Goal: Information Seeking & Learning: Learn about a topic

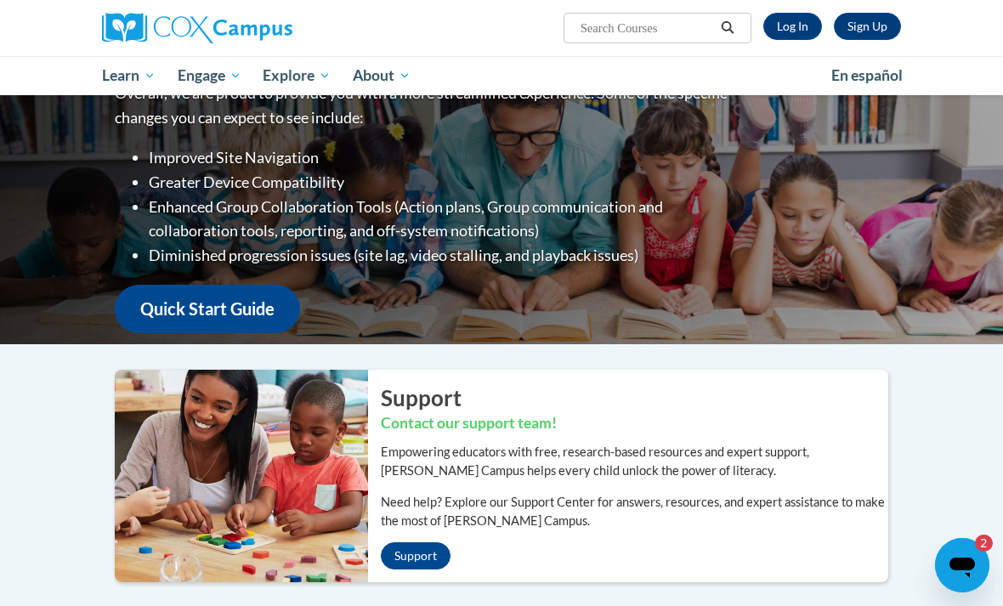
click at [784, 35] on link "Log In" at bounding box center [793, 26] width 59 height 27
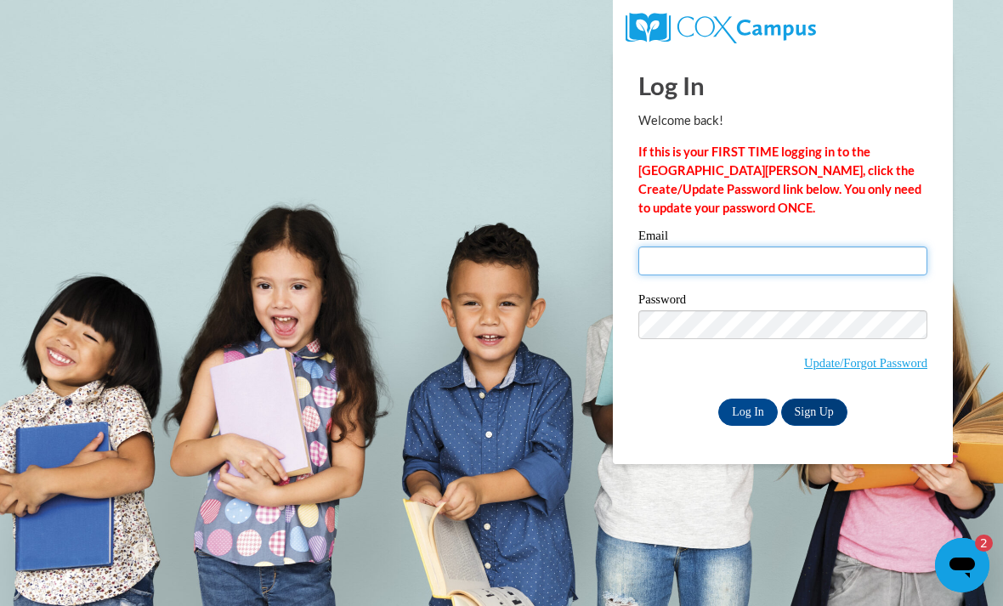
click at [734, 264] on input "Email" at bounding box center [783, 261] width 289 height 29
type input "[EMAIL_ADDRESS][DOMAIN_NAME]"
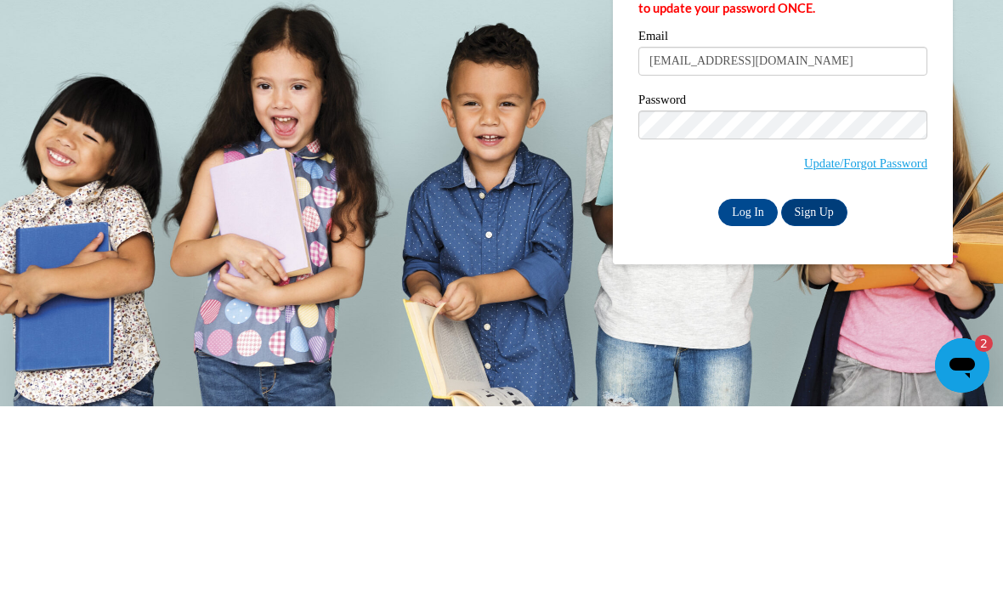
click at [741, 399] on input "Log In" at bounding box center [749, 412] width 60 height 27
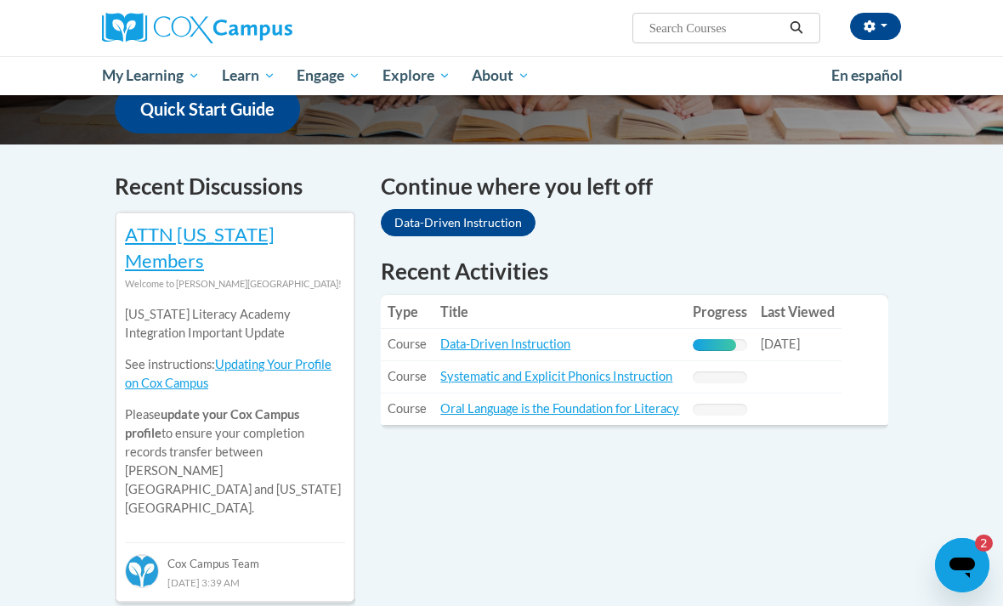
scroll to position [479, 0]
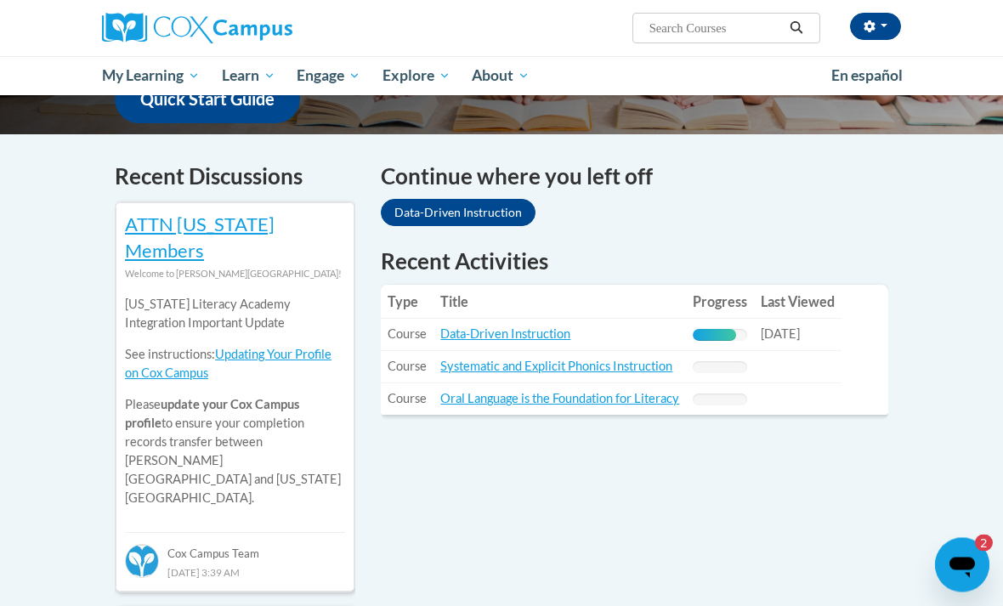
click at [952, 565] on icon "Open messaging window, 2 unread messages" at bounding box center [963, 567] width 26 height 20
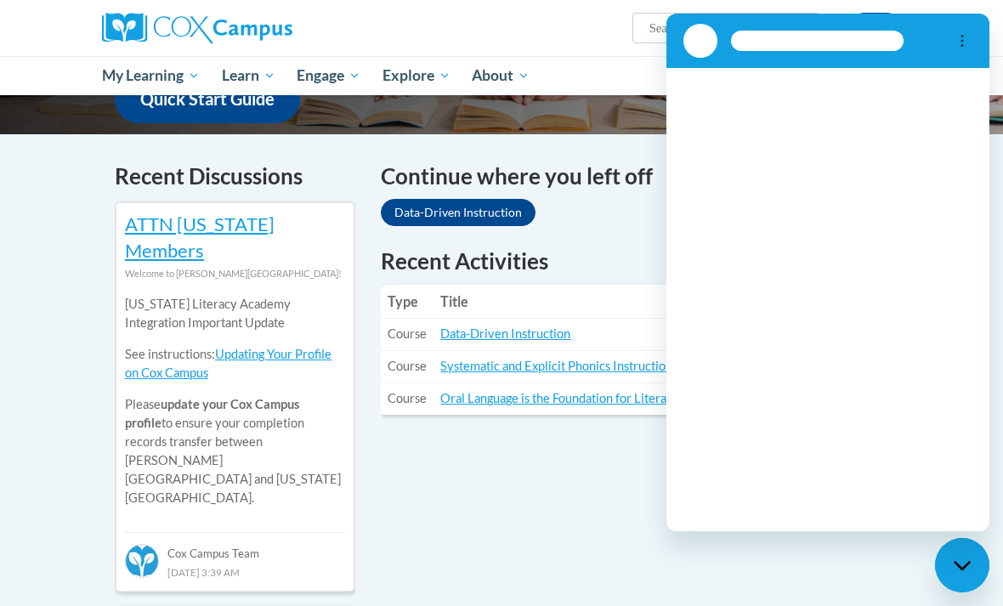
scroll to position [0, 0]
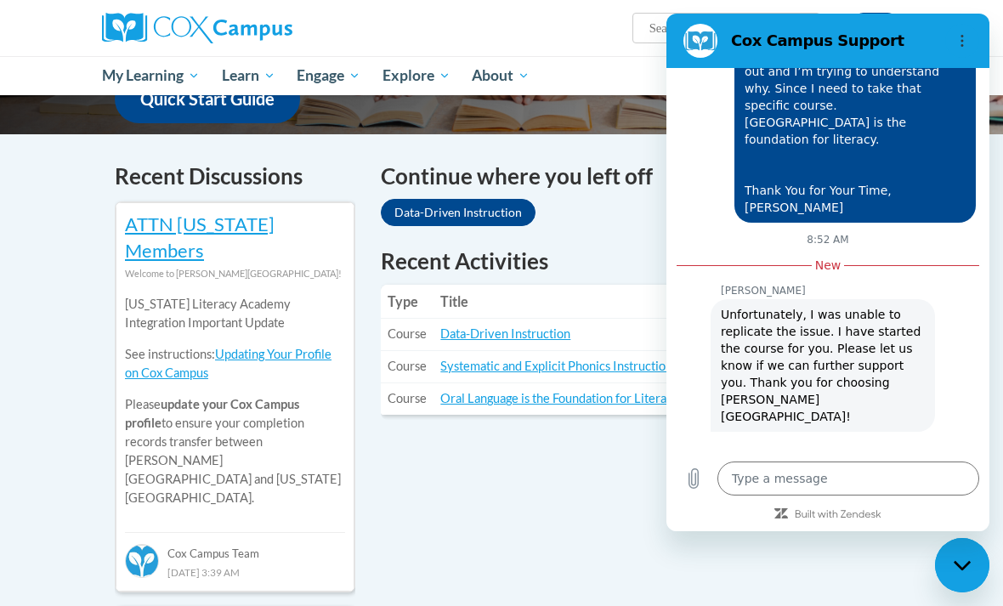
type textarea "x"
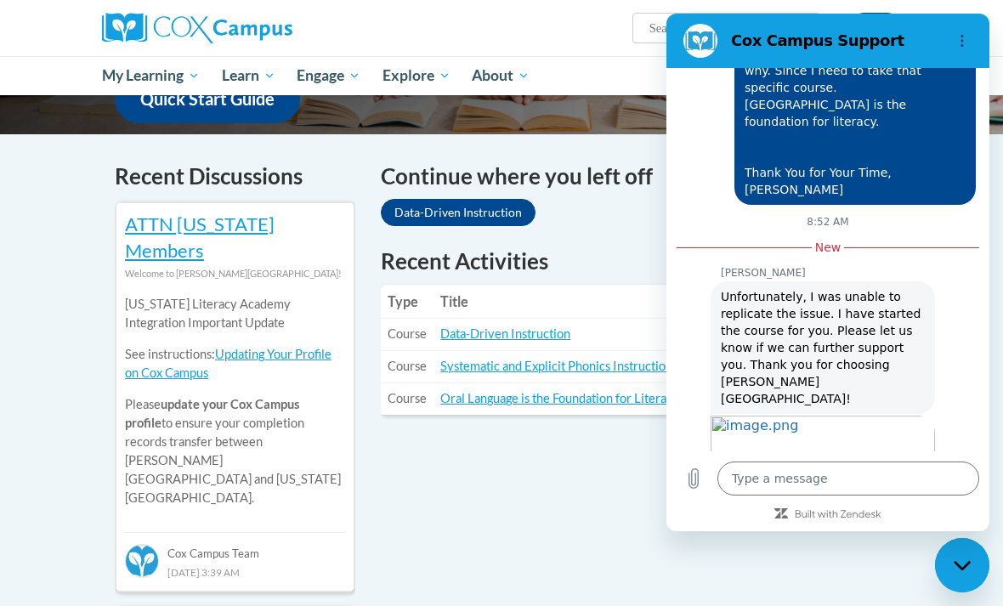
scroll to position [806, 0]
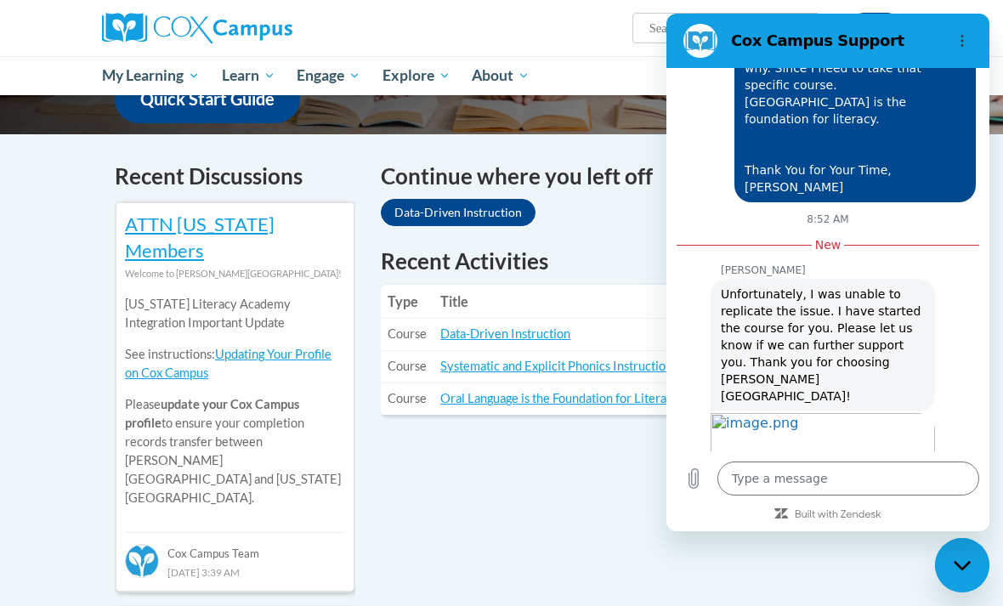
click at [902, 430] on img "Image shared. Ask your agent for more context, if required. Open in new tab." at bounding box center [823, 475] width 224 height 124
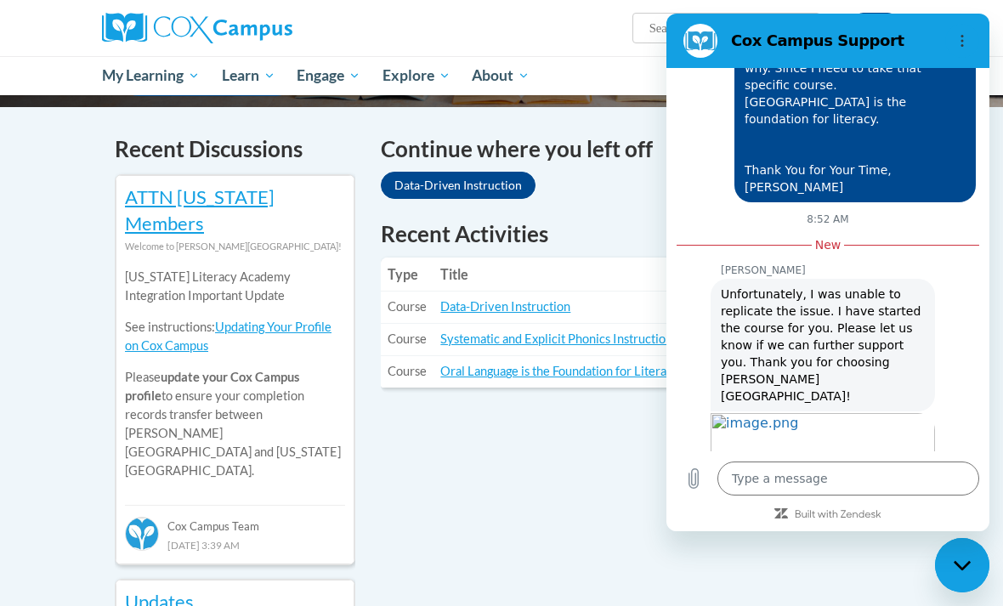
click at [872, 496] on textarea at bounding box center [849, 479] width 262 height 34
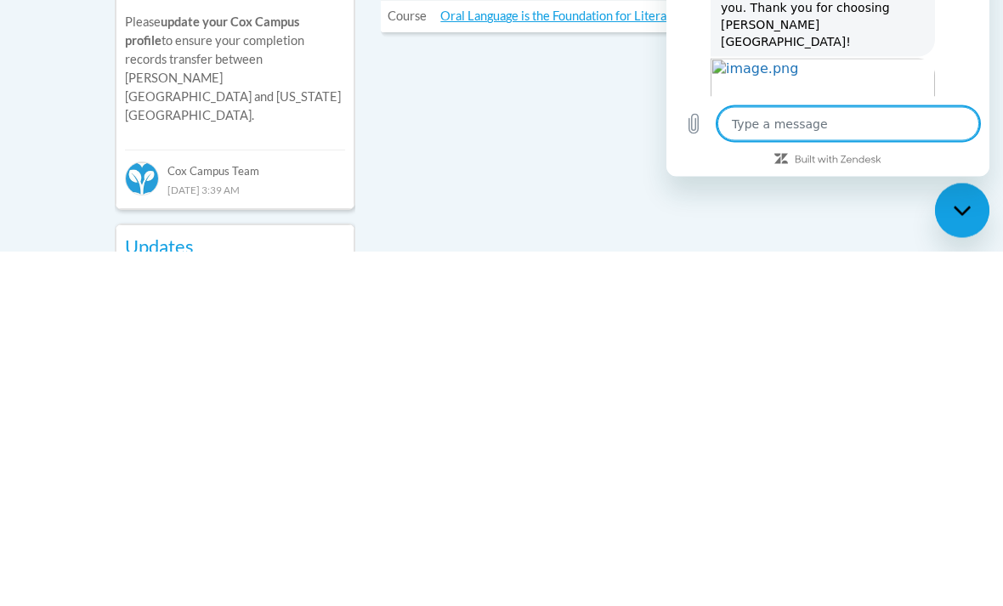
type textarea "T"
type textarea "x"
type textarea "Th"
type textarea "x"
type textarea "Tha"
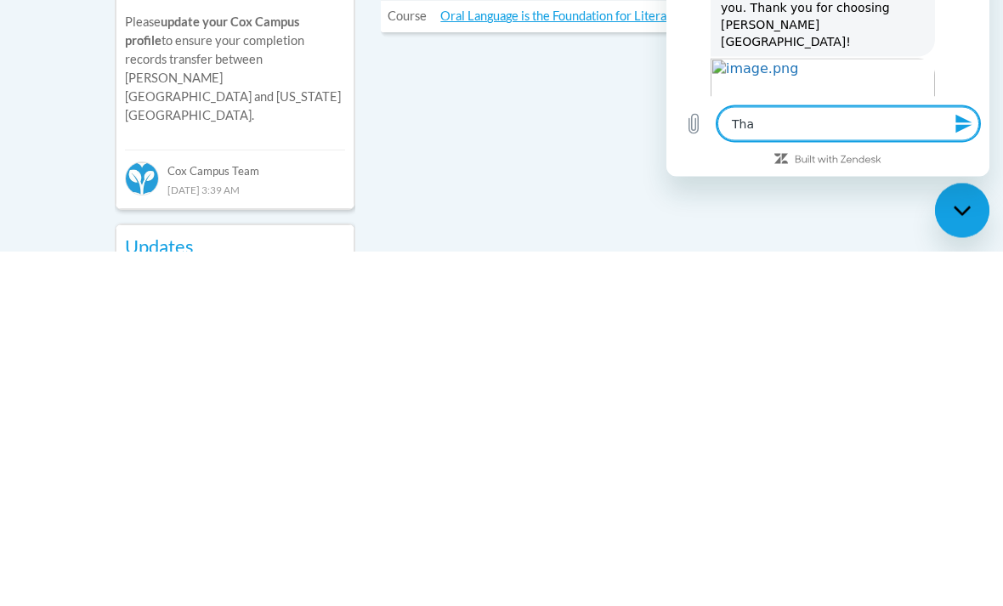
type textarea "x"
type textarea "Than"
type textarea "x"
type textarea "Thank"
type textarea "x"
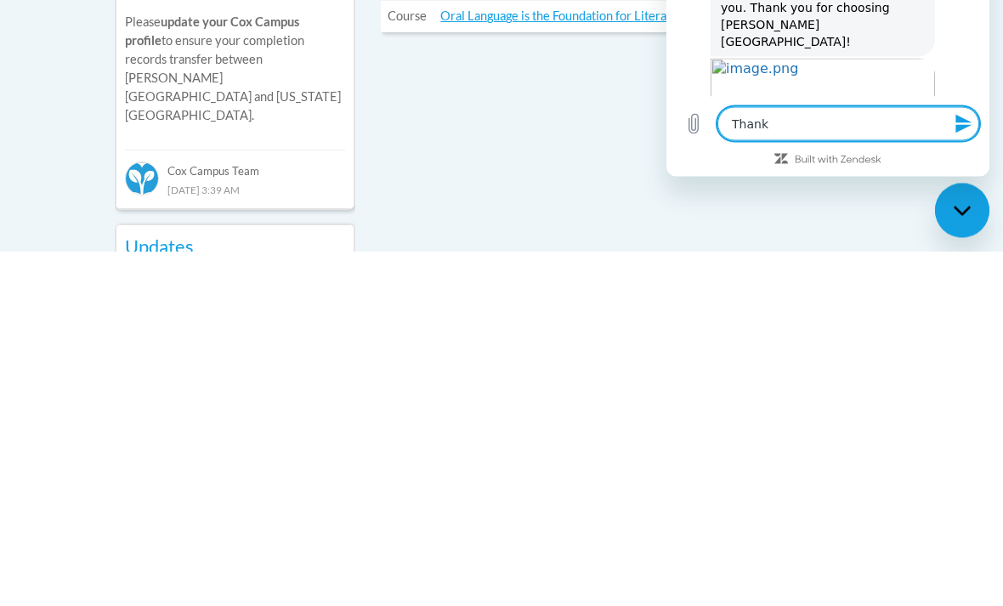
type textarea "Thank"
type textarea "x"
type textarea "Thank y"
type textarea "x"
type textarea "Thank yo"
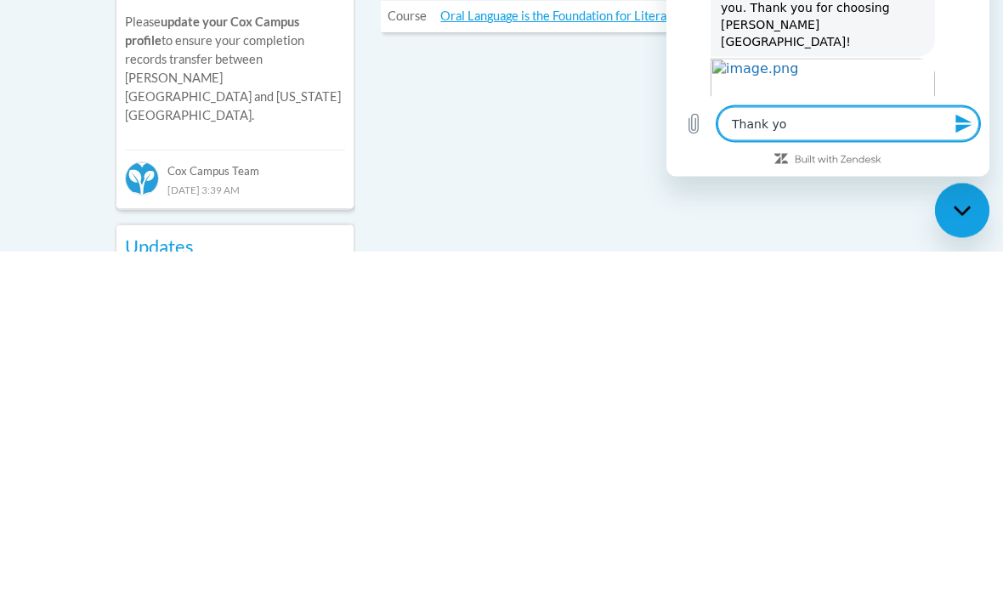
type textarea "x"
type textarea "Thank you"
type textarea "x"
type textarea "Thank you"
type textarea "x"
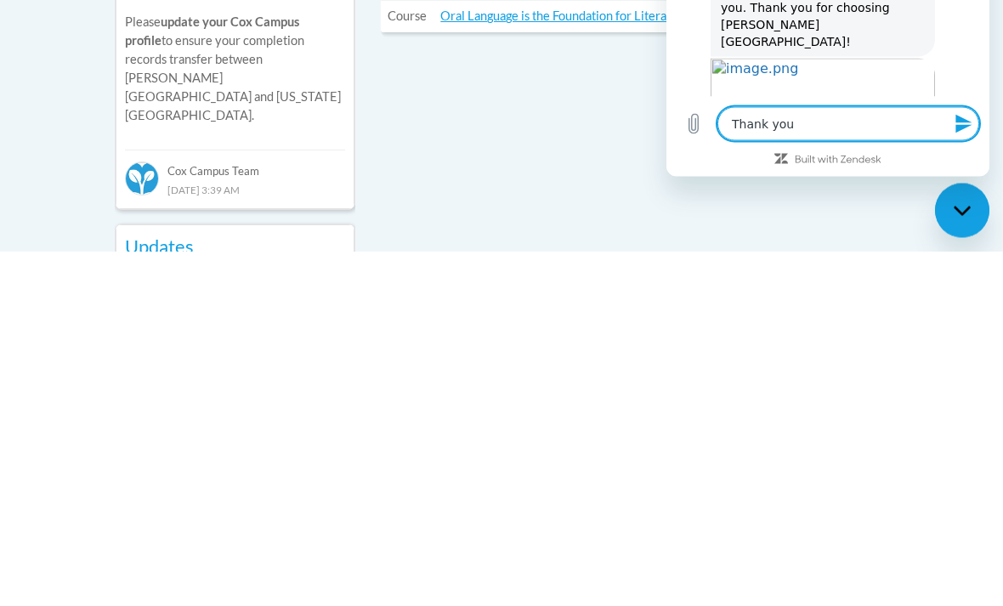
type textarea "Thank you f"
type textarea "x"
type textarea "Thank you fo"
type textarea "x"
type textarea "Thank you for"
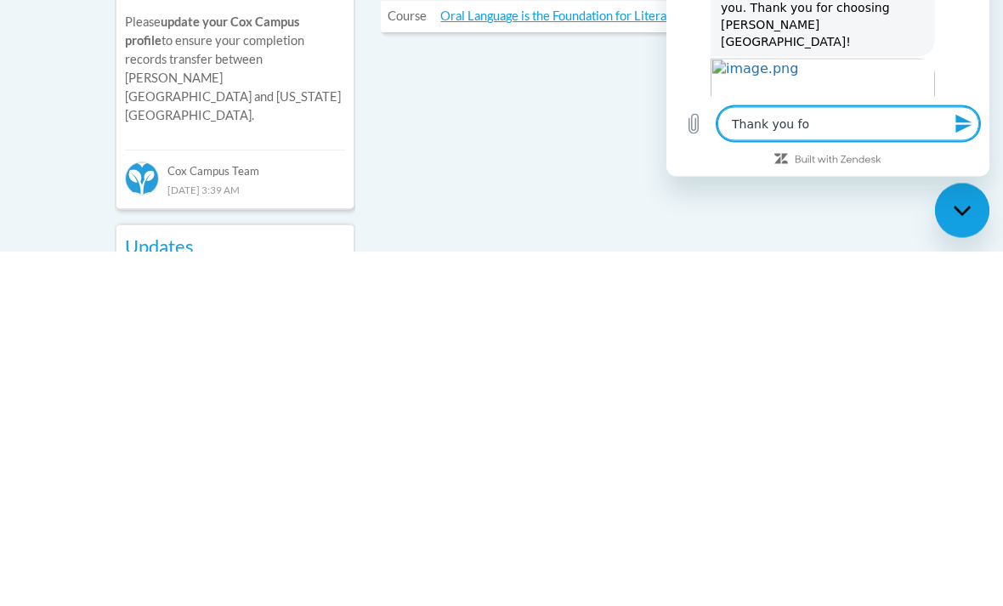
type textarea "x"
type textarea "Thank you for"
type textarea "x"
type textarea "Thank you for d"
type textarea "x"
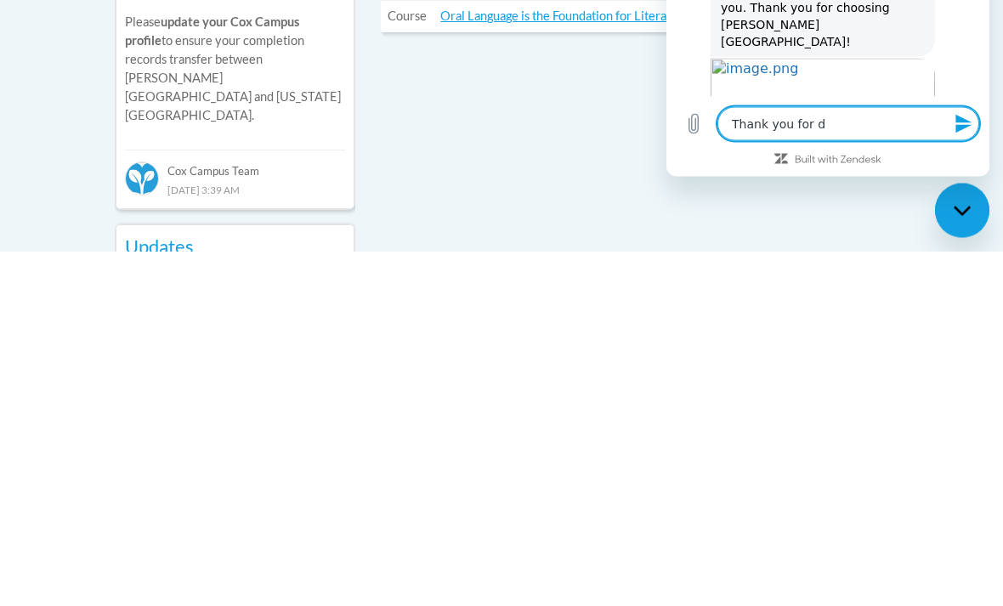
type textarea "Thank you for do"
type textarea "x"
type textarea "Thank you for doi"
type textarea "x"
type textarea "Thank you for doin"
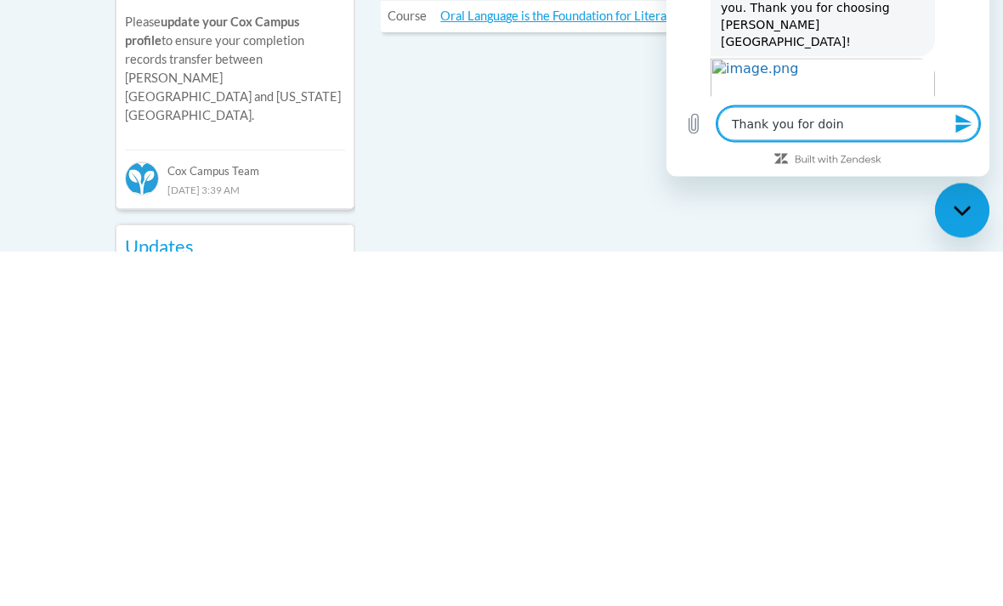
type textarea "x"
type textarea "Thank you for doing"
type textarea "x"
type textarea "Thank you for doing"
type textarea "x"
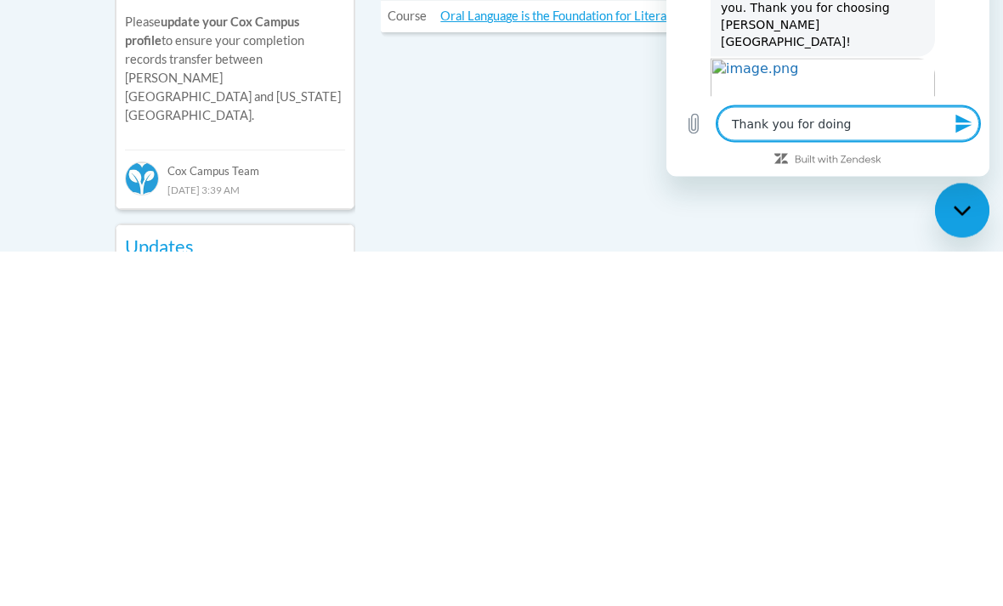
type textarea "Thank you for doing t"
type textarea "x"
type textarea "Thank you for doing th"
type textarea "x"
type textarea "Thank you for doing thi"
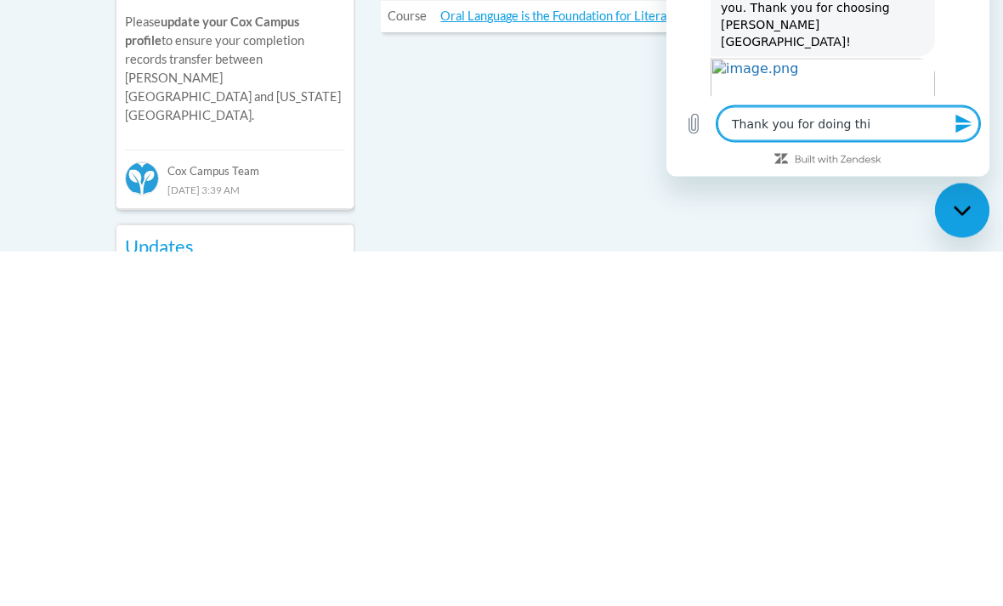
type textarea "x"
type textarea "Thank you for doing this"
type textarea "x"
type textarea "Thank you for doing this"
type textarea "x"
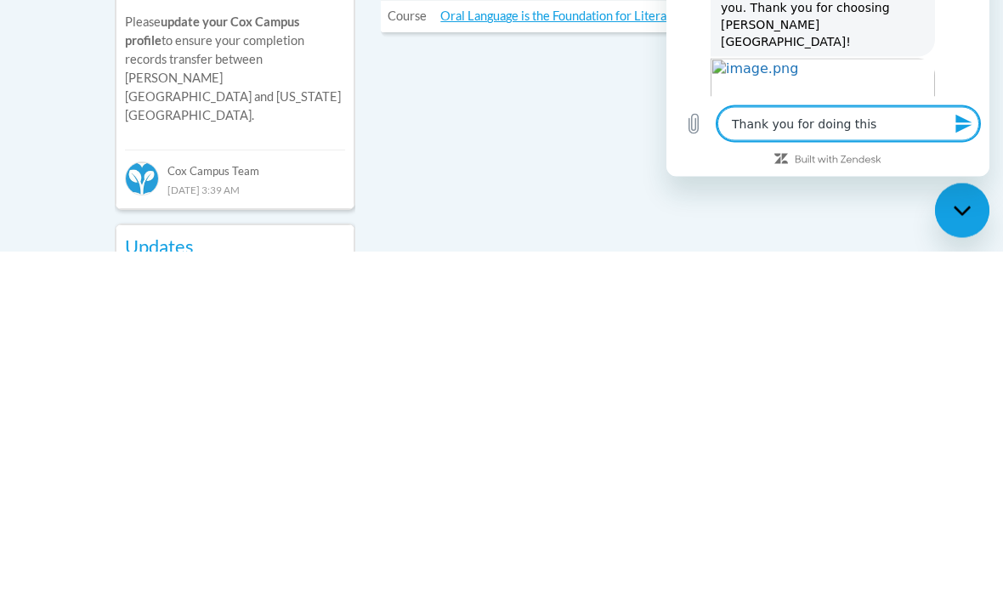
type textarea "Thank you for doing this i"
type textarea "x"
type textarea "Thank you for doing this I"
type textarea "x"
type textarea "Thank you for doing this I"
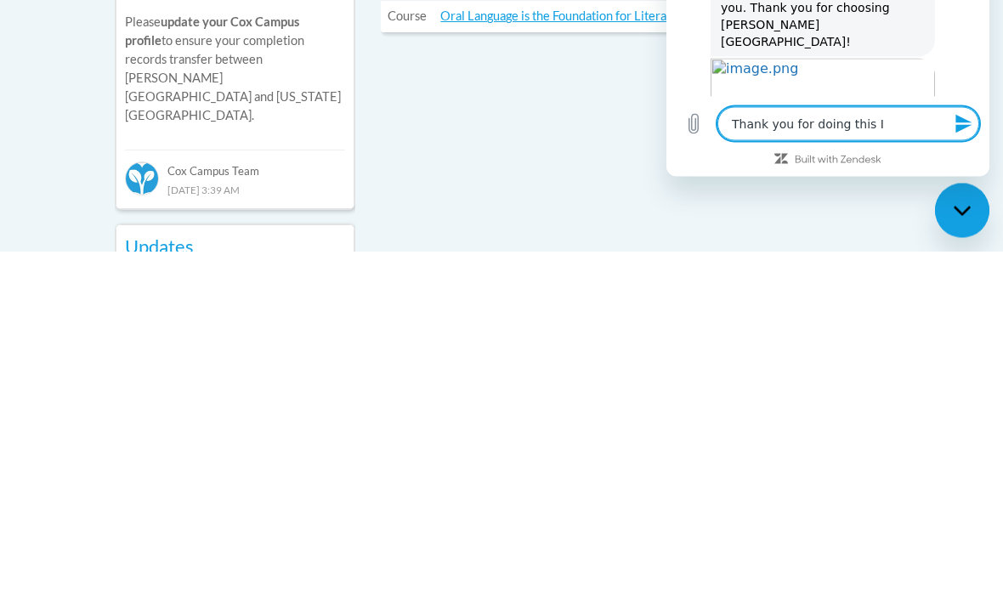
type textarea "x"
type textarea "Thank you for doing this I r"
type textarea "x"
type textarea "Thank you for doing this I re"
type textarea "x"
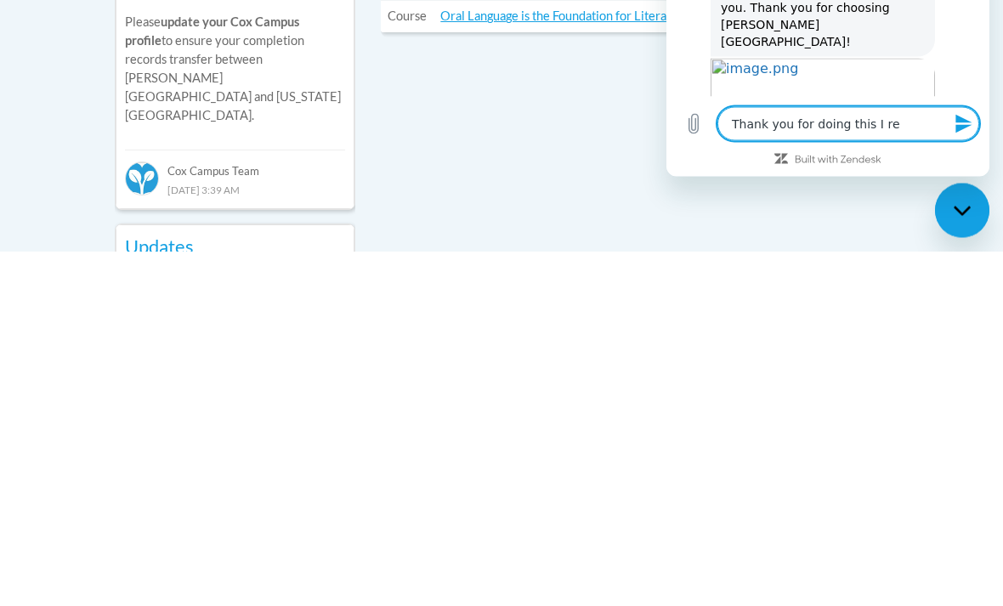
type textarea "Thank you for doing this I rea"
type textarea "x"
type textarea "Thank you for doing this I really"
type textarea "x"
type textarea "Thank you for doing this I really"
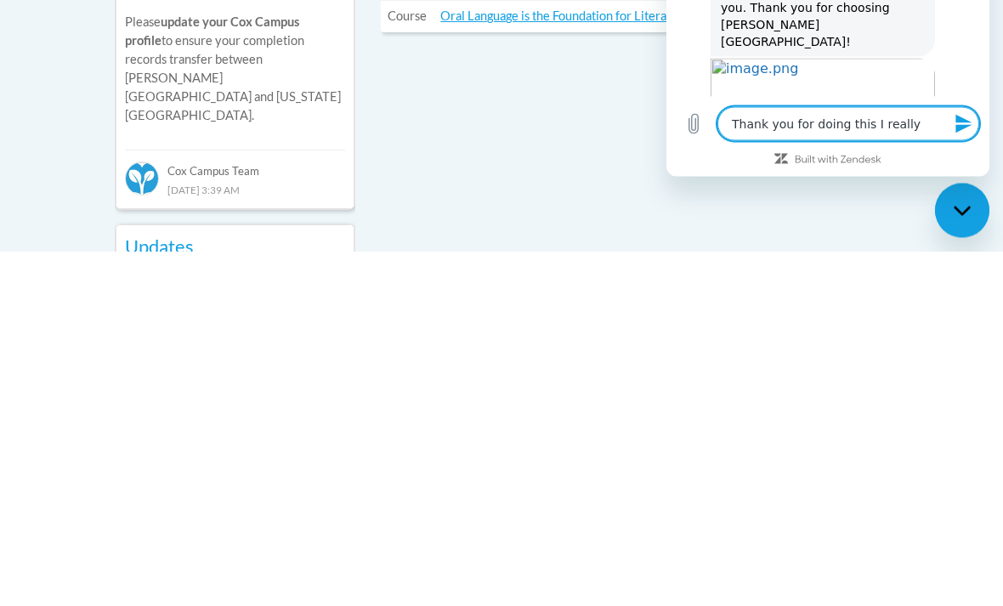
type textarea "x"
type textarea "Thank you for doing this I really a"
type textarea "x"
type textarea "Thank you for doing this I really ap"
type textarea "x"
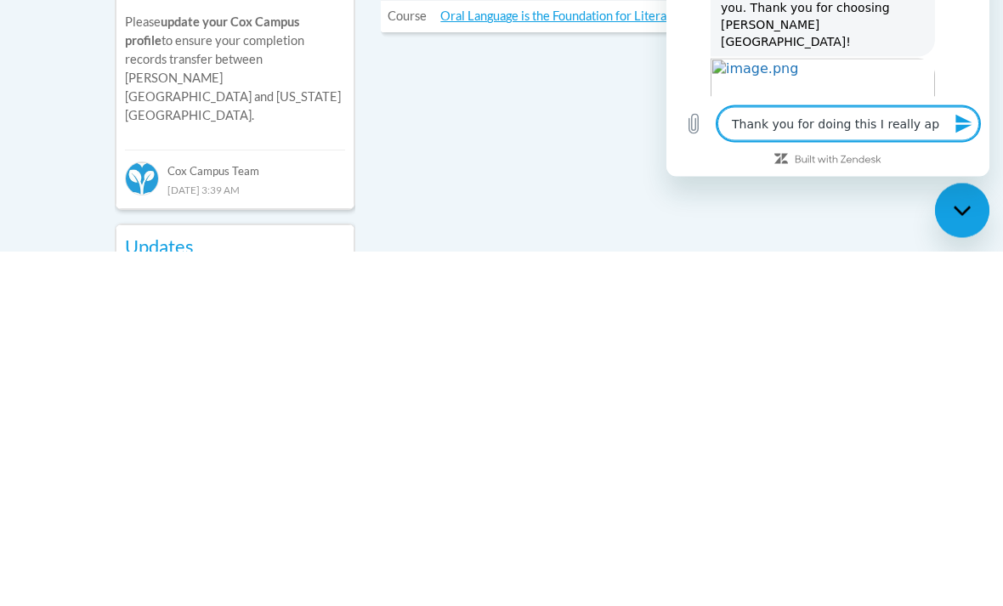
type textarea "Thank you for doing this I really app"
type textarea "x"
type textarea "Thank you for doing this I really appreciate"
type textarea "x"
type textarea "Thank you for doing this I really appreciate"
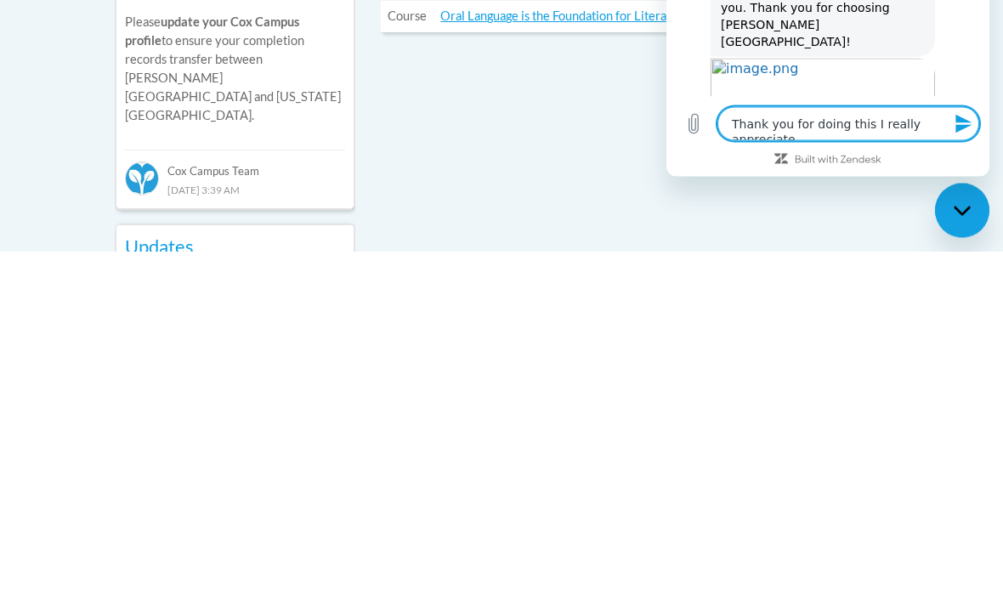
type textarea "x"
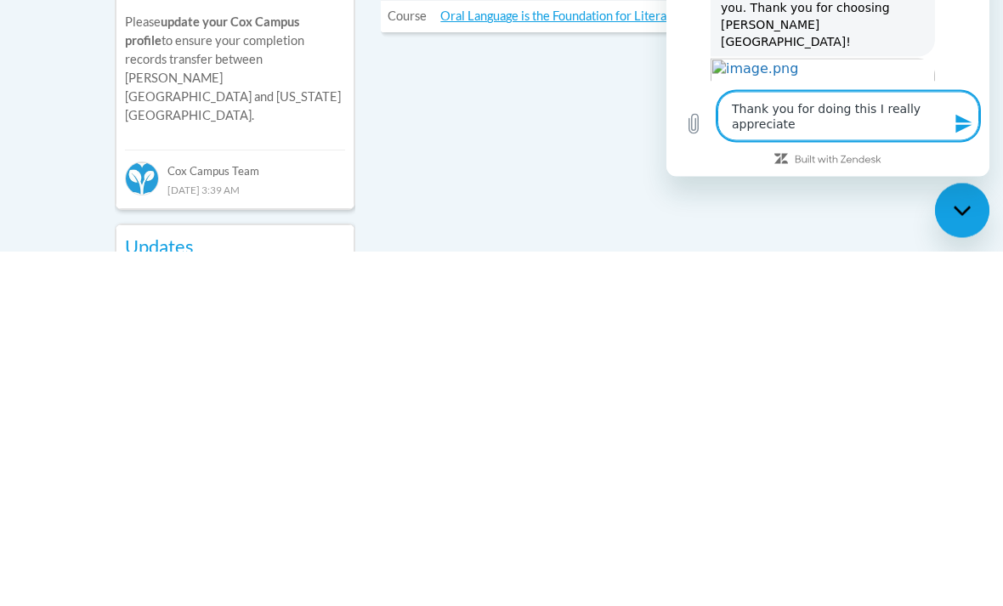
type textarea "Thank you for doing this I really appreciate i"
type textarea "x"
type textarea "Thank you for doing this I really appreciate it"
type textarea "x"
type textarea "Thank you for doing this I really appreciate it,"
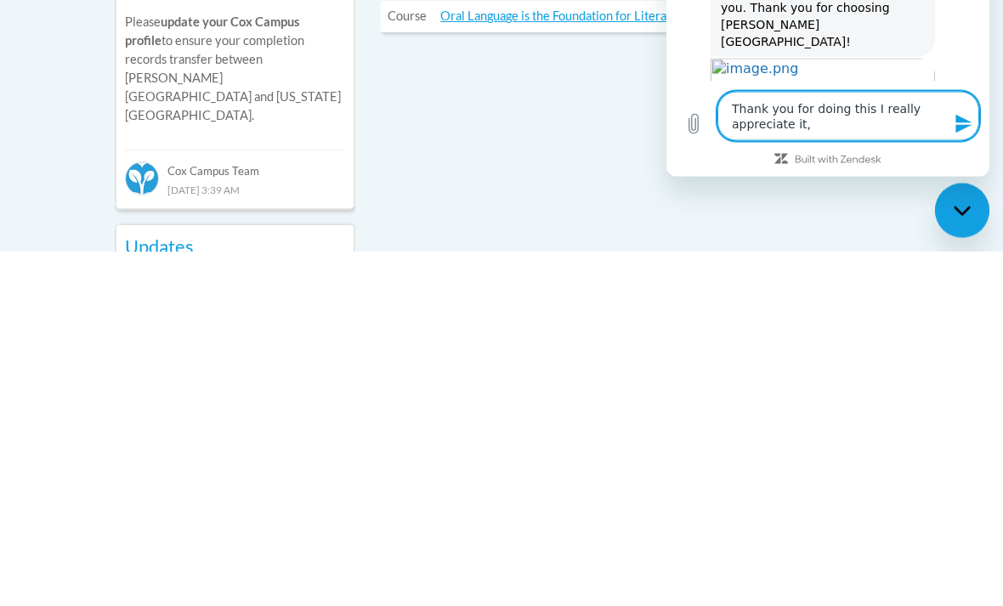
type textarea "x"
type textarea "Thank you for doing this I really appreciate it"
type textarea "x"
type textarea "Thank you for doing this I really appreciate it!"
type textarea "x"
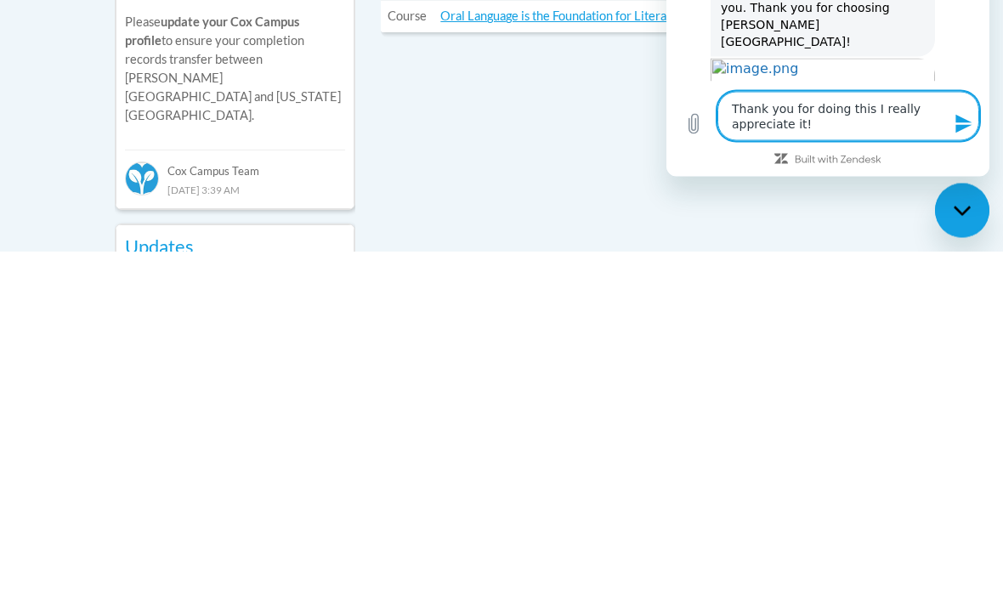
type textarea "Thank you for doing this I really appreciate it!"
click at [952, 141] on button "Send message" at bounding box center [963, 124] width 34 height 34
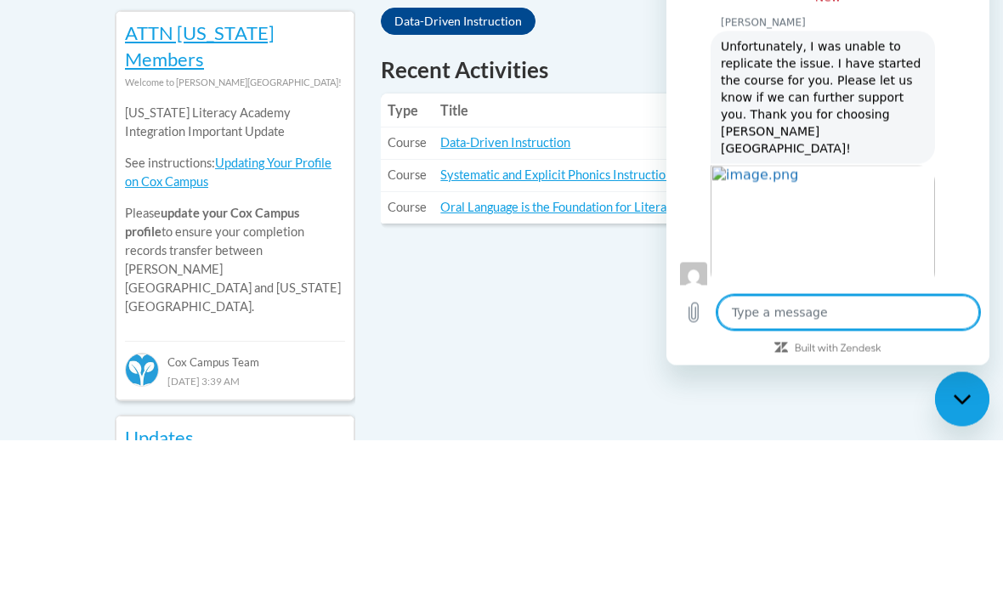
scroll to position [671, 0]
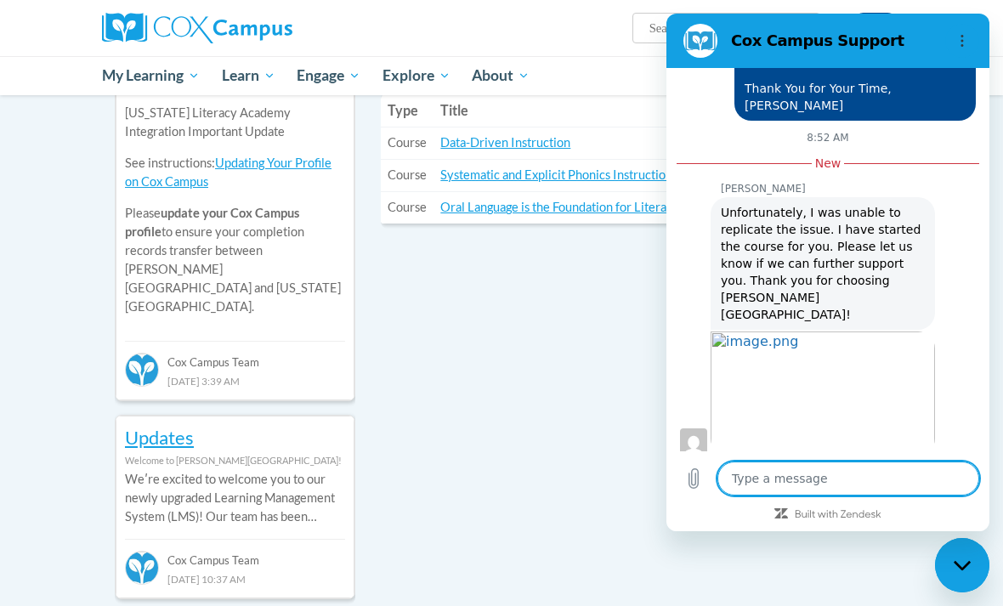
click at [963, 570] on icon "Close messaging window" at bounding box center [961, 564] width 17 height 9
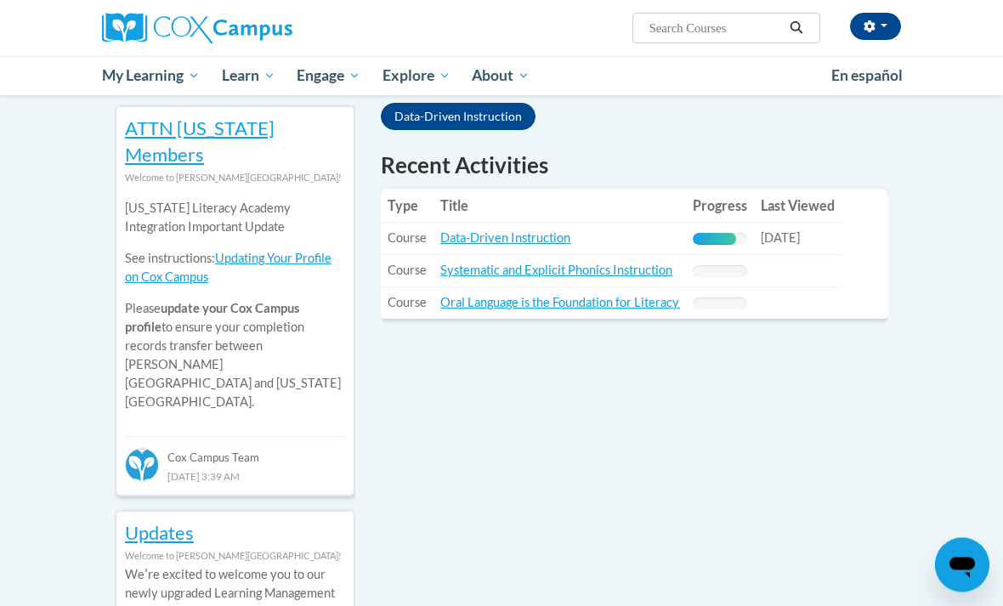
type textarea "x"
click at [547, 236] on link "Data-Driven Instruction" at bounding box center [505, 237] width 130 height 14
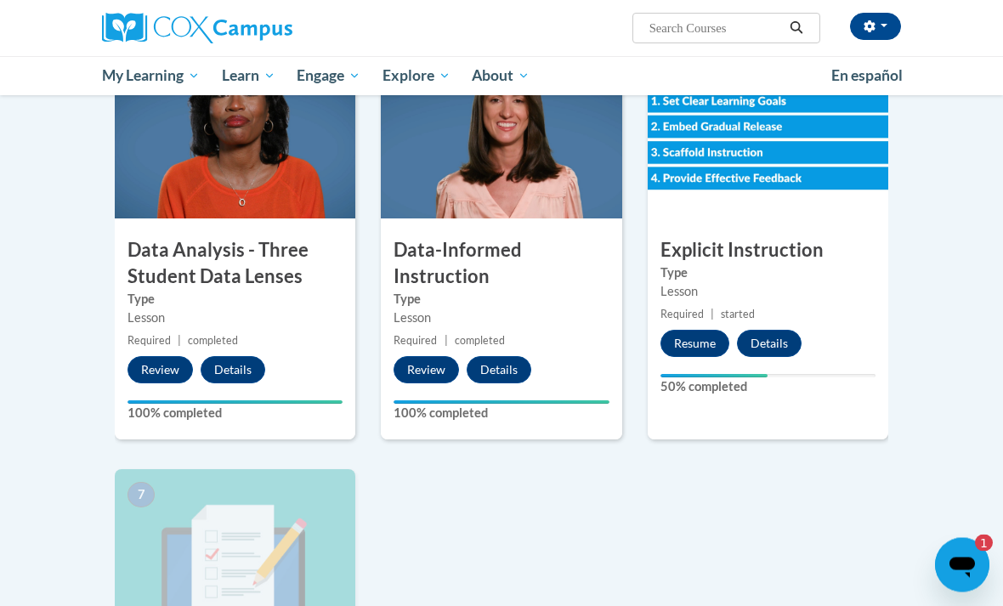
click at [703, 344] on button "Resume" at bounding box center [695, 344] width 69 height 27
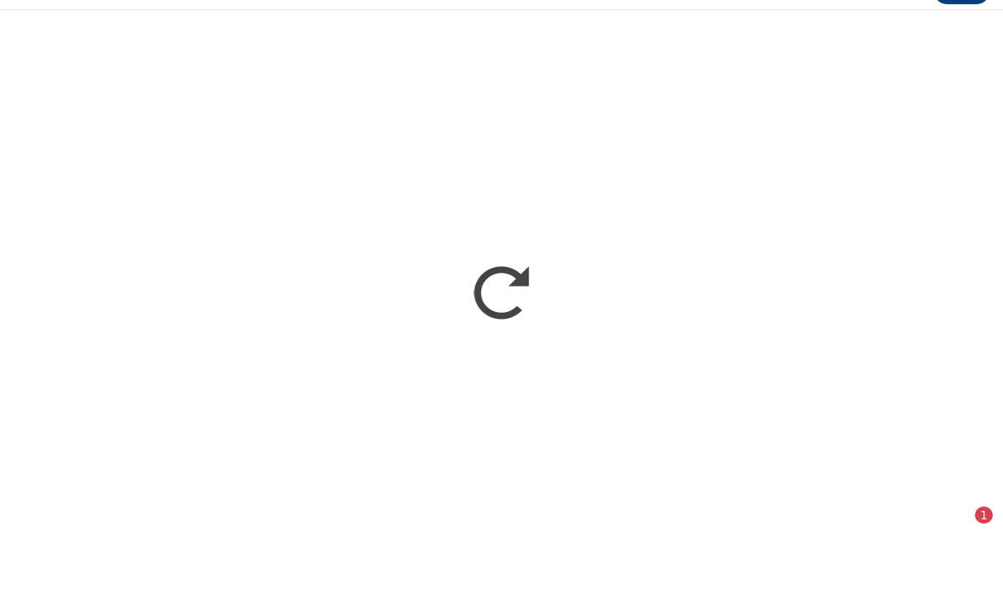
scroll to position [872, 0]
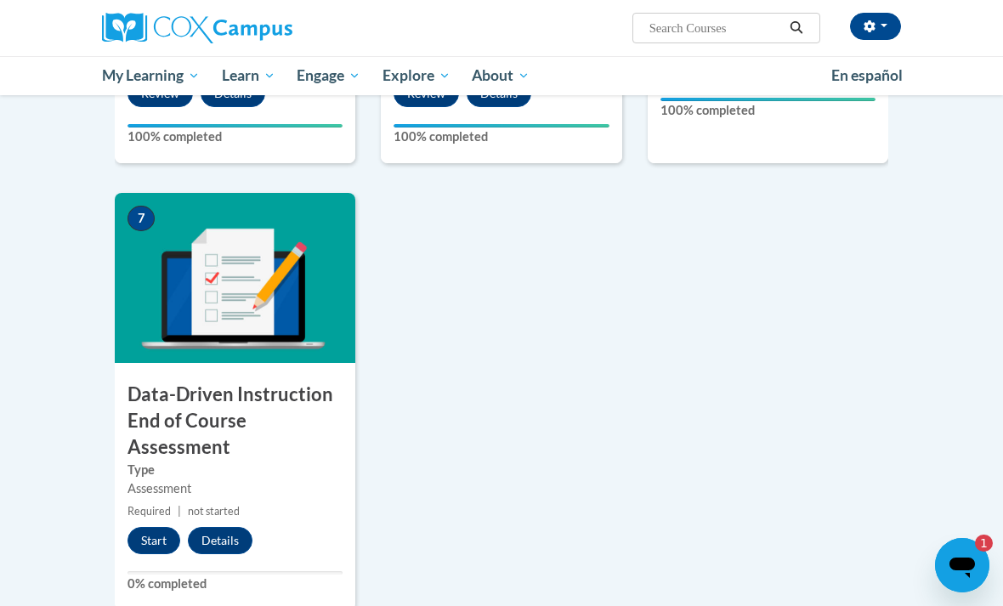
scroll to position [1094, 0]
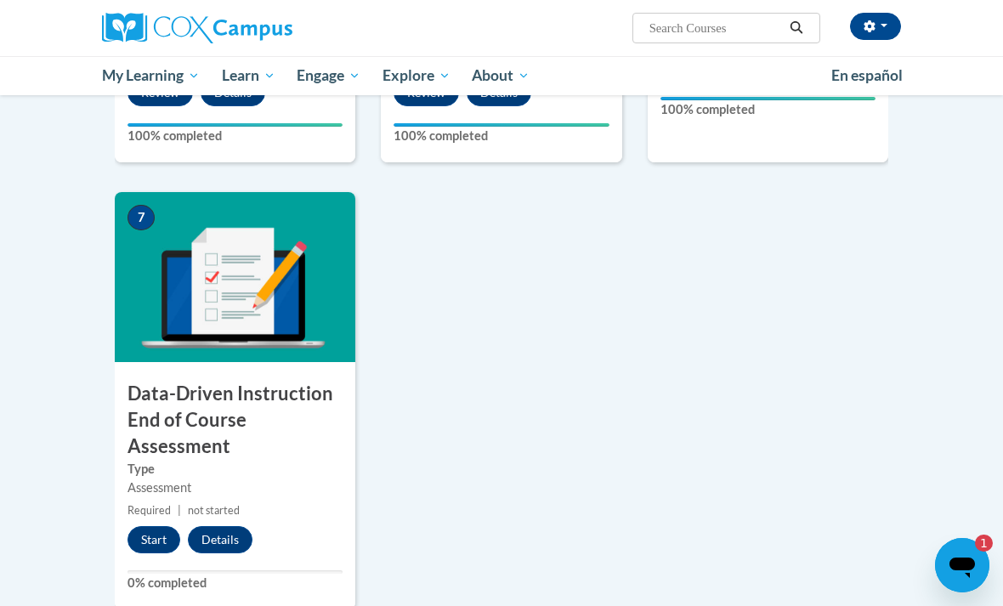
click at [148, 541] on button "Start" at bounding box center [154, 539] width 53 height 27
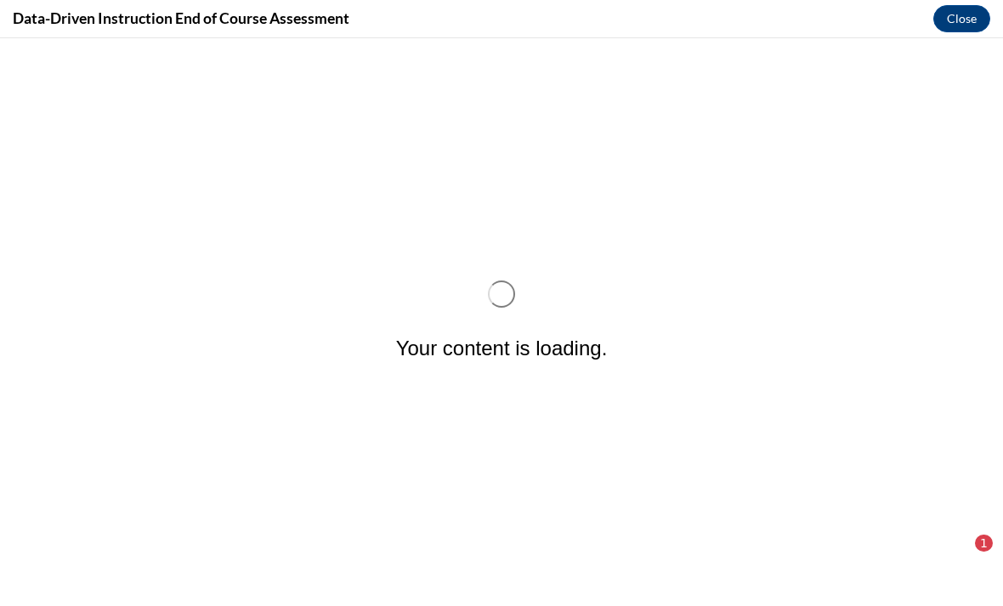
scroll to position [0, 0]
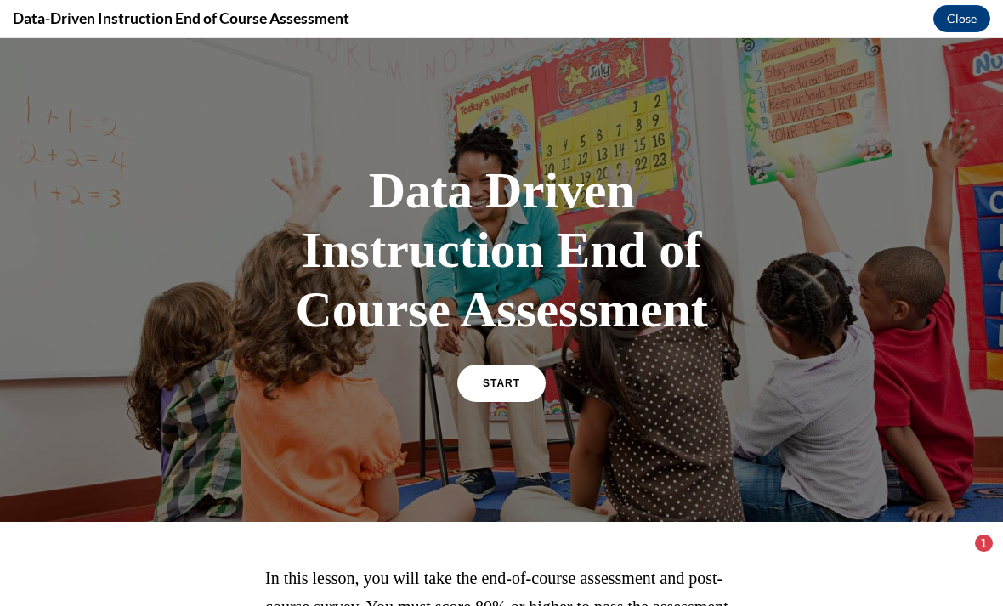
click at [499, 420] on div at bounding box center [501, 280] width 1003 height 484
click at [513, 375] on link "START" at bounding box center [501, 383] width 88 height 37
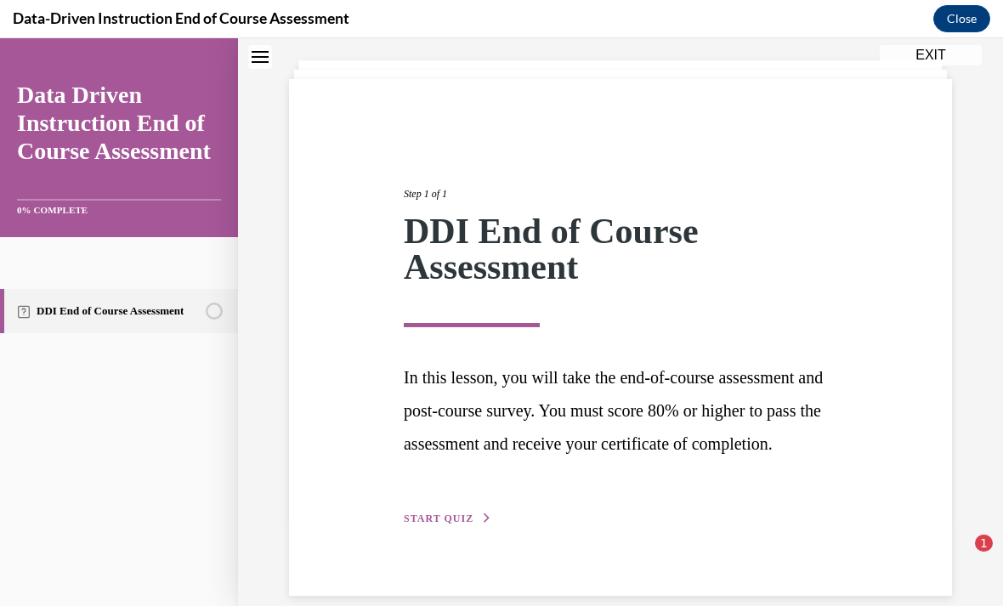
scroll to position [88, 0]
click at [469, 526] on span "START QUIZ" at bounding box center [439, 520] width 70 height 12
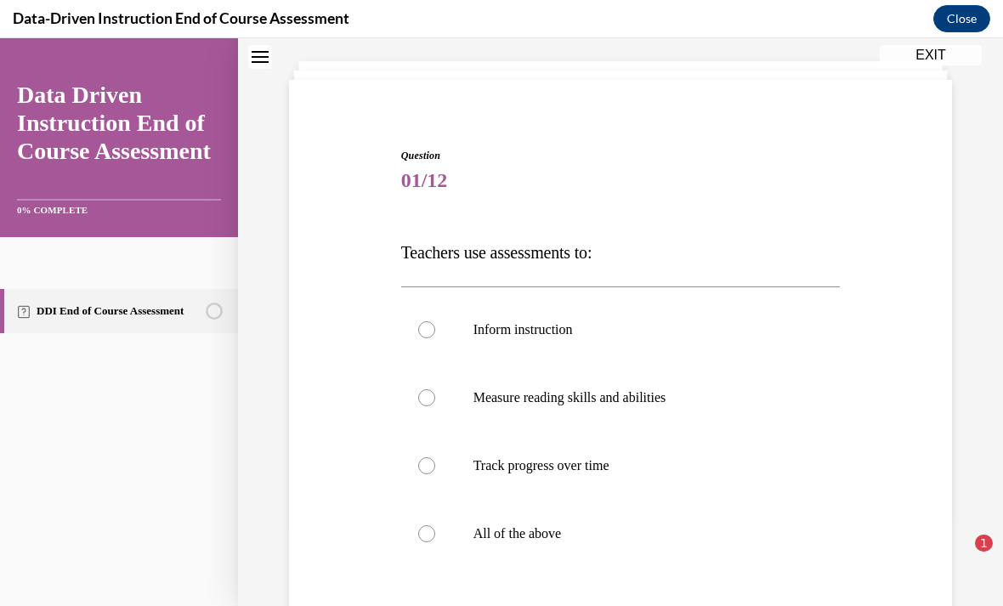
click at [531, 534] on p "All of the above" at bounding box center [636, 534] width 325 height 17
click at [435, 534] on input "All of the above" at bounding box center [426, 534] width 17 height 17
radio input "true"
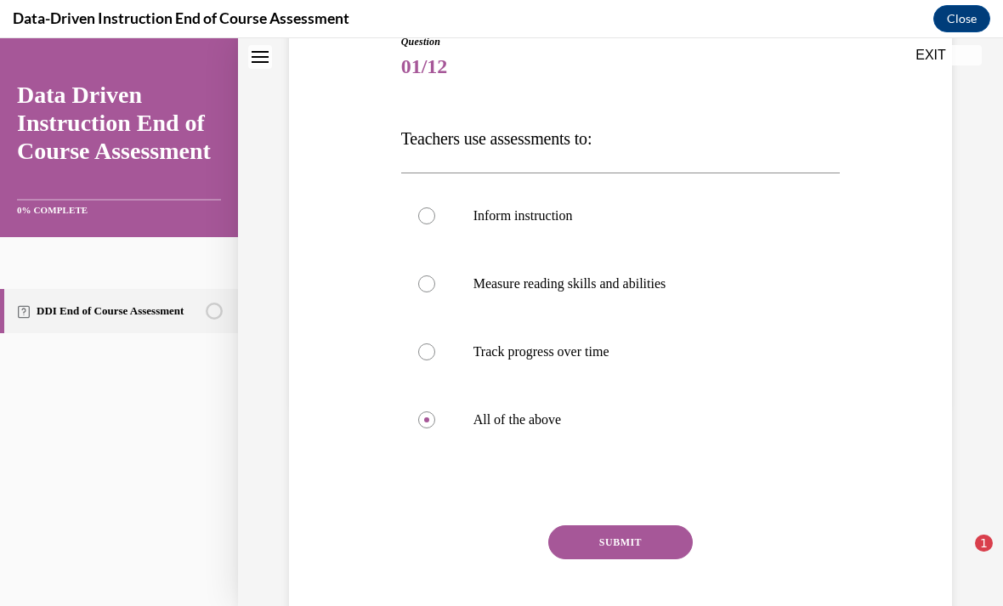
click at [631, 549] on button "SUBMIT" at bounding box center [620, 543] width 145 height 34
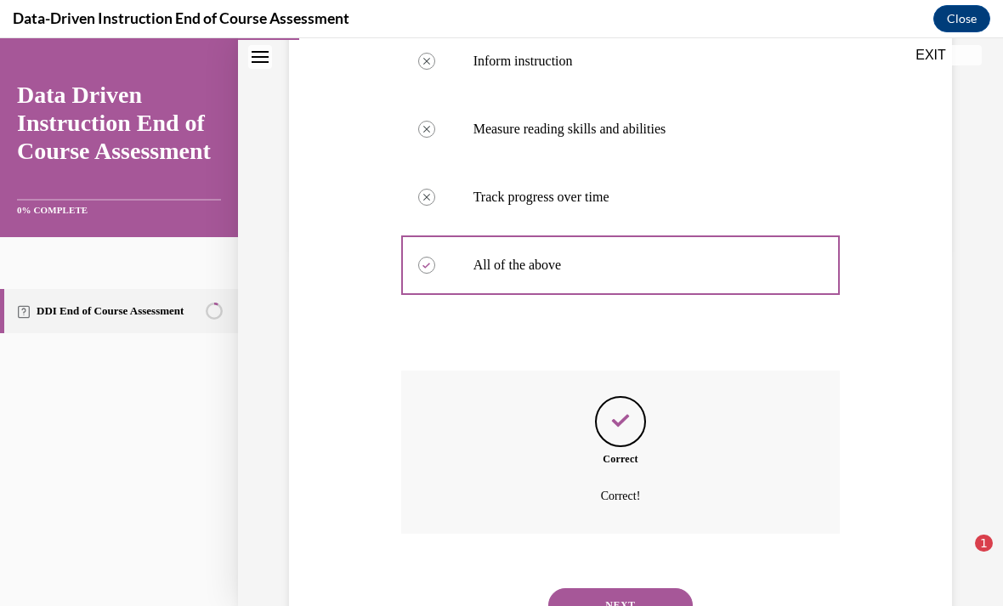
click at [620, 588] on button "NEXT" at bounding box center [620, 605] width 145 height 34
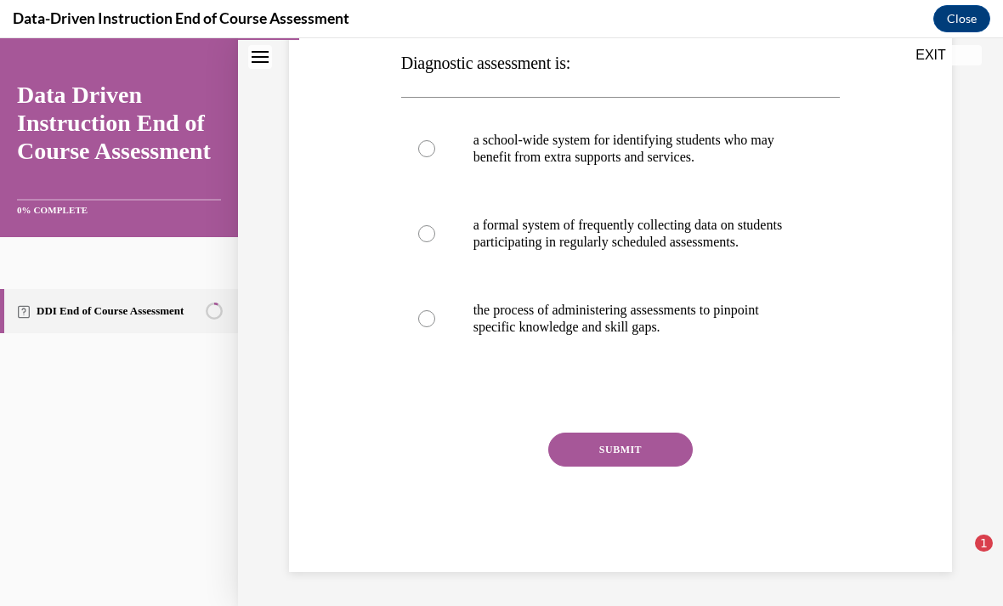
scroll to position [190, 0]
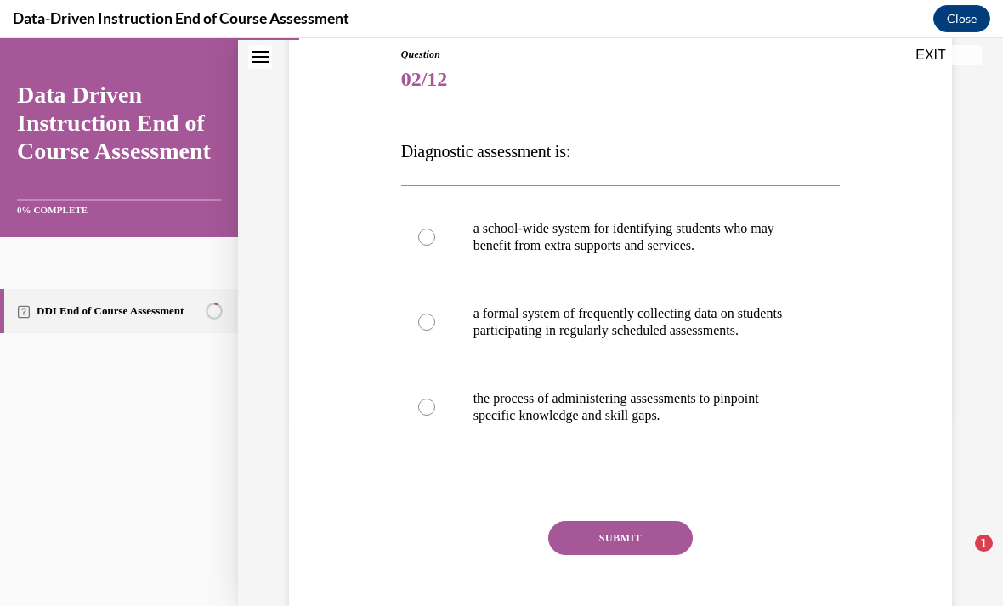
click at [638, 423] on p "the process of administering assessments to pinpoint specific knowledge and ski…" at bounding box center [636, 407] width 325 height 34
click at [435, 416] on input "the process of administering assessments to pinpoint specific knowledge and ski…" at bounding box center [426, 407] width 17 height 17
radio input "true"
click at [647, 555] on button "SUBMIT" at bounding box center [620, 538] width 145 height 34
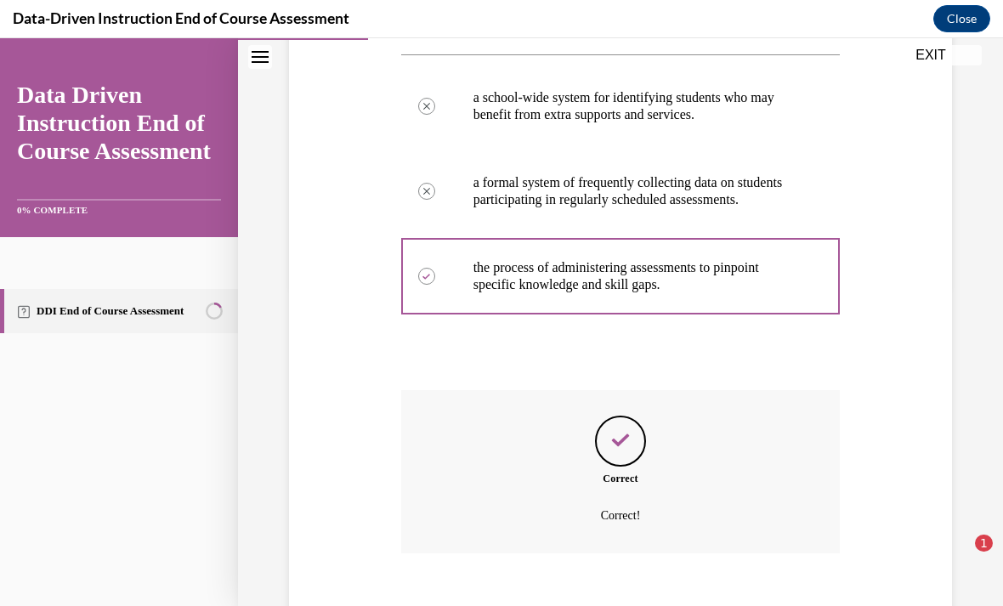
scroll to position [357, 0]
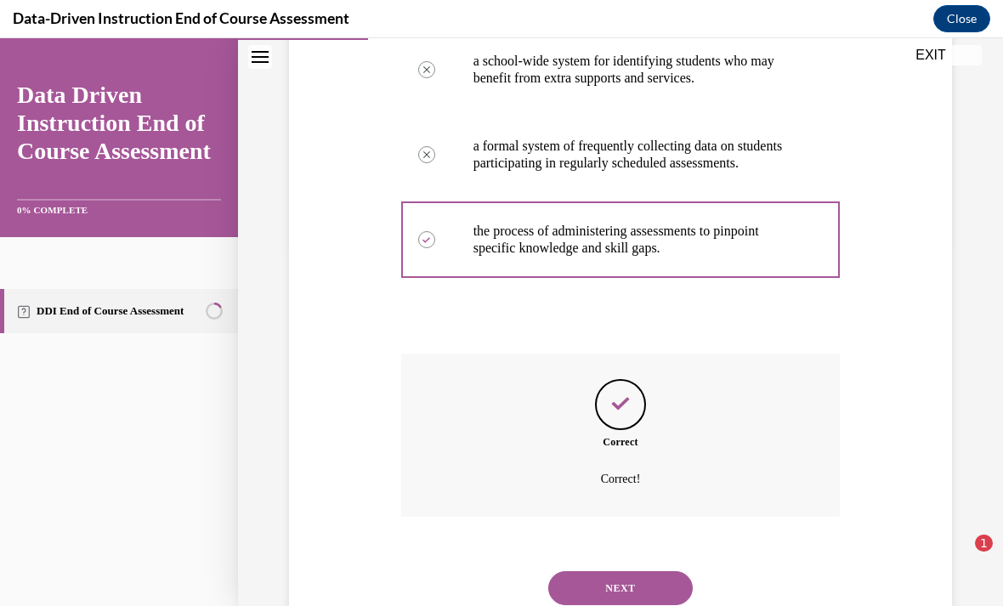
click at [643, 588] on button "NEXT" at bounding box center [620, 588] width 145 height 34
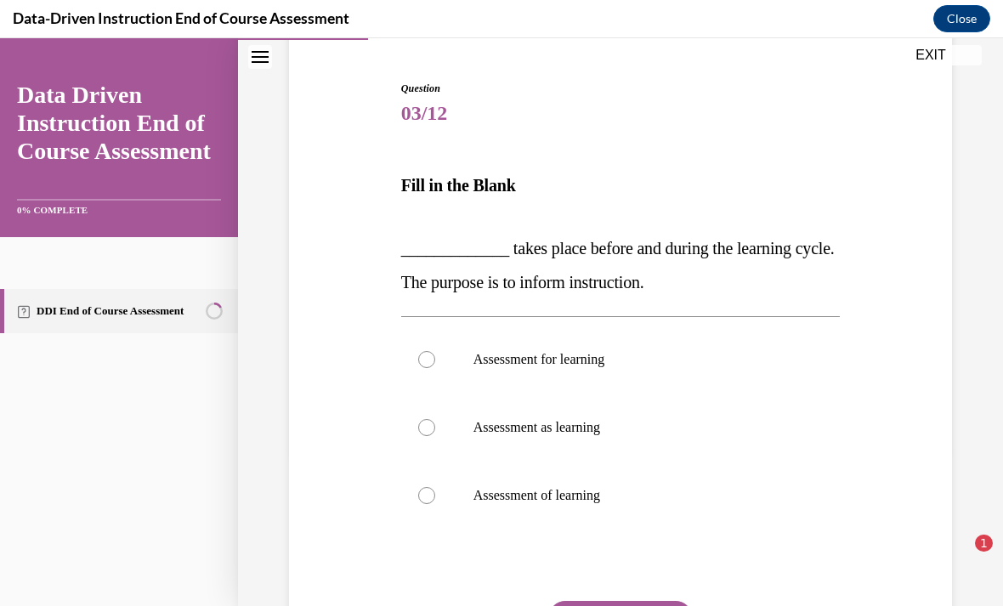
scroll to position [156, 0]
click at [672, 358] on p "Assessment for learning" at bounding box center [636, 359] width 325 height 17
click at [435, 358] on input "Assessment for learning" at bounding box center [426, 359] width 17 height 17
radio input "true"
click at [648, 605] on button "SUBMIT" at bounding box center [620, 618] width 145 height 34
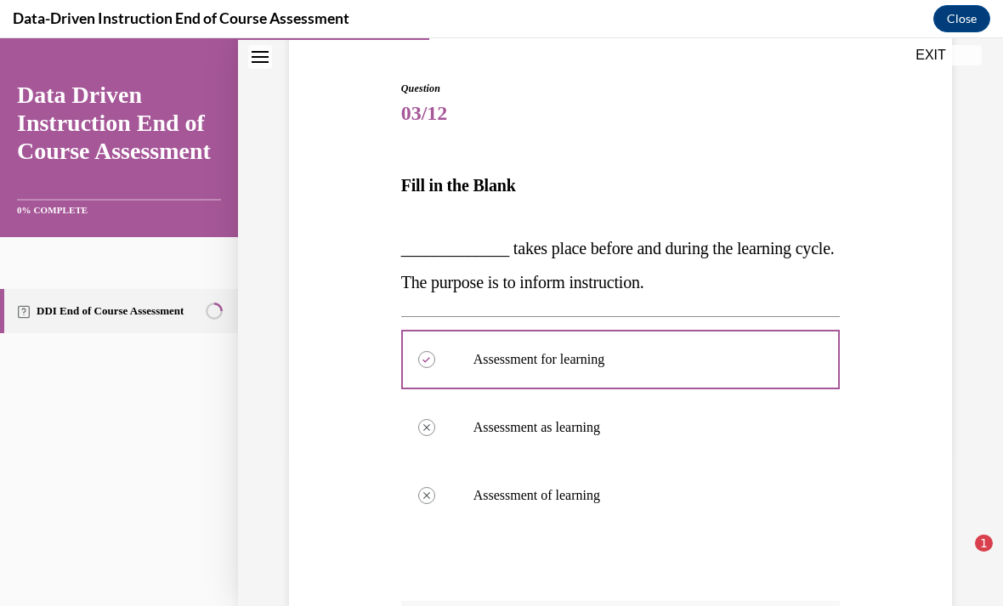
scroll to position [20, 0]
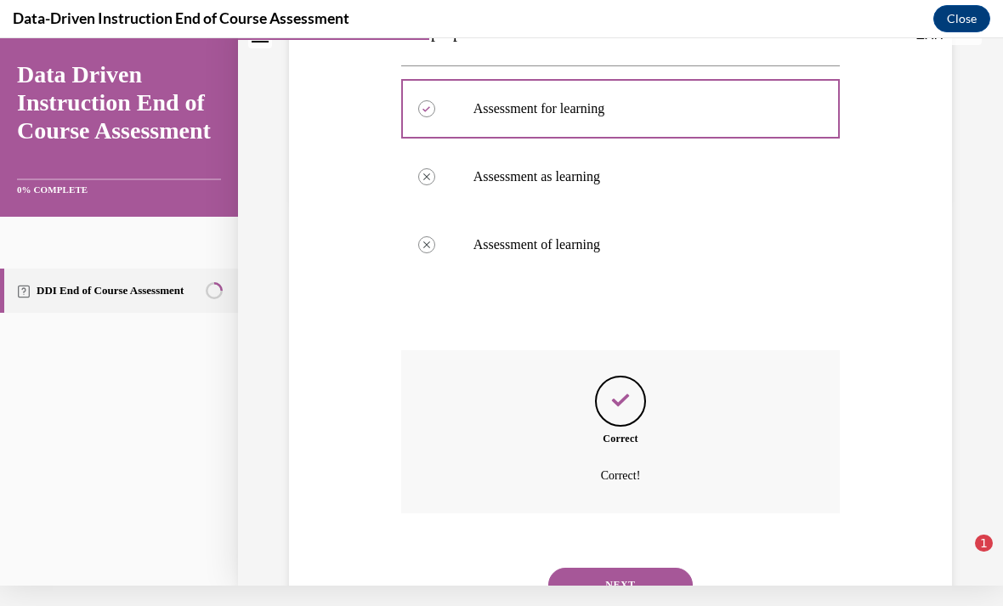
click at [640, 568] on button "NEXT" at bounding box center [620, 585] width 145 height 34
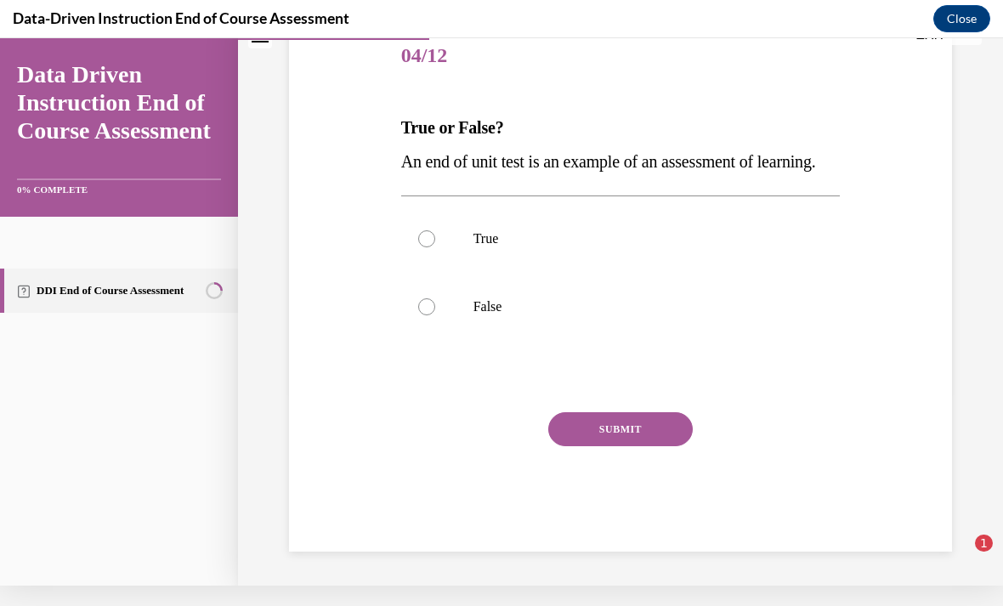
scroll to position [152, 0]
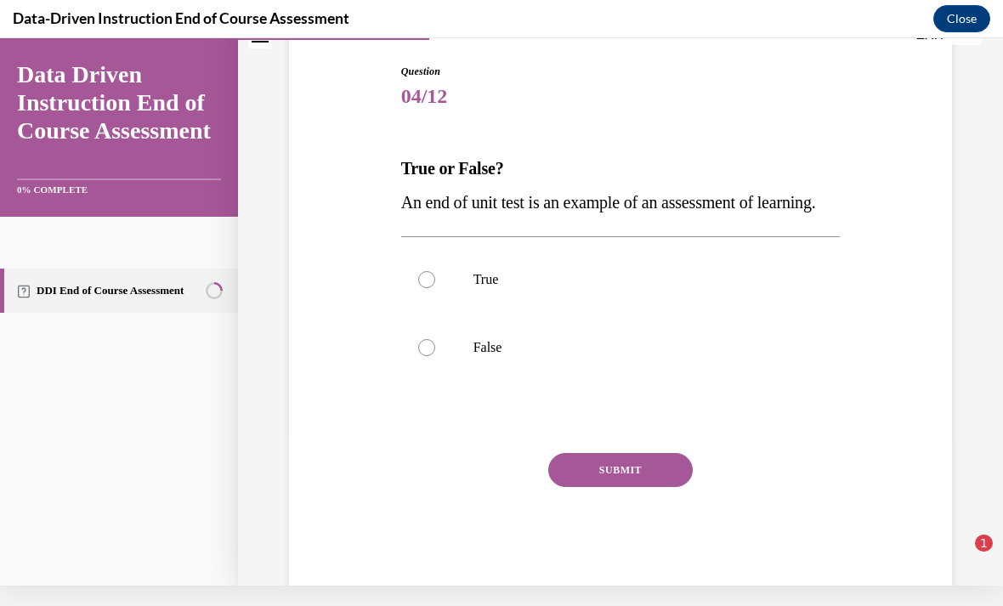
click at [642, 299] on label "True" at bounding box center [621, 280] width 440 height 68
click at [435, 288] on input "True" at bounding box center [426, 279] width 17 height 17
radio input "true"
click at [645, 487] on button "SUBMIT" at bounding box center [620, 470] width 145 height 34
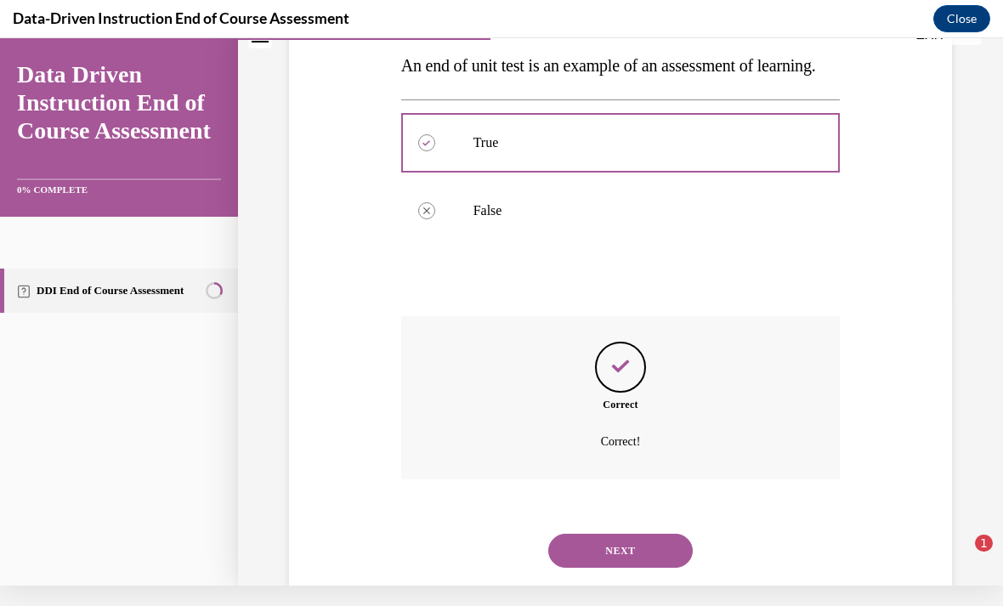
click at [649, 565] on button "NEXT" at bounding box center [620, 551] width 145 height 34
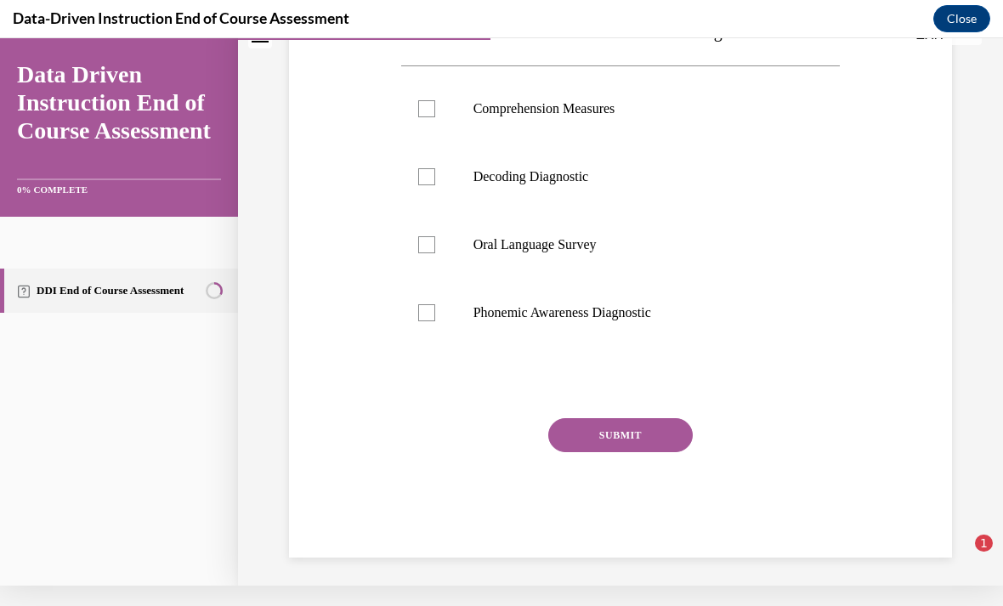
scroll to position [0, 0]
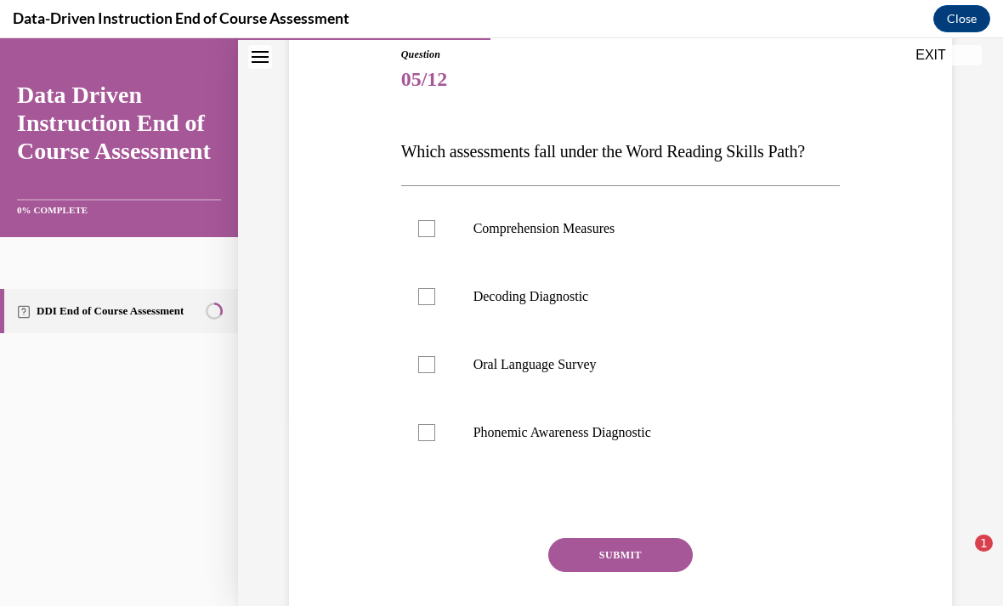
click at [582, 359] on p "Oral Language Survey" at bounding box center [636, 364] width 325 height 17
click at [435, 359] on input "Oral Language Survey" at bounding box center [426, 364] width 17 height 17
checkbox input "true"
click at [625, 432] on p "Phonemic Awareness Diagnostic" at bounding box center [636, 432] width 325 height 17
click at [435, 432] on input "Phonemic Awareness Diagnostic" at bounding box center [426, 432] width 17 height 17
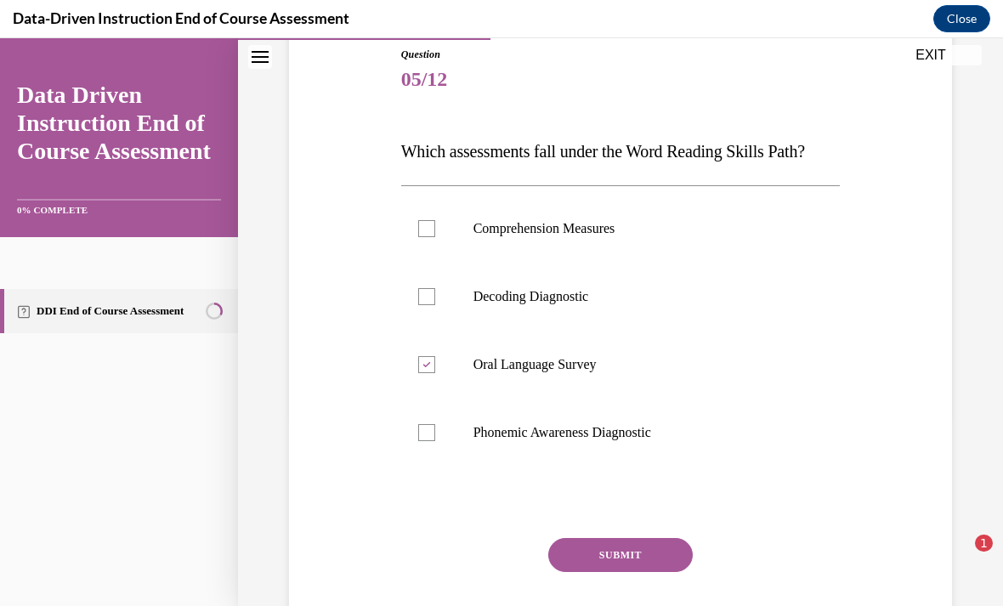
checkbox input "true"
click at [608, 219] on label "Comprehension Measures" at bounding box center [621, 229] width 440 height 68
click at [435, 220] on input "Comprehension Measures" at bounding box center [426, 228] width 17 height 17
checkbox input "true"
click at [656, 550] on button "SUBMIT" at bounding box center [620, 555] width 145 height 34
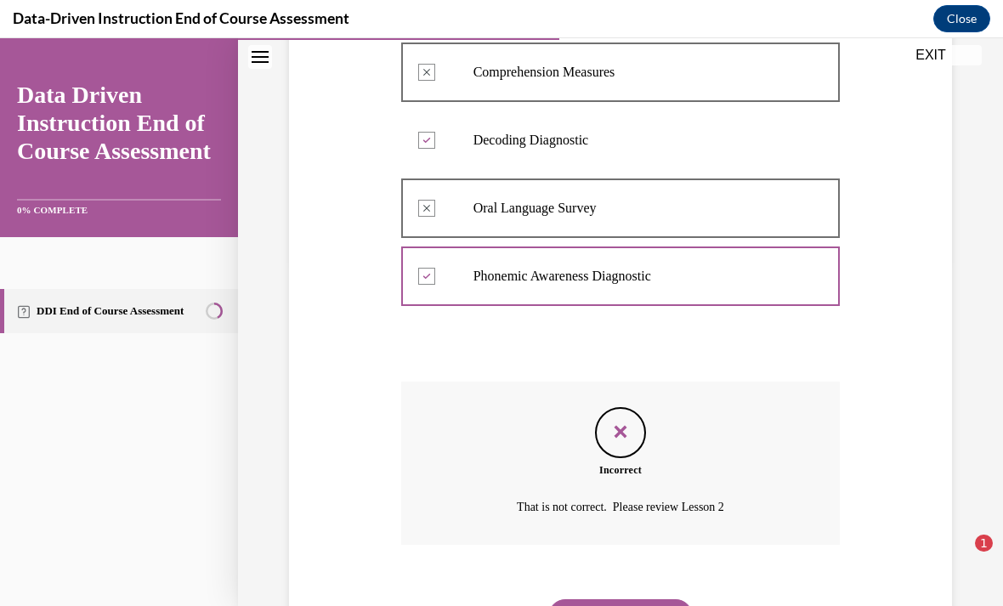
scroll to position [345, 0]
click at [659, 600] on button "NEXT" at bounding box center [620, 617] width 145 height 34
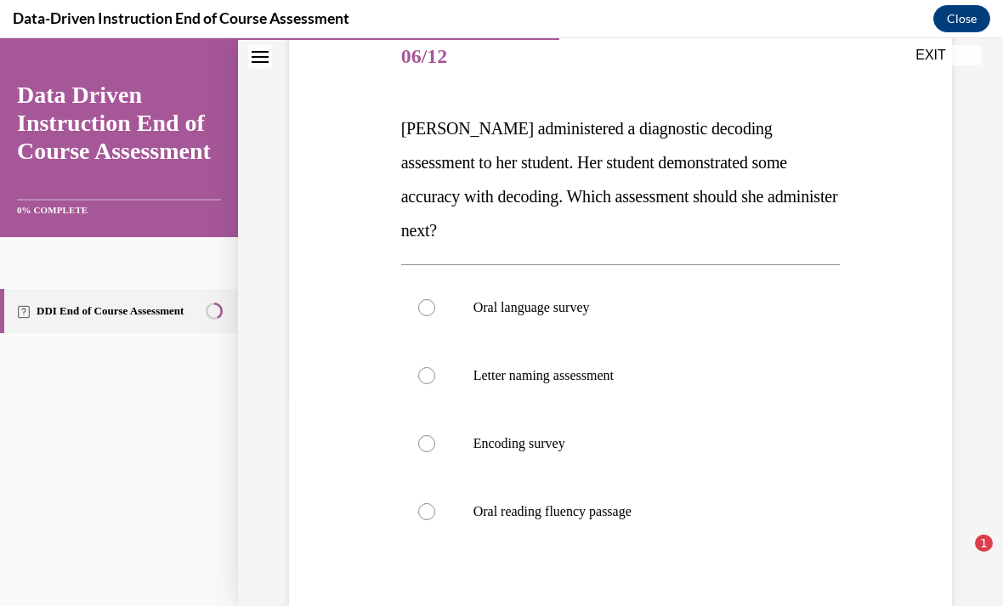
scroll to position [213, 0]
click at [596, 367] on p "Letter naming assessment" at bounding box center [636, 375] width 325 height 17
click at [435, 367] on input "Letter naming assessment" at bounding box center [426, 375] width 17 height 17
radio input "true"
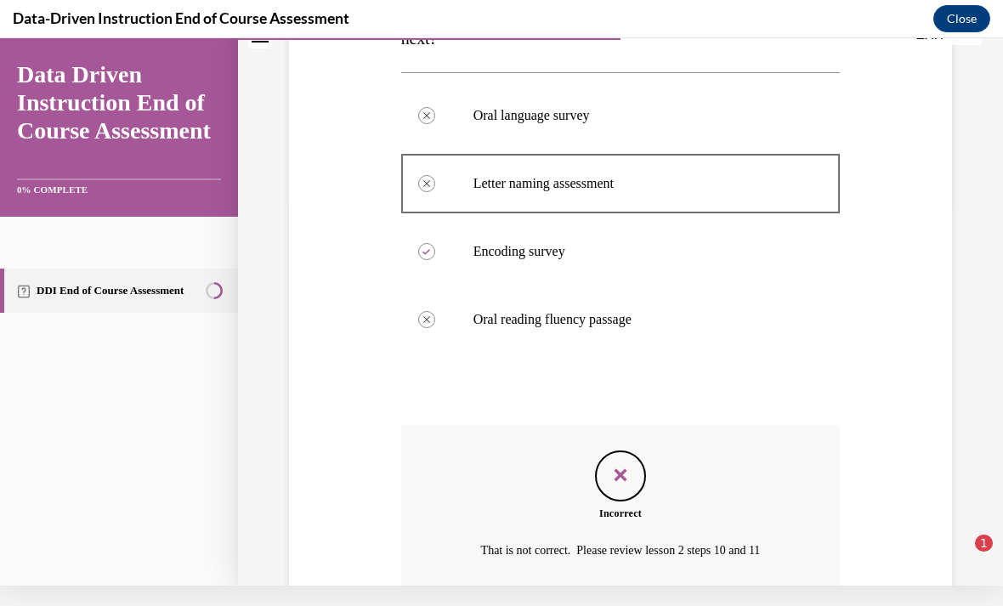
scroll to position [425, 0]
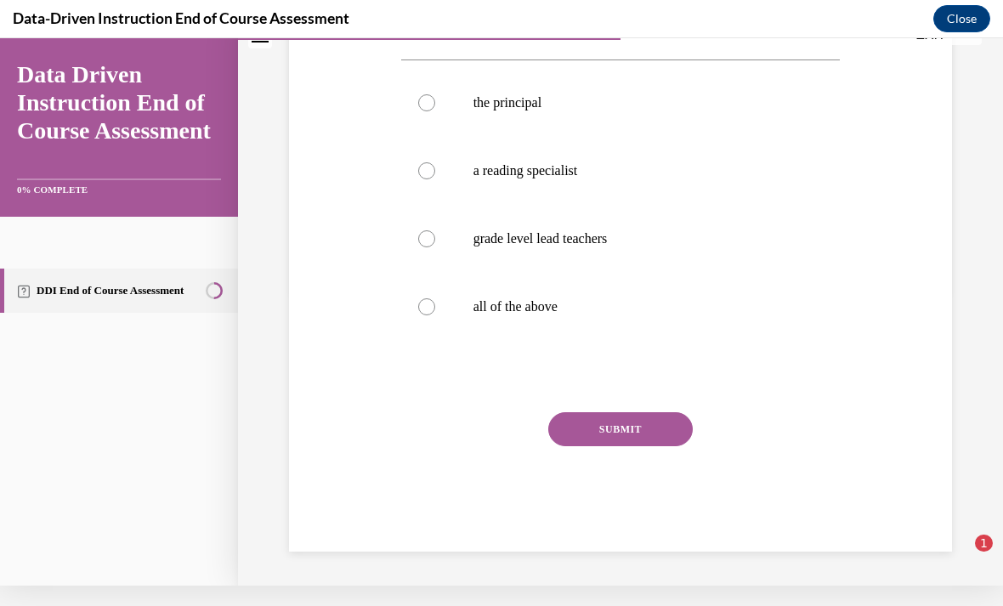
scroll to position [0, 0]
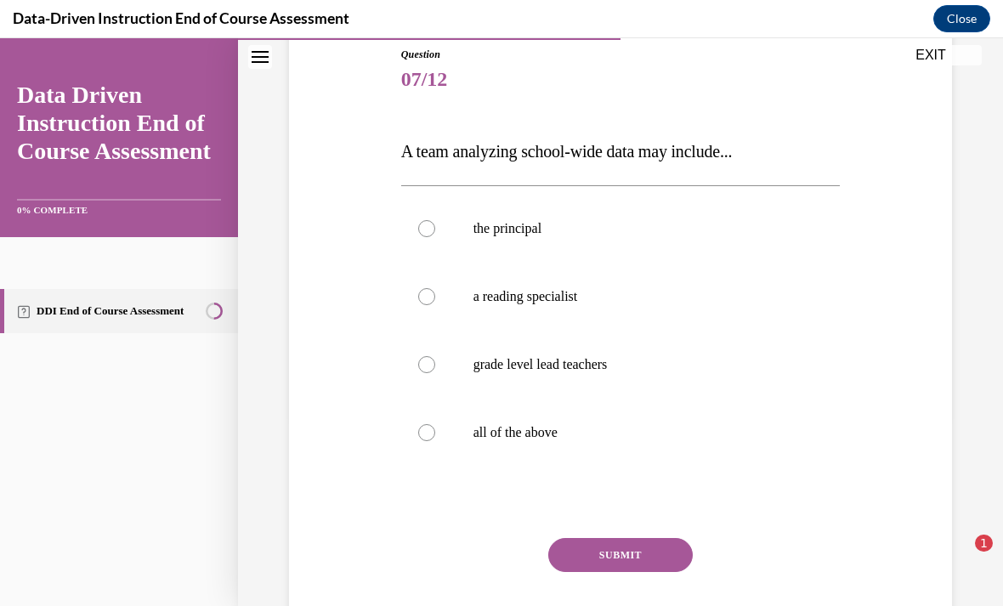
click at [556, 423] on label "all of the above" at bounding box center [621, 433] width 440 height 68
click at [435, 424] on input "all of the above" at bounding box center [426, 432] width 17 height 17
radio input "true"
click at [625, 550] on button "SUBMIT" at bounding box center [620, 555] width 145 height 34
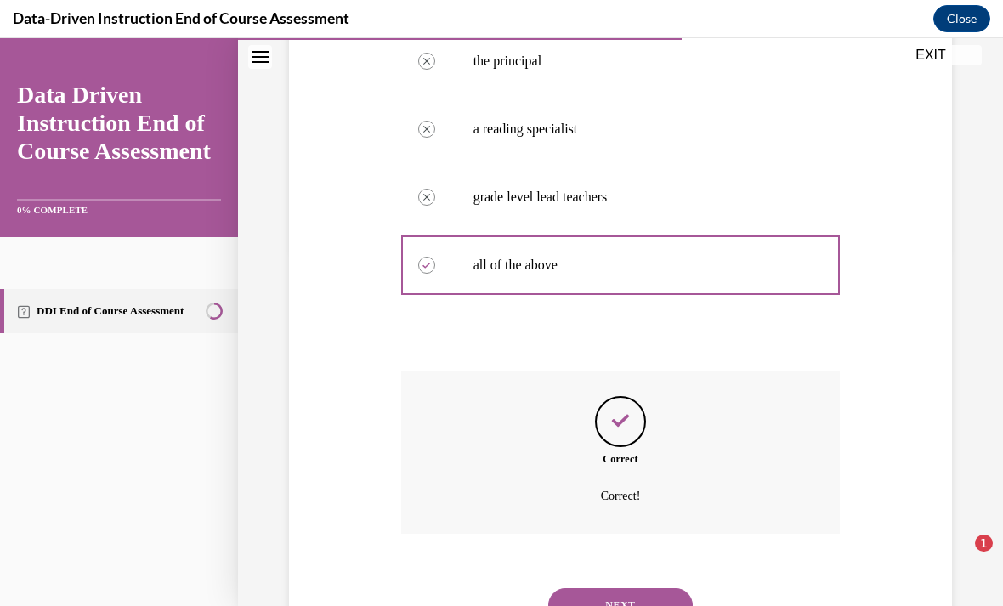
scroll to position [357, 0]
click at [631, 571] on div "NEXT" at bounding box center [621, 605] width 440 height 68
click at [660, 596] on button "NEXT" at bounding box center [620, 605] width 145 height 34
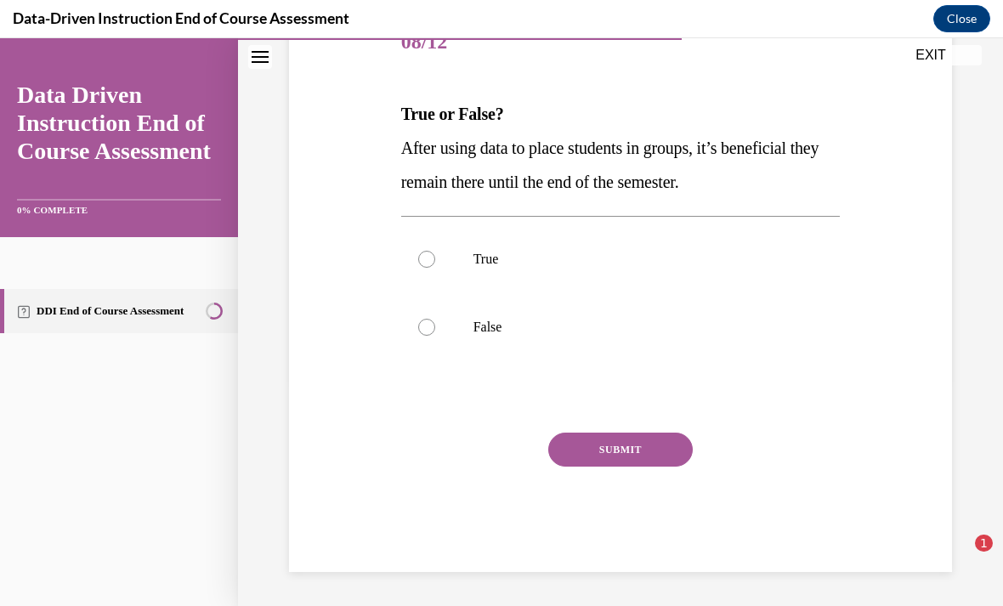
scroll to position [152, 0]
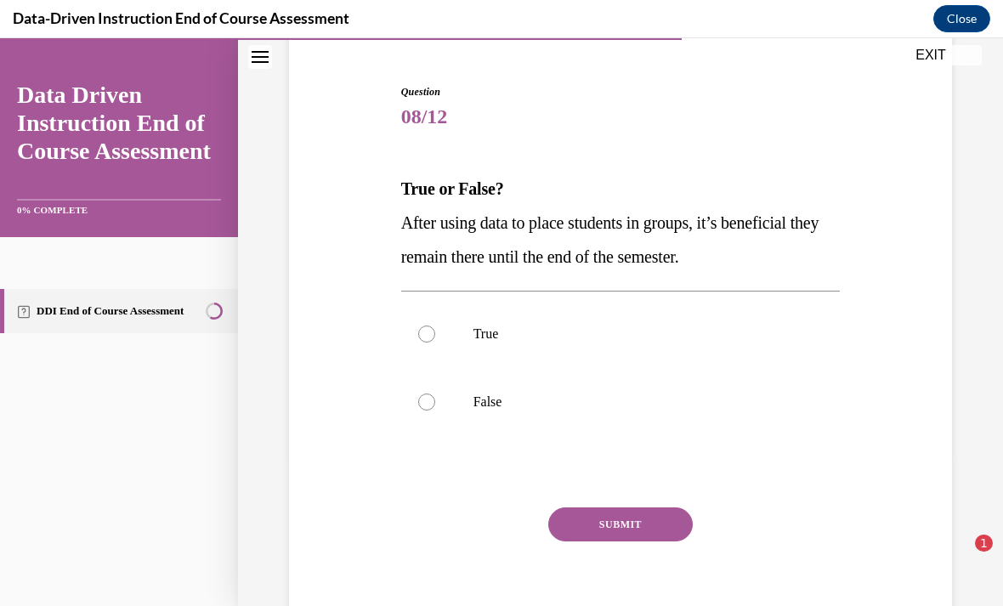
click at [592, 423] on label "False" at bounding box center [621, 402] width 440 height 68
click at [435, 411] on input "False" at bounding box center [426, 402] width 17 height 17
radio input "true"
click at [633, 526] on button "SUBMIT" at bounding box center [620, 525] width 145 height 34
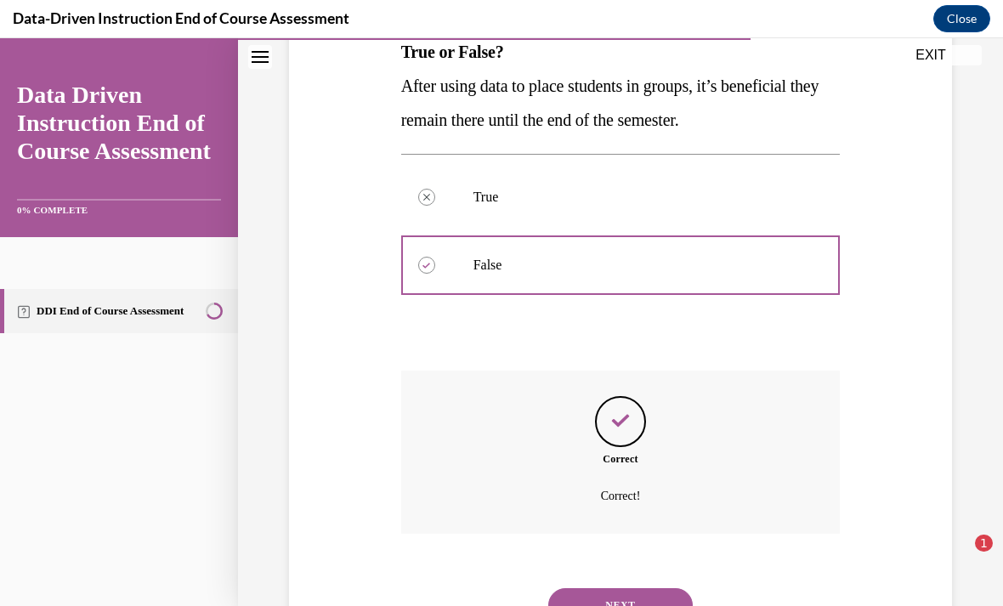
click at [650, 588] on button "NEXT" at bounding box center [620, 605] width 145 height 34
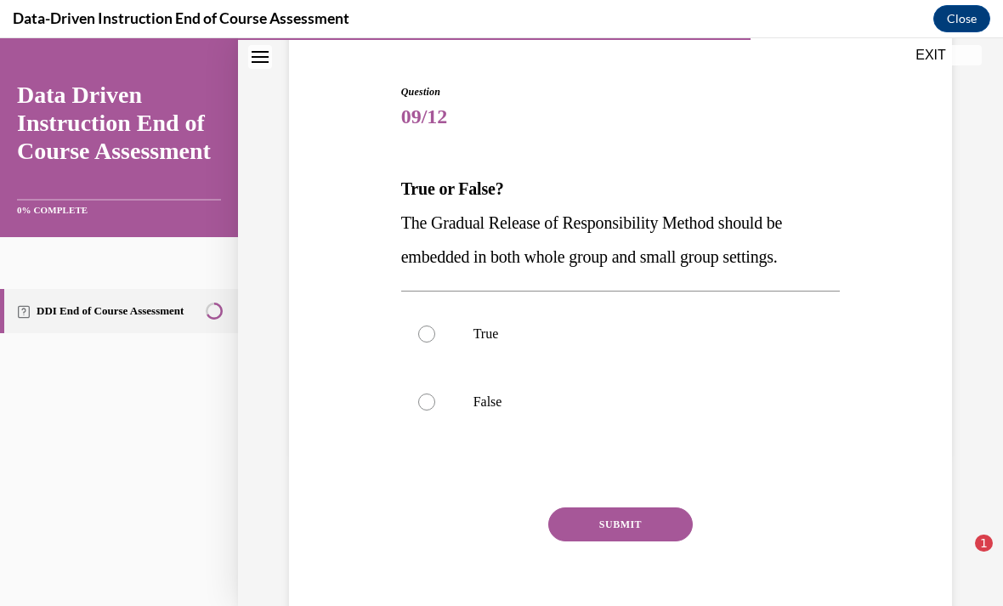
click at [632, 321] on label "True" at bounding box center [621, 334] width 440 height 68
click at [435, 326] on input "True" at bounding box center [426, 334] width 17 height 17
radio input "true"
click at [644, 536] on button "SUBMIT" at bounding box center [620, 525] width 145 height 34
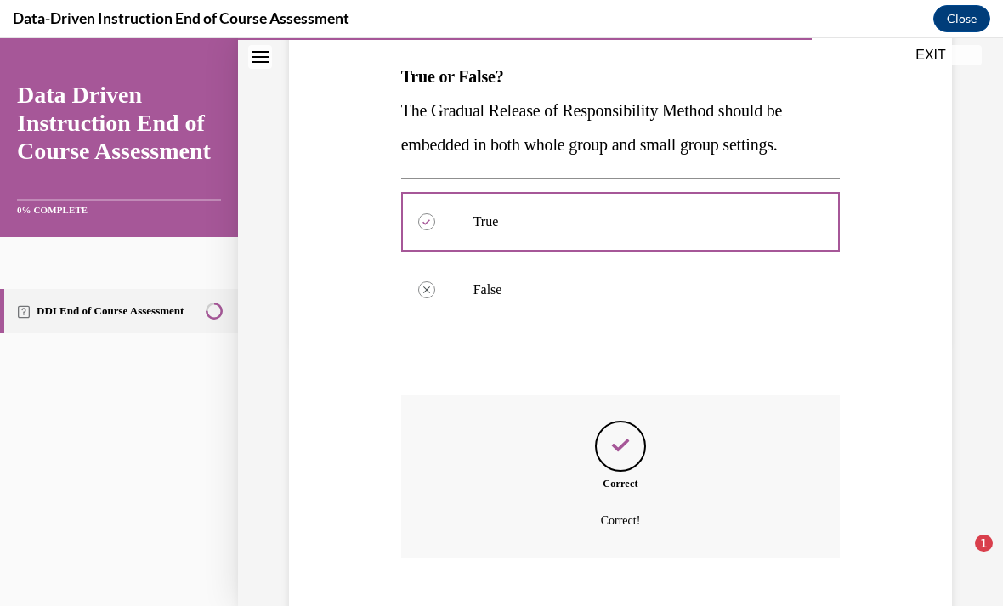
scroll to position [289, 0]
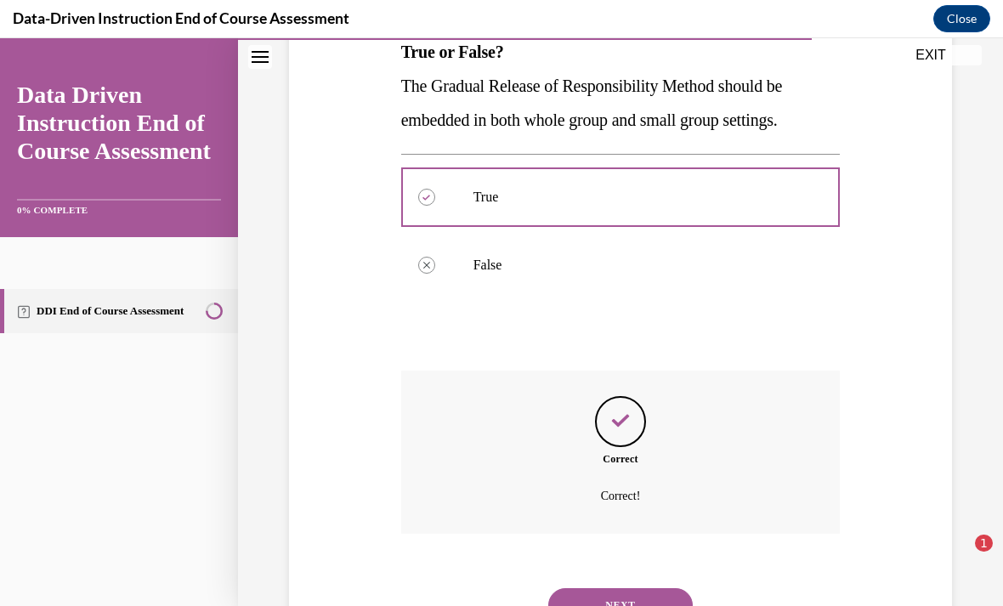
click at [630, 591] on button "NEXT" at bounding box center [620, 605] width 145 height 34
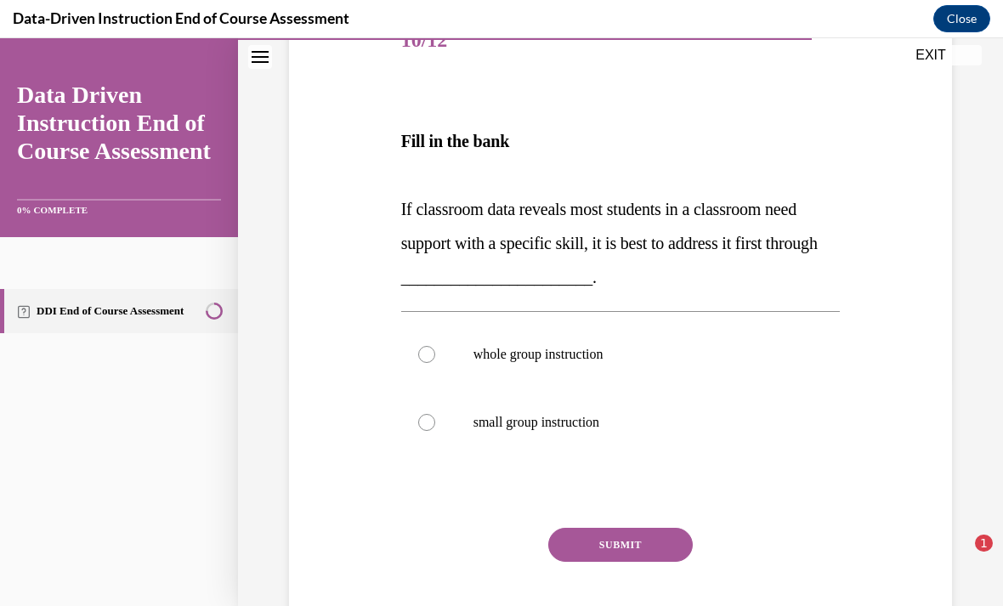
scroll to position [230, 0]
click at [588, 349] on p "whole group instruction" at bounding box center [636, 353] width 325 height 17
click at [435, 349] on input "whole group instruction" at bounding box center [426, 353] width 17 height 17
radio input "true"
click at [646, 551] on button "SUBMIT" at bounding box center [620, 544] width 145 height 34
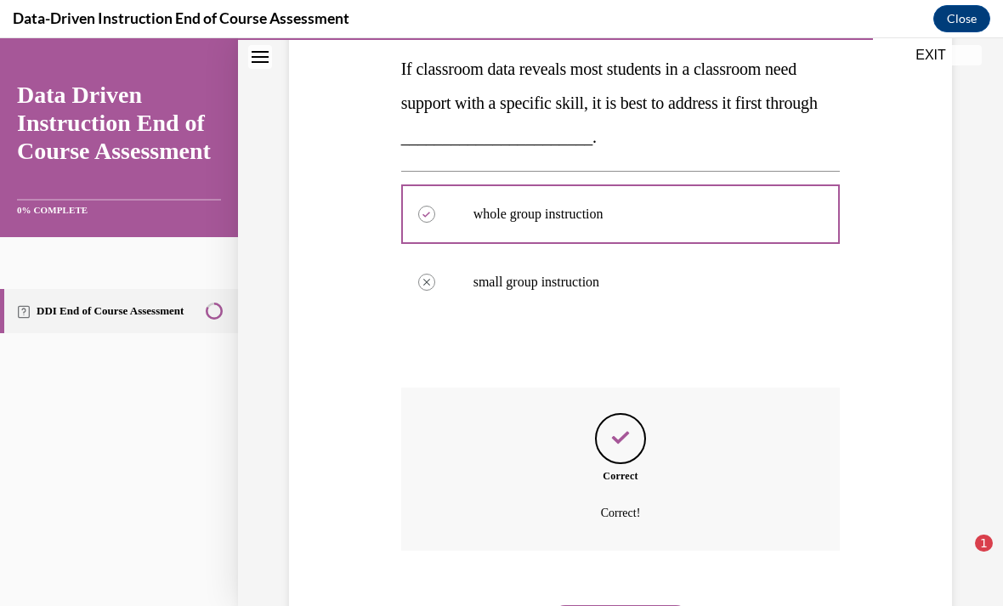
scroll to position [386, 0]
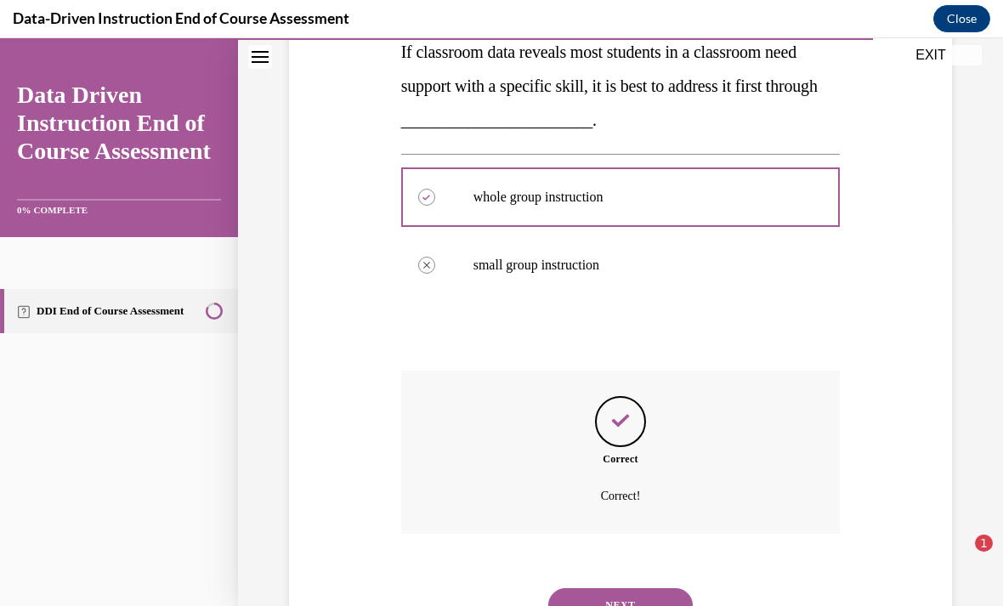
click at [633, 594] on button "NEXT" at bounding box center [620, 605] width 145 height 34
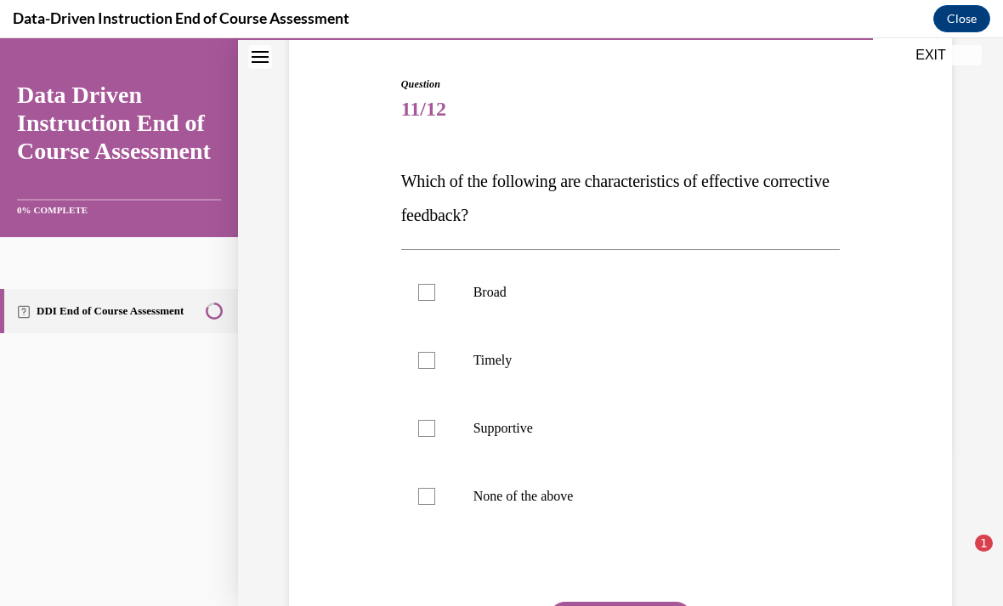
scroll to position [161, 0]
click at [668, 436] on label "Supportive" at bounding box center [621, 428] width 440 height 68
click at [435, 436] on input "Supportive" at bounding box center [426, 427] width 17 height 17
checkbox input "true"
click at [665, 357] on p "Timely" at bounding box center [636, 359] width 325 height 17
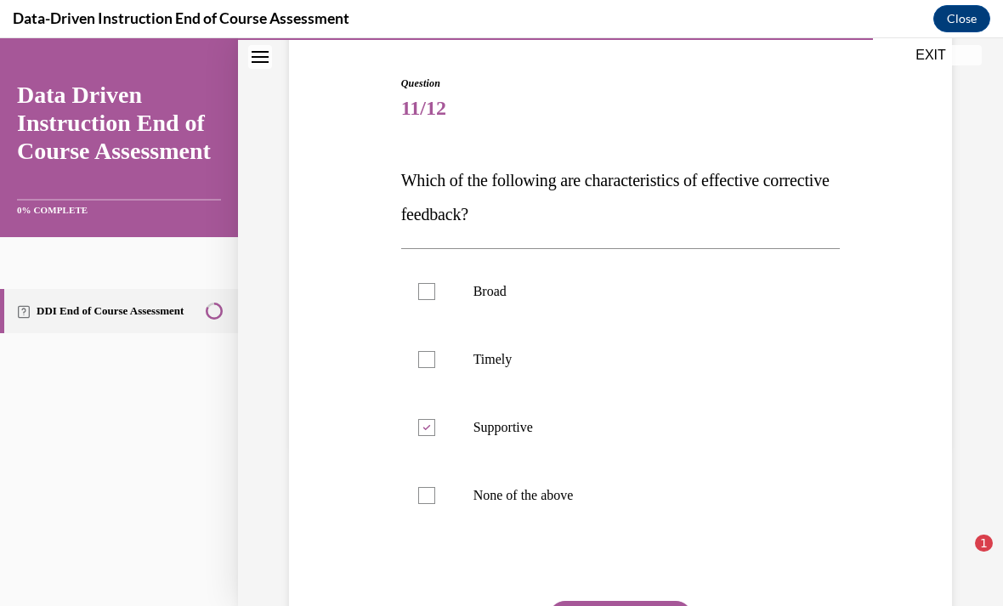
click at [435, 357] on input "Timely" at bounding box center [426, 359] width 17 height 17
checkbox input "true"
click at [652, 605] on button "SUBMIT" at bounding box center [620, 618] width 145 height 34
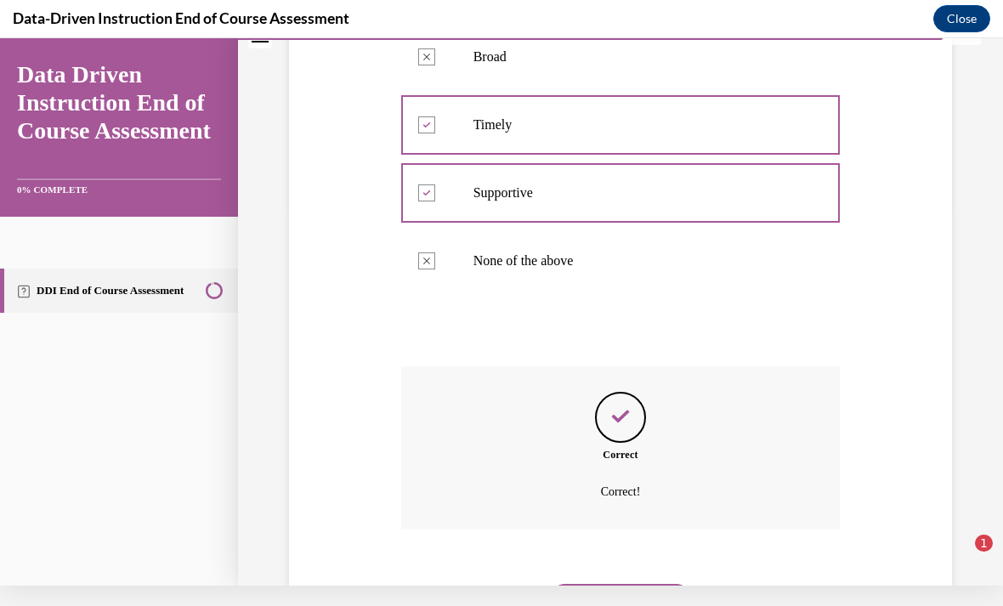
scroll to position [391, 0]
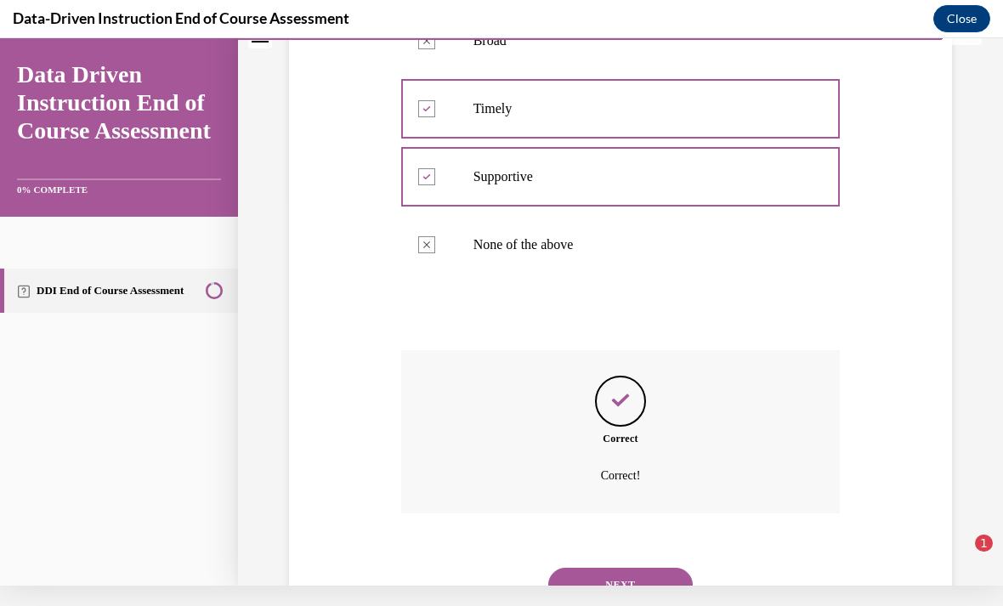
click at [651, 570] on button "NEXT" at bounding box center [620, 585] width 145 height 34
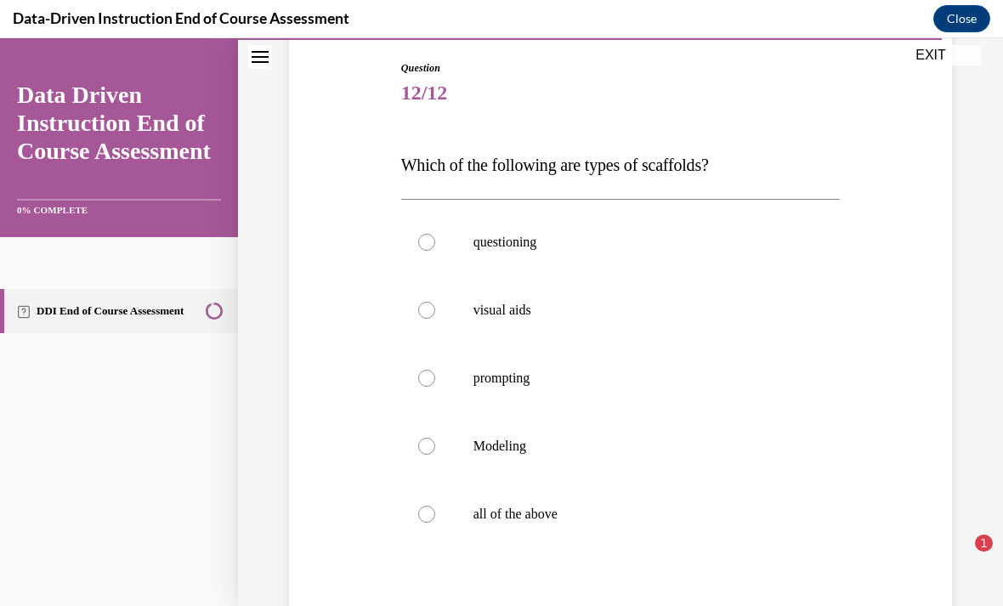
scroll to position [178, 0]
click at [592, 520] on p "all of the above" at bounding box center [636, 512] width 325 height 17
click at [435, 520] on input "all of the above" at bounding box center [426, 512] width 17 height 17
radio input "true"
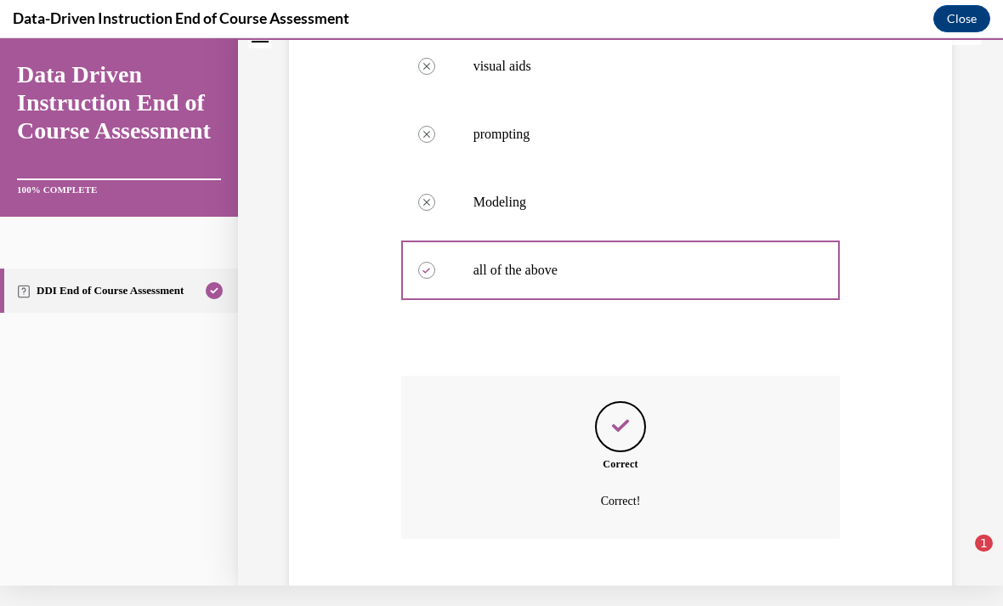
scroll to position [425, 0]
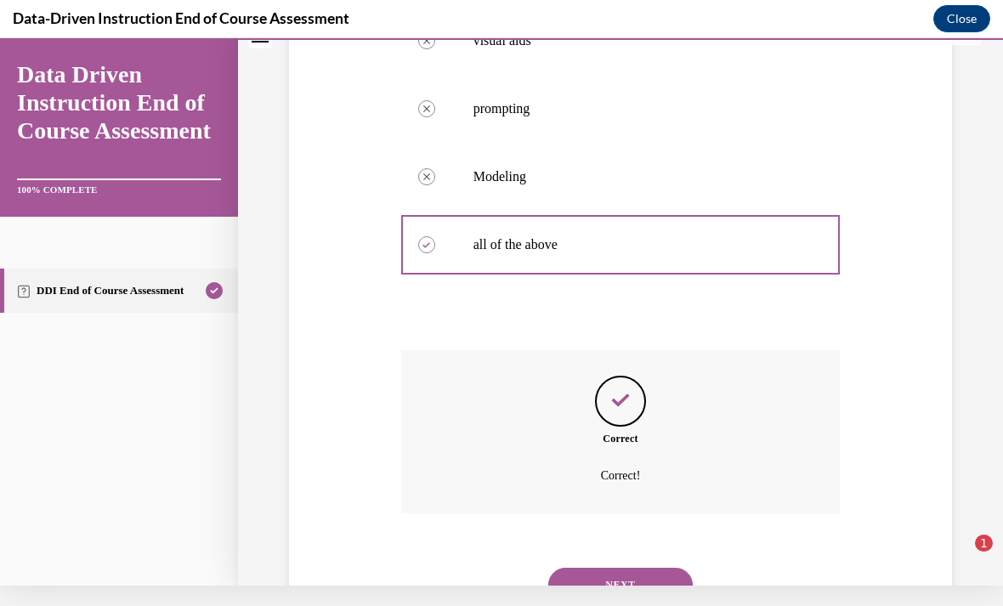
click at [650, 568] on button "NEXT" at bounding box center [620, 585] width 145 height 34
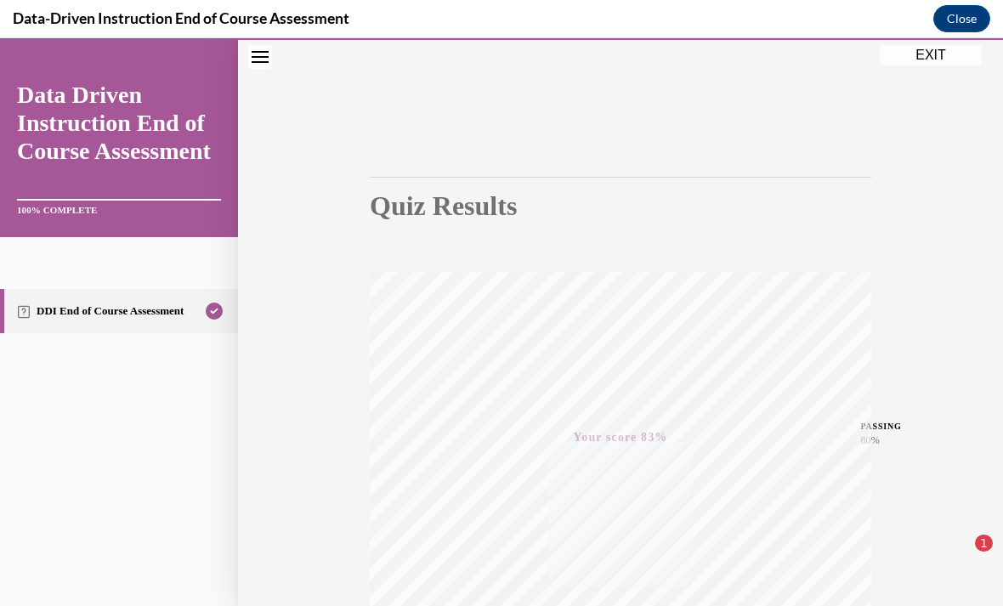
scroll to position [10, 0]
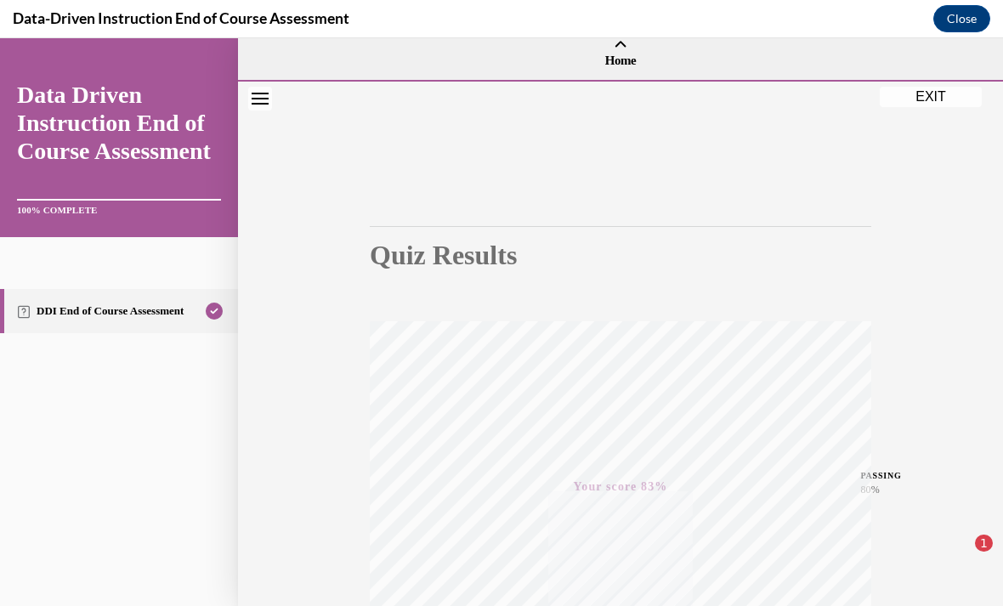
click at [916, 106] on button "EXIT" at bounding box center [931, 97] width 102 height 20
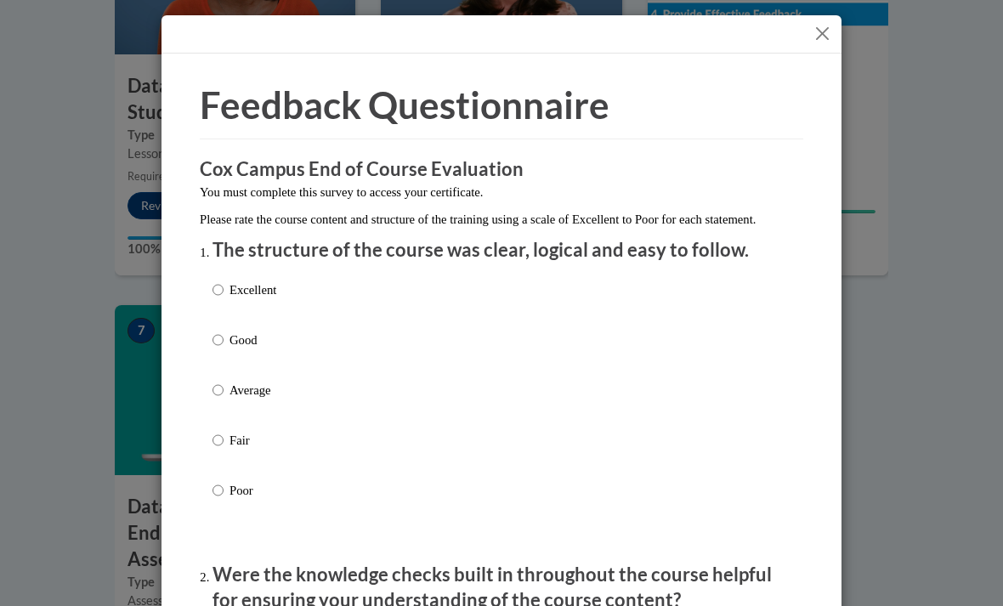
scroll to position [979, 0]
click at [609, 336] on div "Excellent Good Average Fair Poor" at bounding box center [502, 410] width 578 height 277
click at [514, 318] on div "Excellent Good Average Fair Poor" at bounding box center [502, 410] width 578 height 277
click at [224, 344] on input "Good" at bounding box center [218, 340] width 11 height 19
radio input "true"
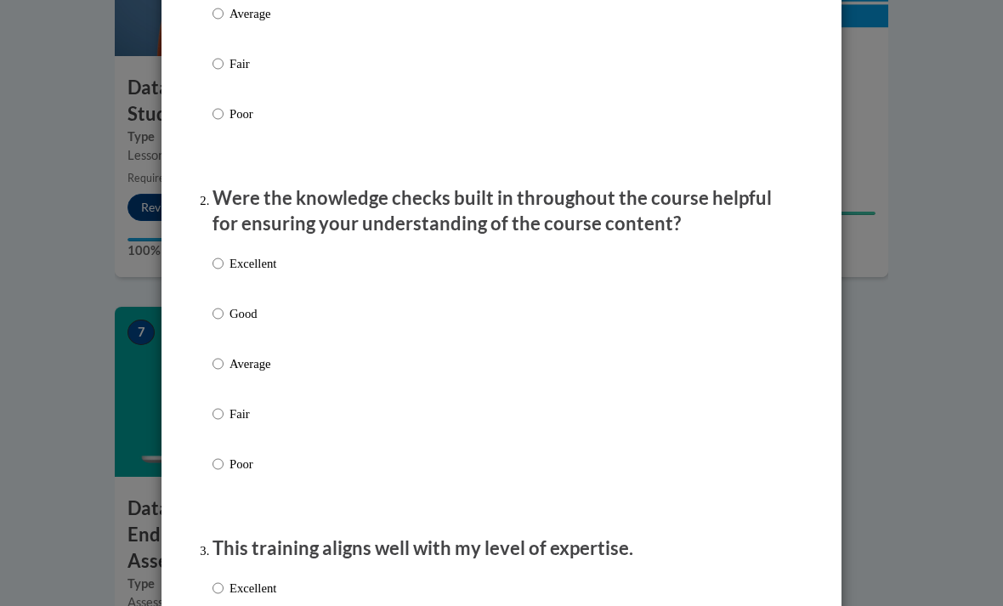
scroll to position [378, 0]
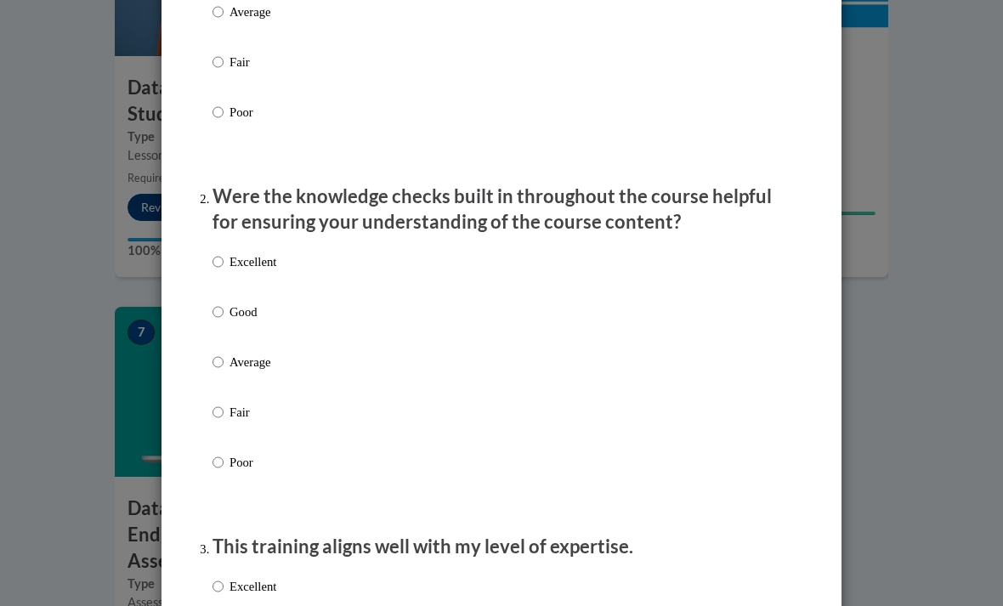
click at [214, 323] on label "Good" at bounding box center [245, 326] width 64 height 46
click at [214, 321] on input "Good" at bounding box center [218, 312] width 11 height 19
radio input "true"
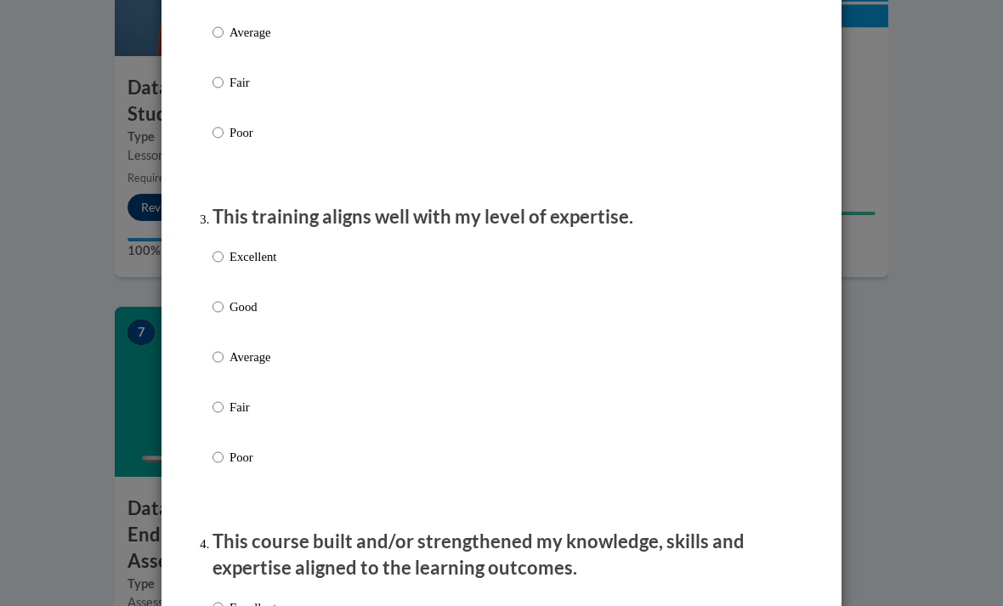
scroll to position [709, 0]
click at [221, 300] on input "Good" at bounding box center [218, 306] width 11 height 19
radio input "true"
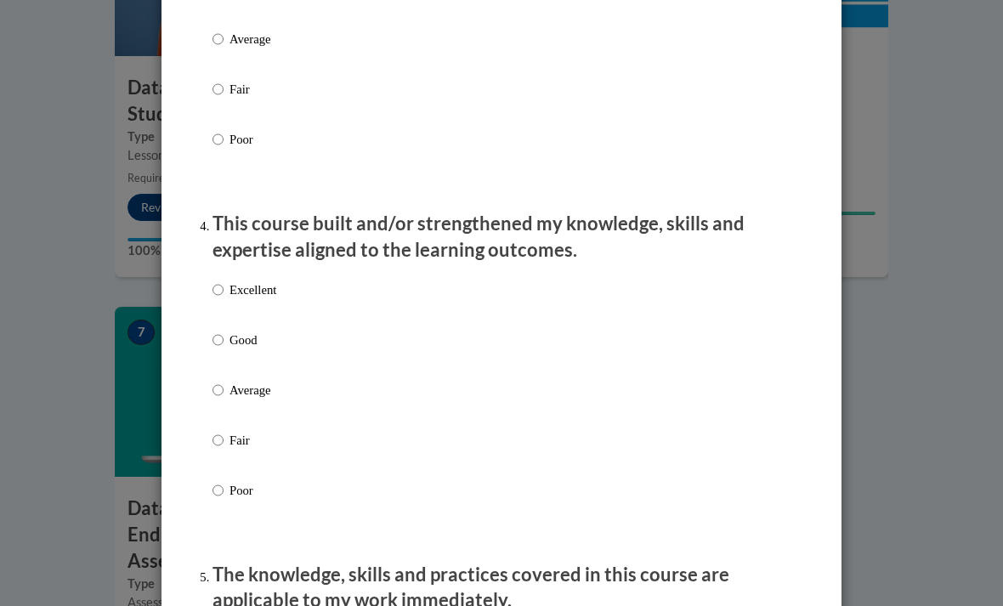
scroll to position [1034, 0]
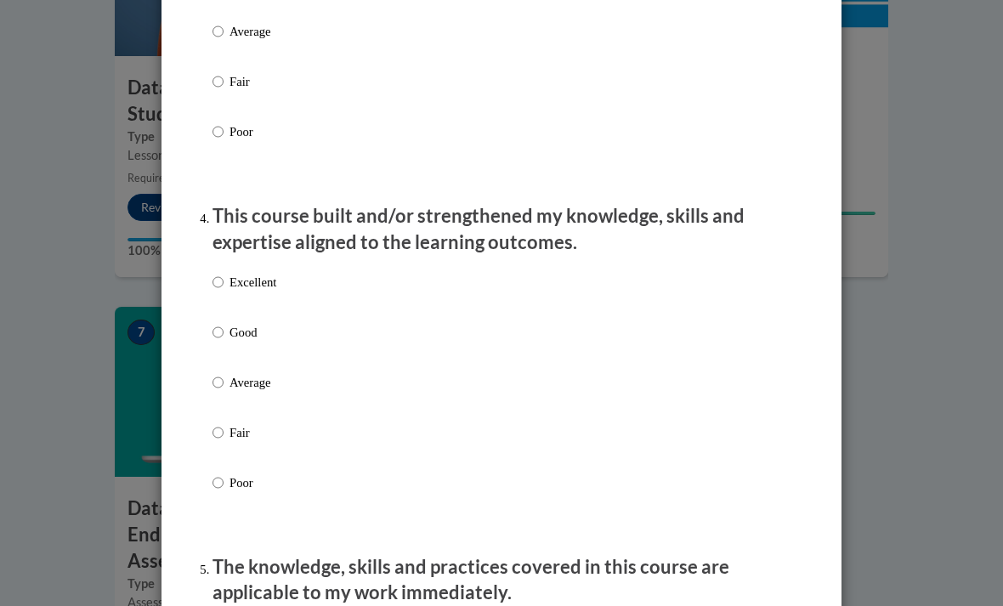
click at [263, 324] on p "Good" at bounding box center [253, 332] width 47 height 19
click at [224, 324] on input "Good" at bounding box center [218, 332] width 11 height 19
radio input "true"
click at [224, 323] on input "Good" at bounding box center [218, 332] width 11 height 19
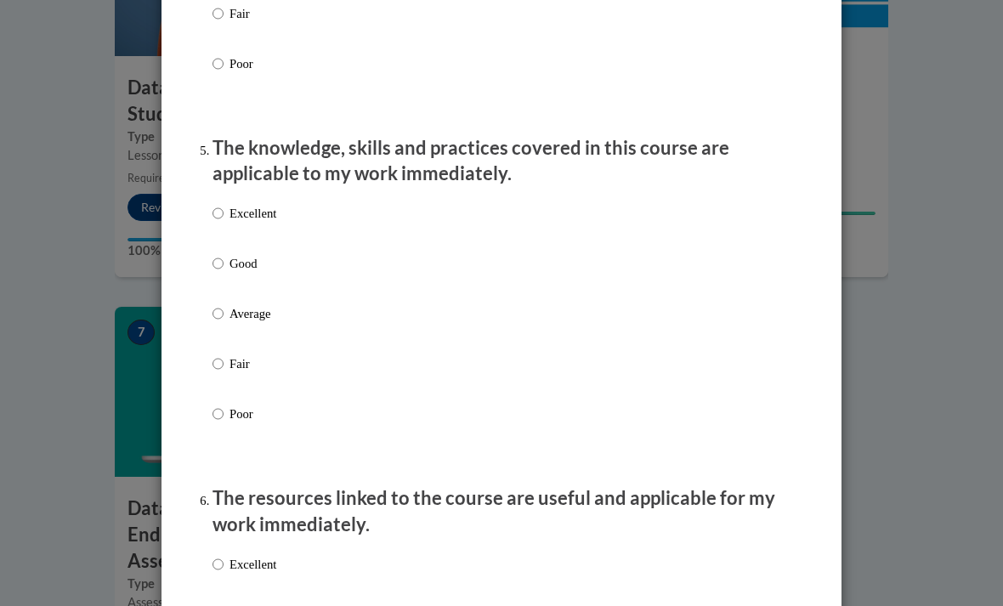
scroll to position [1454, 0]
click at [242, 263] on p "Good" at bounding box center [253, 262] width 47 height 19
click at [224, 263] on input "Good" at bounding box center [218, 262] width 11 height 19
radio input "true"
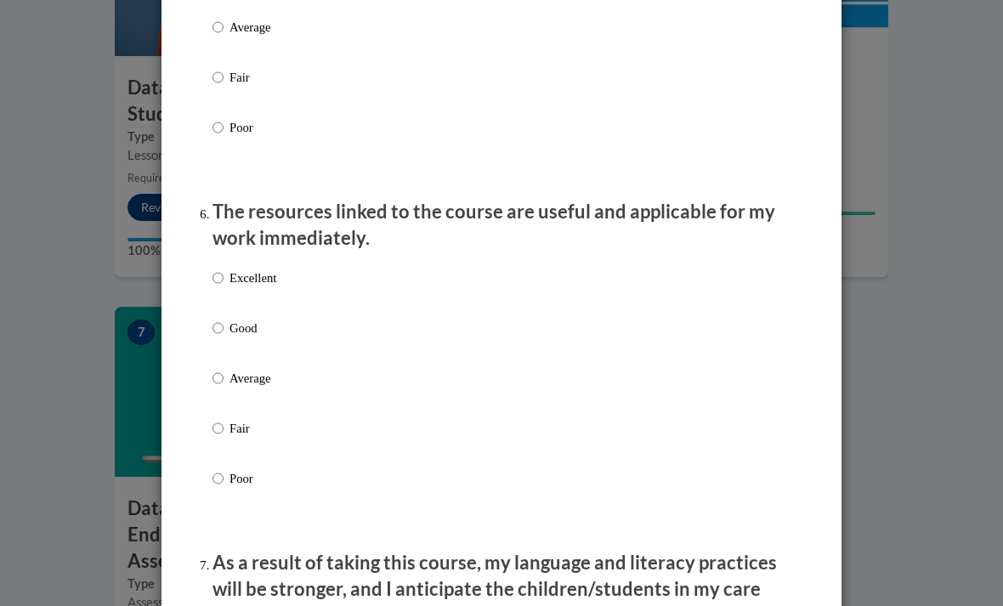
scroll to position [1744, 0]
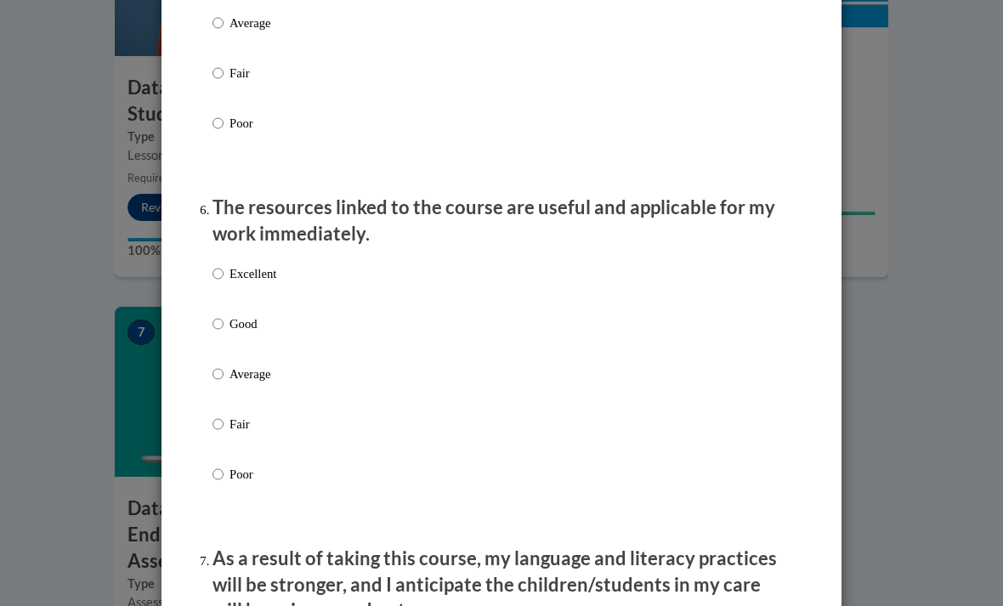
click at [220, 264] on input "Excellent" at bounding box center [218, 273] width 11 height 19
radio input "true"
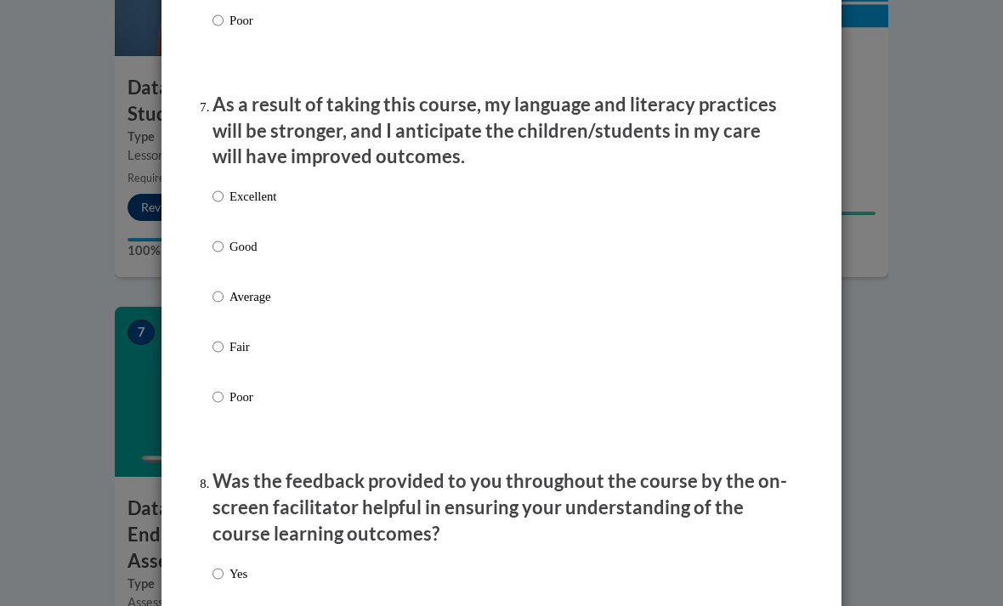
scroll to position [2199, 0]
click at [220, 236] on input "Good" at bounding box center [218, 245] width 11 height 19
radio input "true"
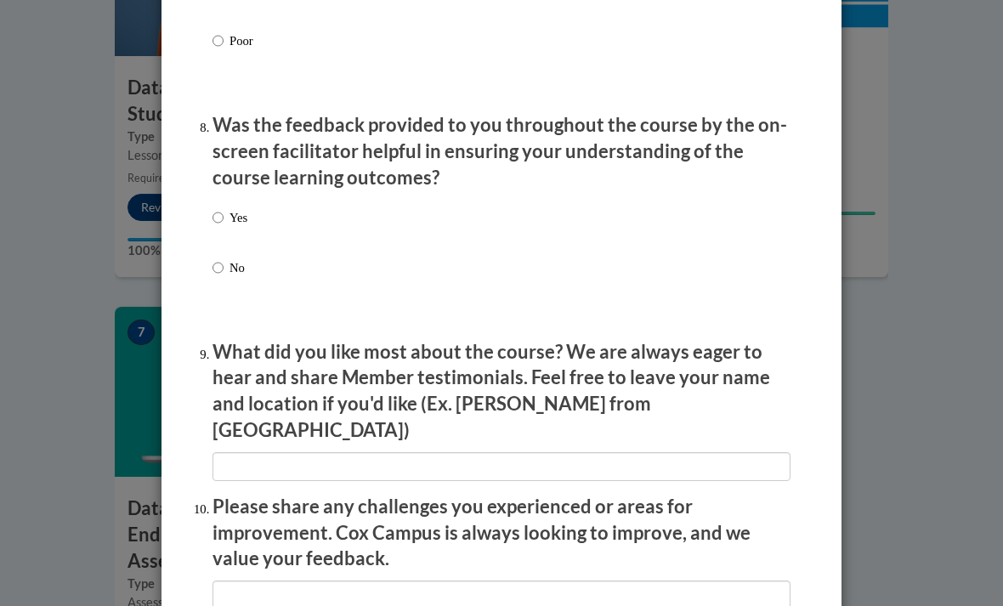
scroll to position [2552, 0]
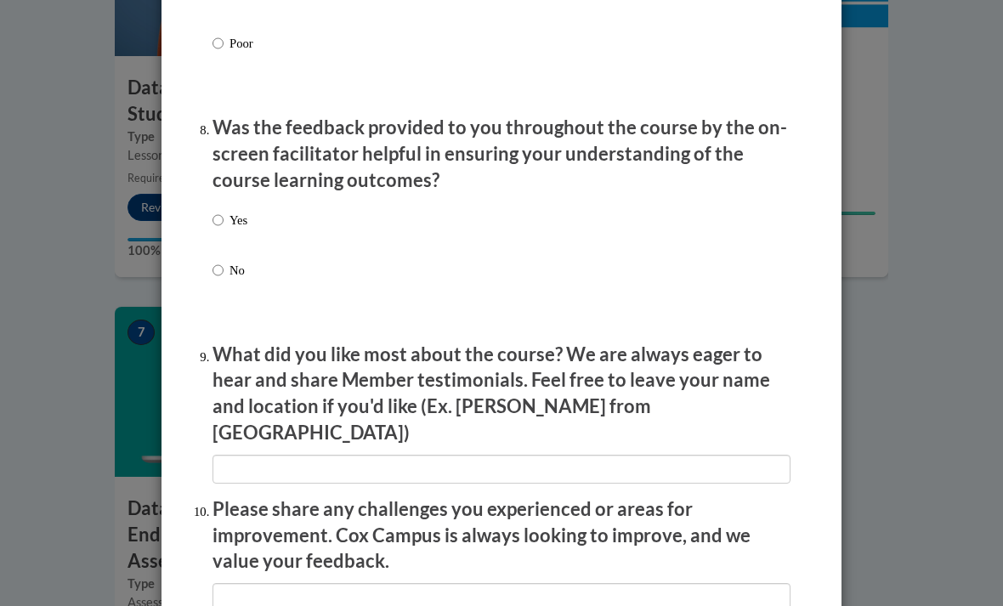
click at [221, 211] on input "Yes" at bounding box center [218, 220] width 11 height 19
radio input "true"
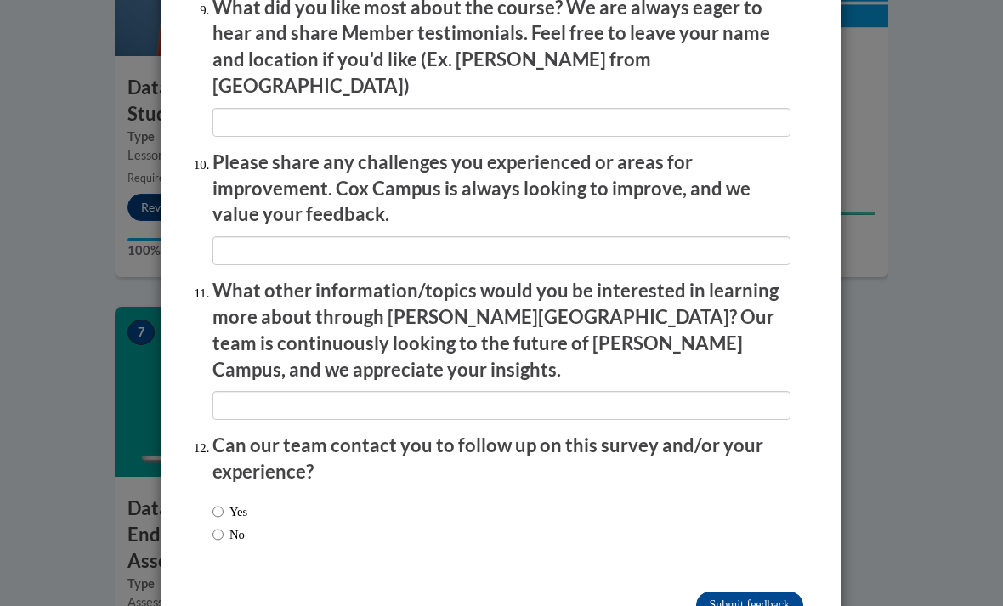
scroll to position [2897, 0]
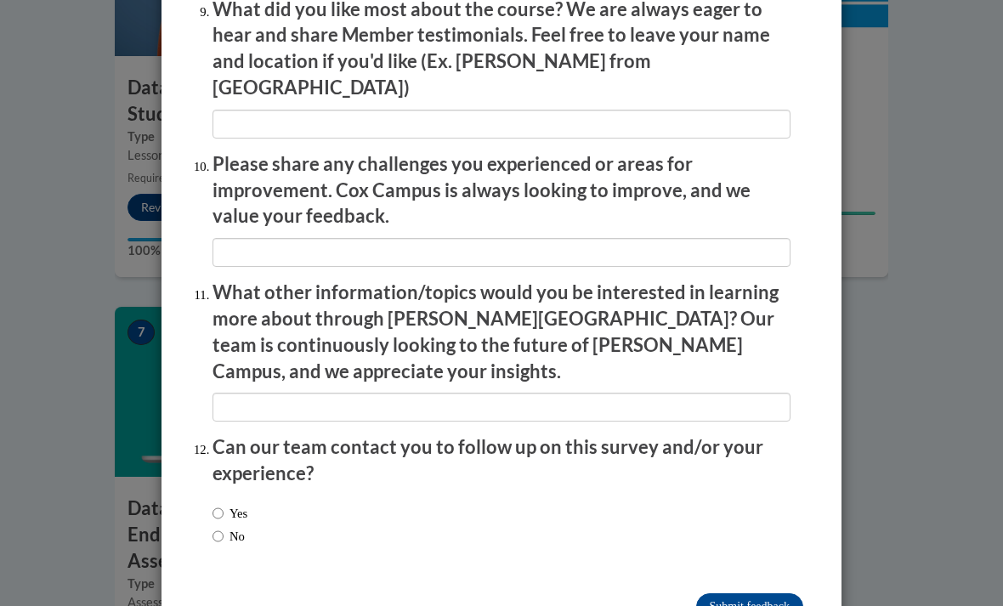
click at [215, 527] on input "No" at bounding box center [218, 536] width 11 height 19
radio input "true"
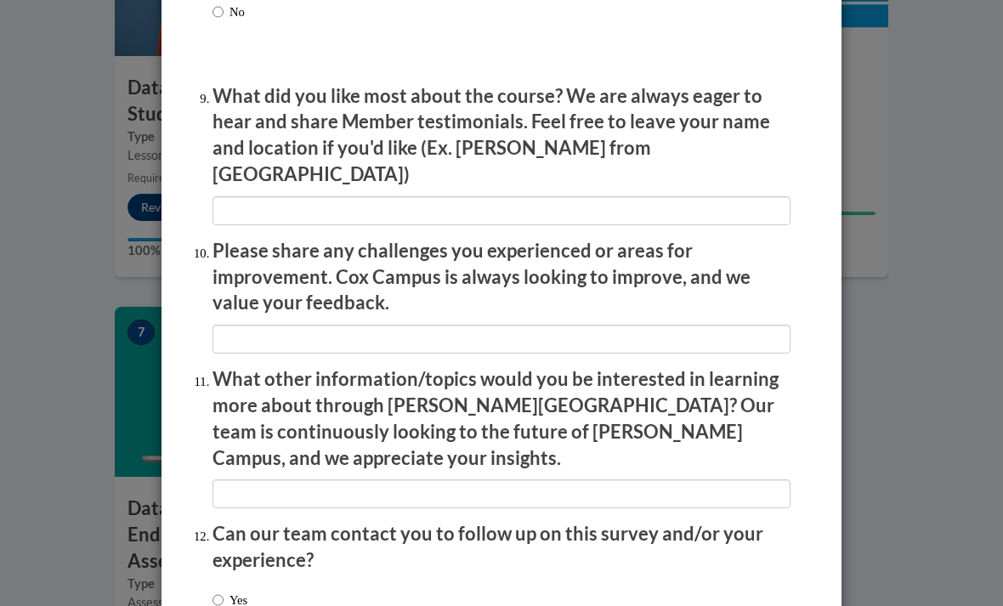
scroll to position [2809, 0]
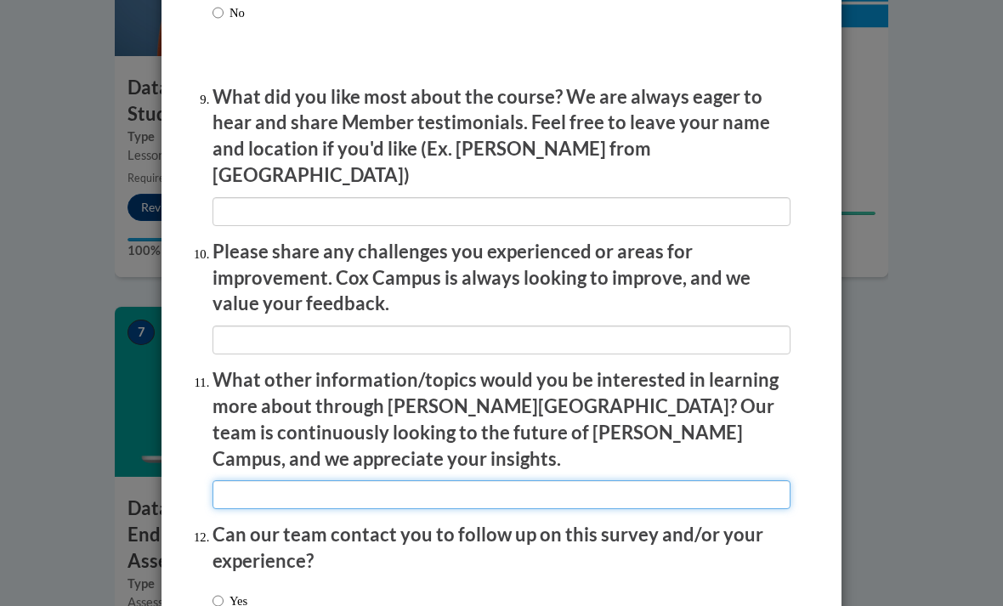
click at [629, 480] on input "textbox" at bounding box center [502, 494] width 578 height 29
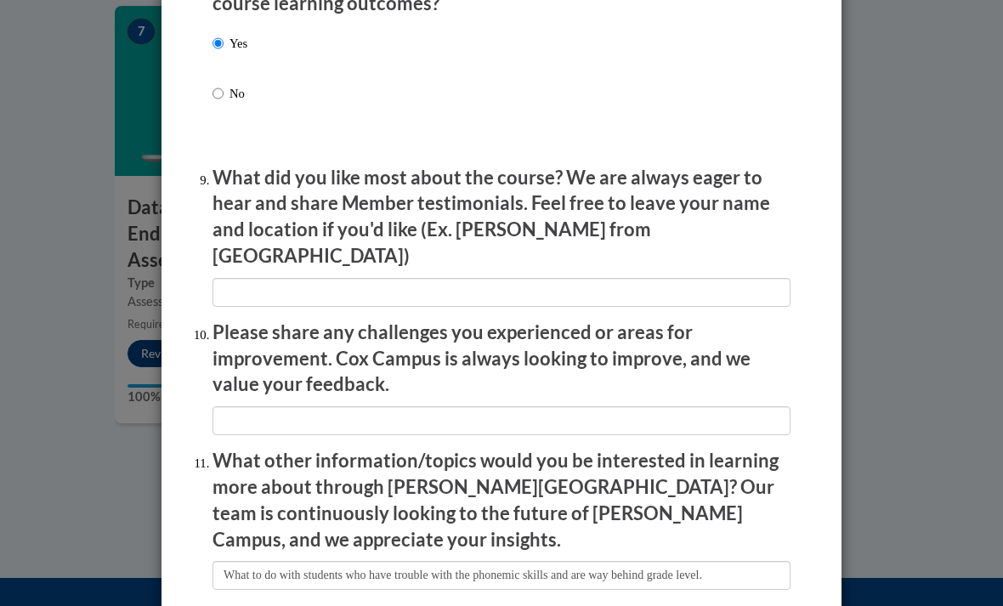
scroll to position [2728, 0]
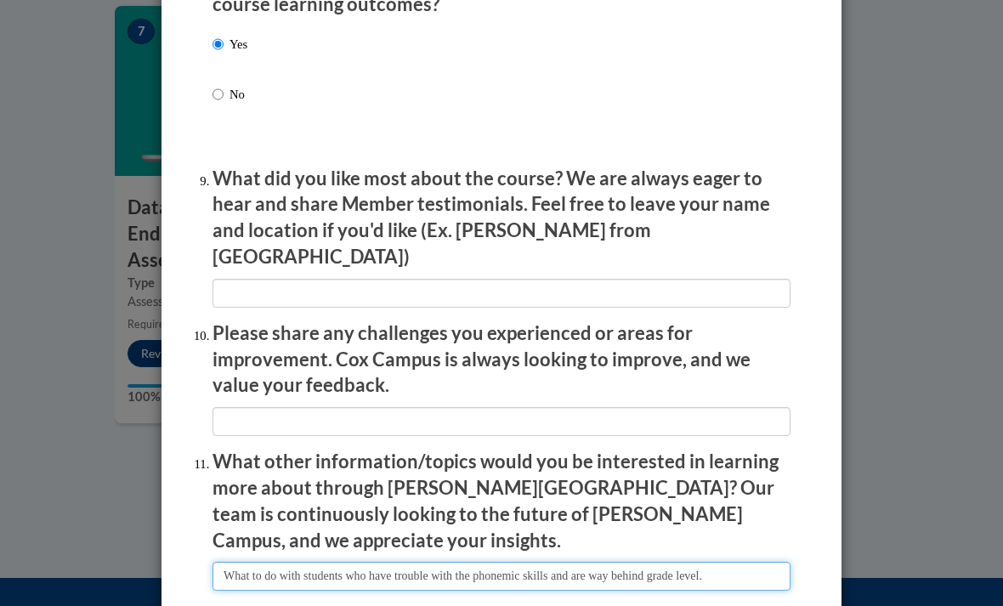
type input "What to do with students who have trouble with the phonemic skills and are way …"
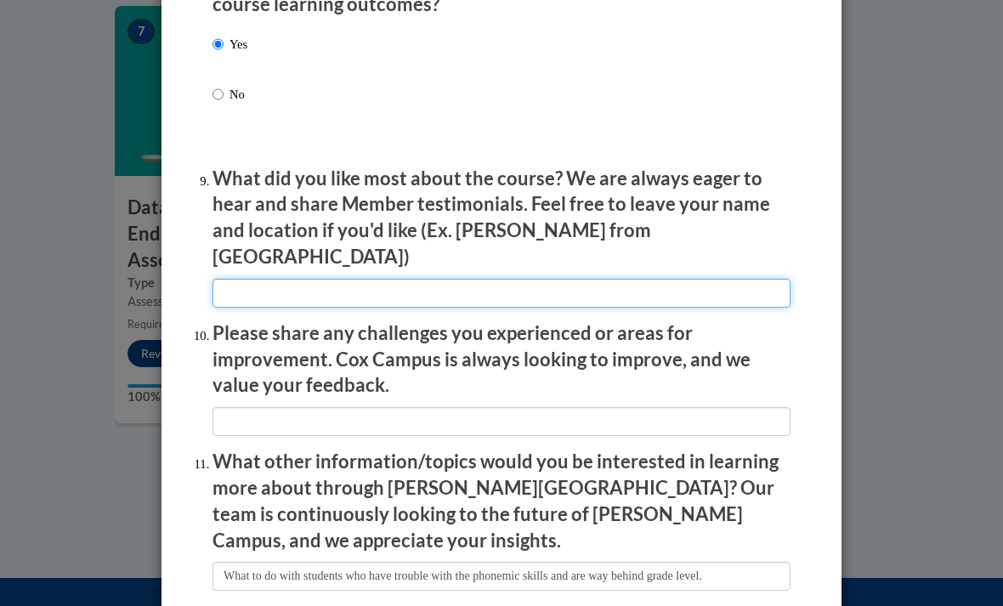
click at [724, 279] on input "textbox" at bounding box center [502, 293] width 578 height 29
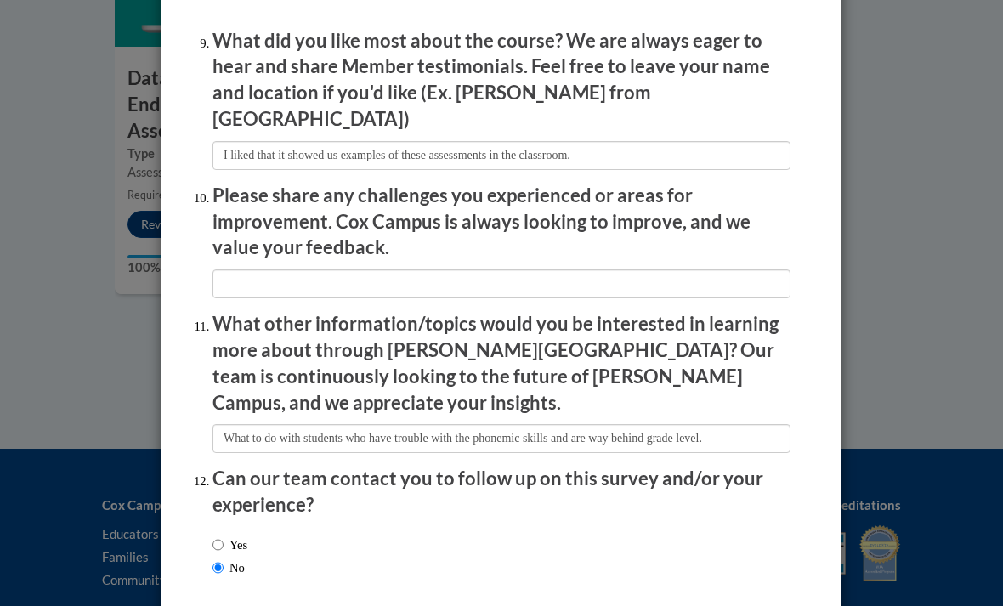
scroll to position [2881, 0]
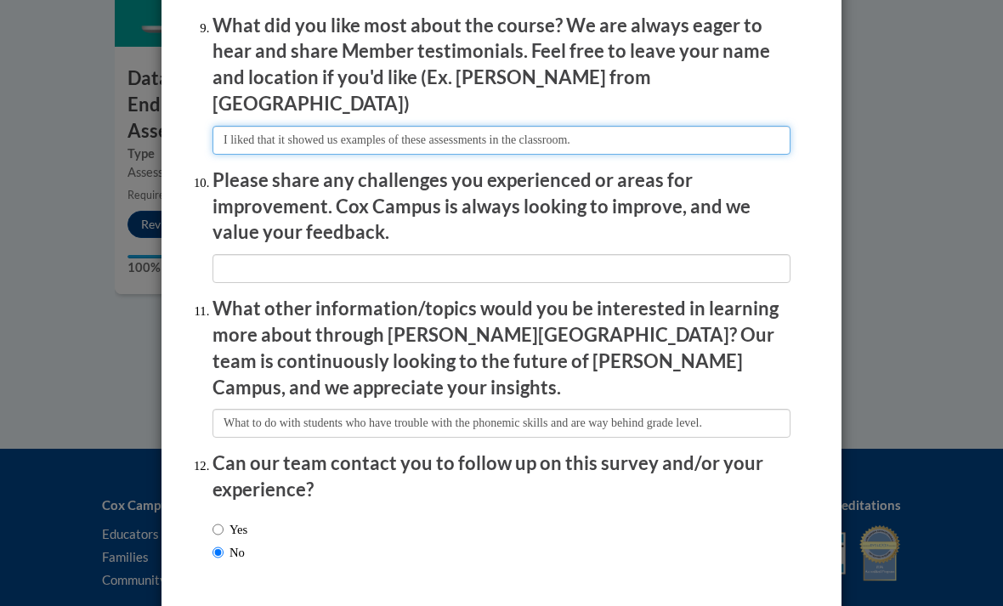
type input "I liked that it showed us examples of these assessments in the classroom."
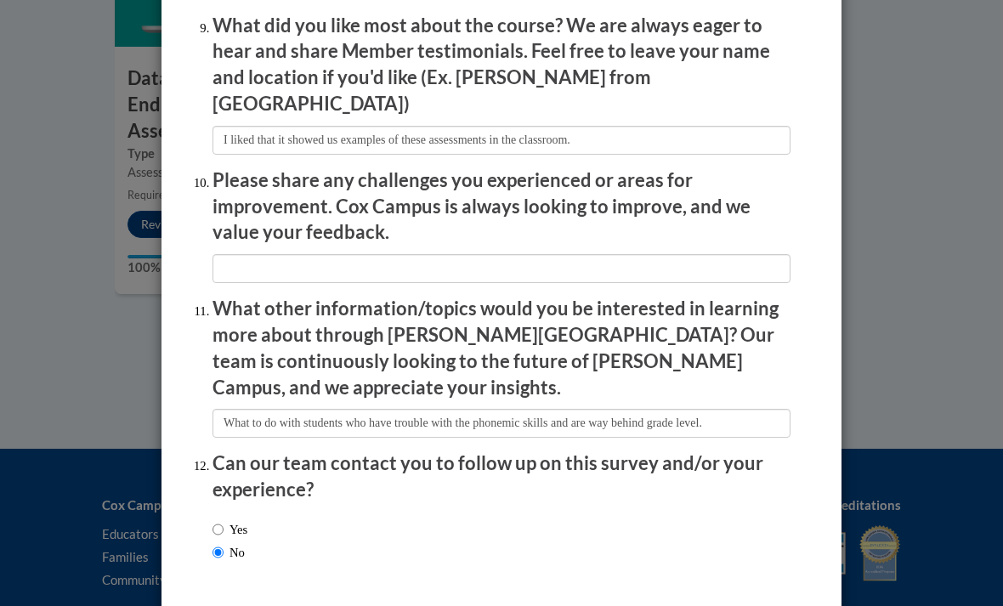
click at [690, 209] on li "Please share any challenges you experienced or areas for improvement. Cox Campu…" at bounding box center [502, 226] width 578 height 116
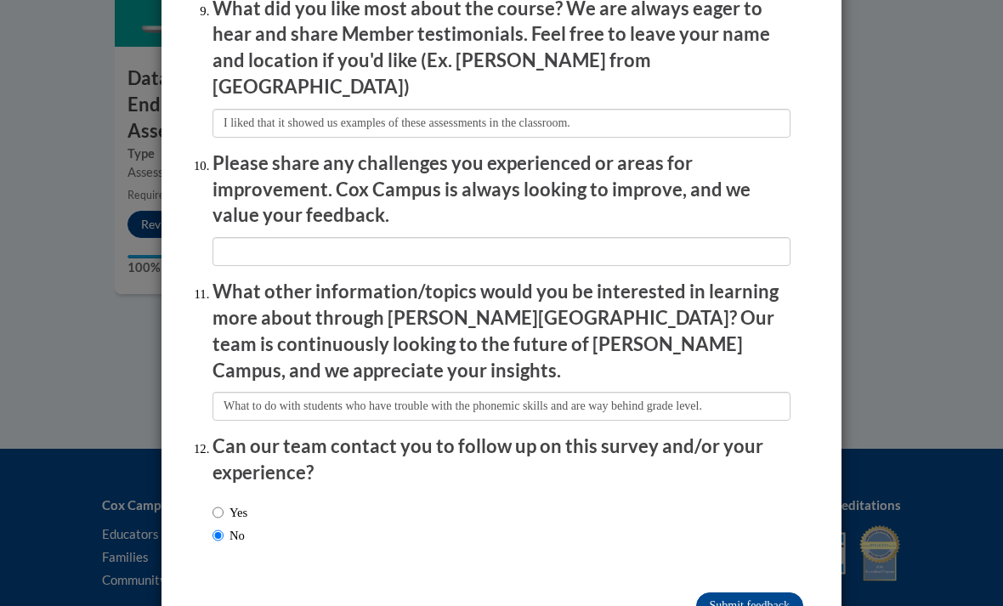
scroll to position [2897, 0]
click at [756, 594] on input "Submit feedback" at bounding box center [749, 607] width 107 height 27
click at [756, 594] on input "Submitting" at bounding box center [749, 607] width 107 height 27
click at [751, 594] on input "Submitting" at bounding box center [749, 607] width 107 height 27
click at [747, 594] on input "Submitting" at bounding box center [749, 607] width 107 height 27
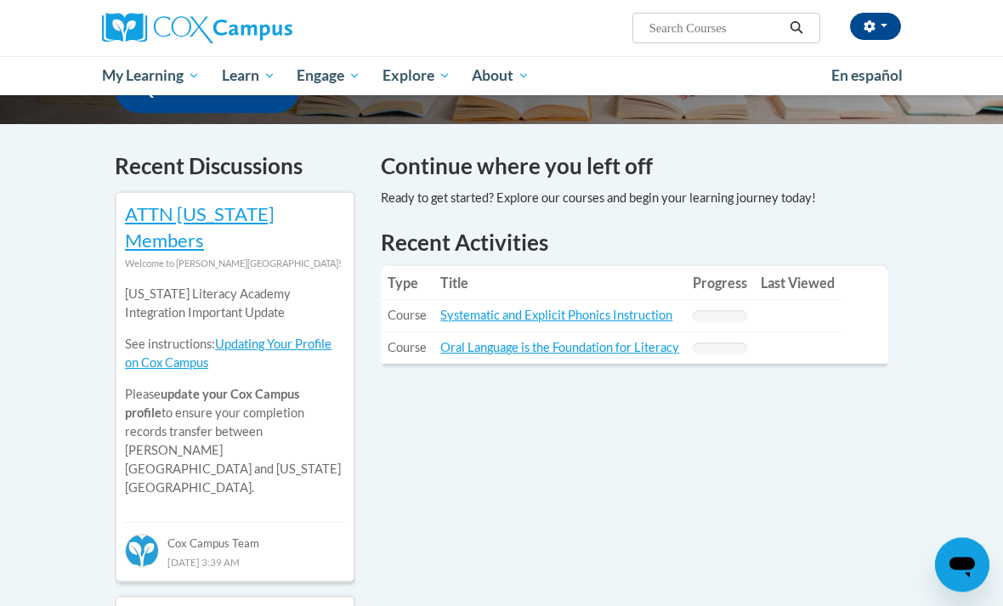
scroll to position [514, 0]
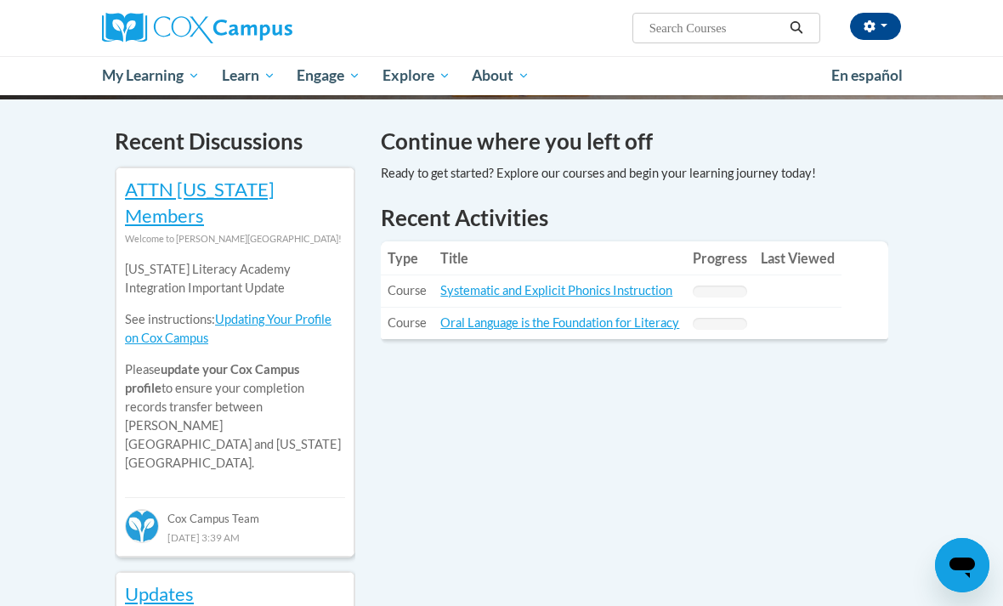
click at [636, 327] on link "Oral Language is the Foundation for Literacy" at bounding box center [559, 322] width 239 height 14
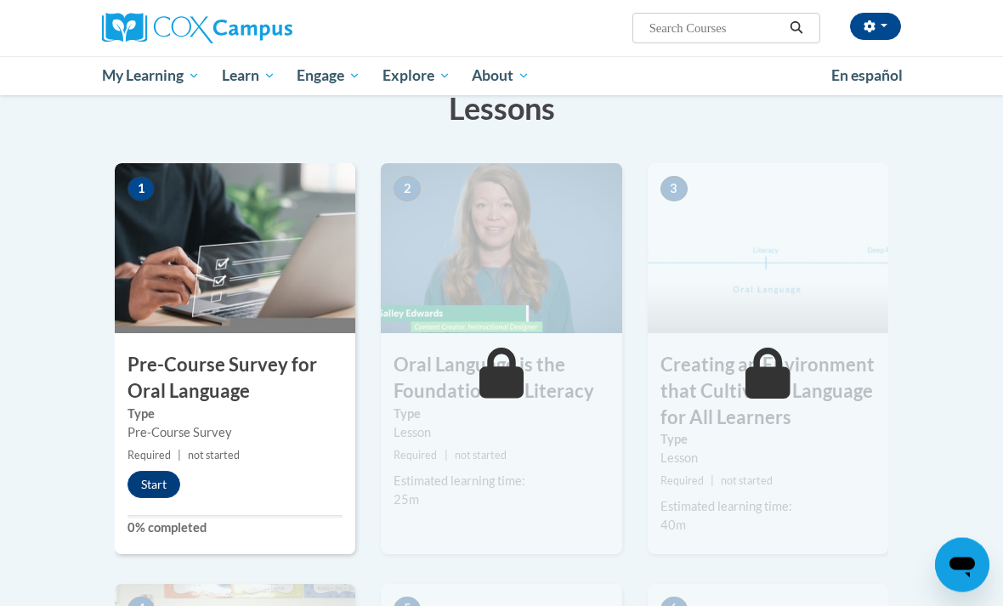
scroll to position [327, 0]
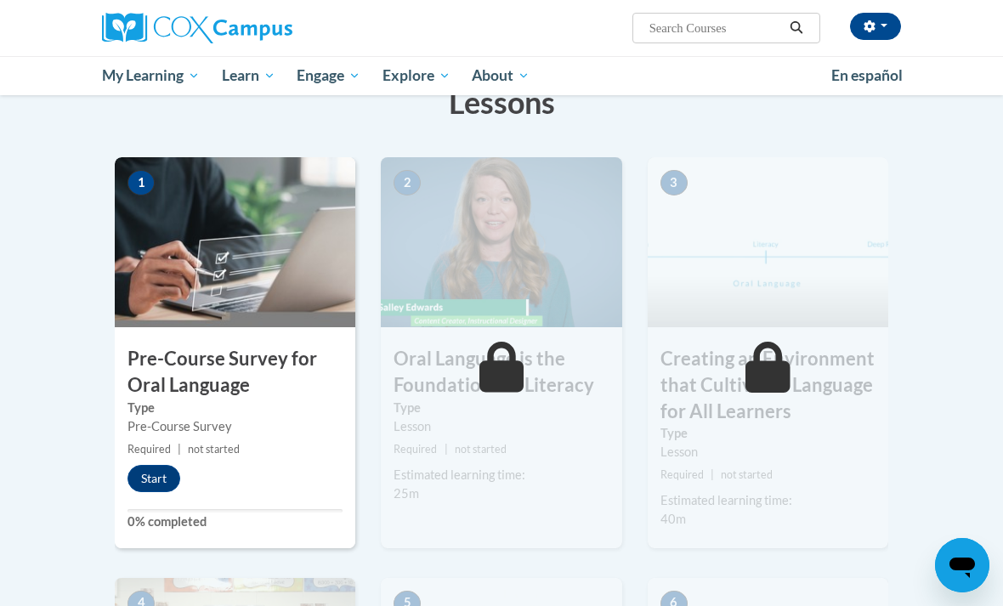
click at [156, 485] on button "Start" at bounding box center [154, 478] width 53 height 27
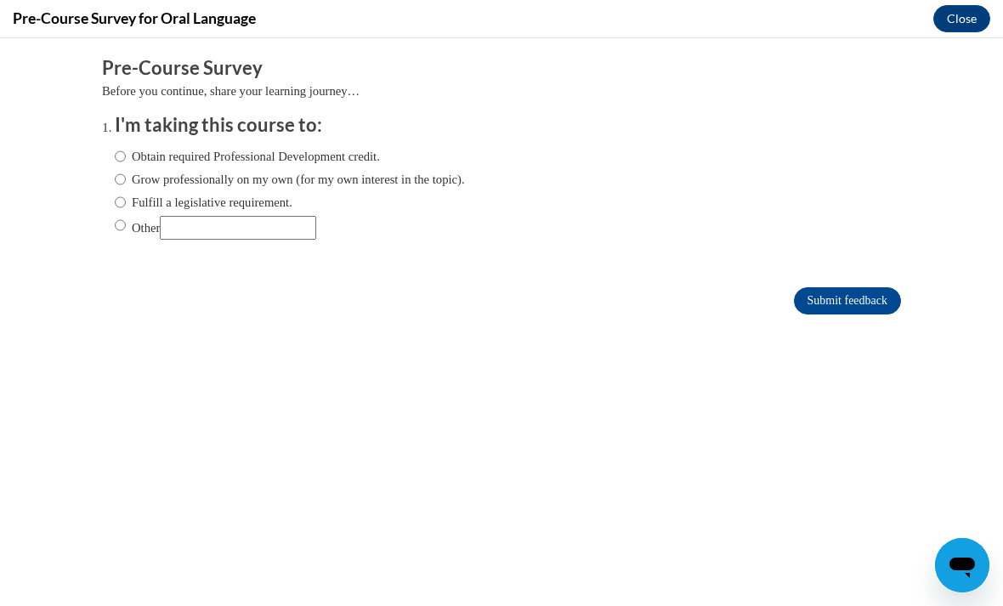
scroll to position [0, 0]
click at [122, 204] on input "Fulfill a legislative requirement." at bounding box center [120, 202] width 11 height 19
radio input "true"
click at [836, 308] on input "Submit feedback" at bounding box center [847, 300] width 107 height 27
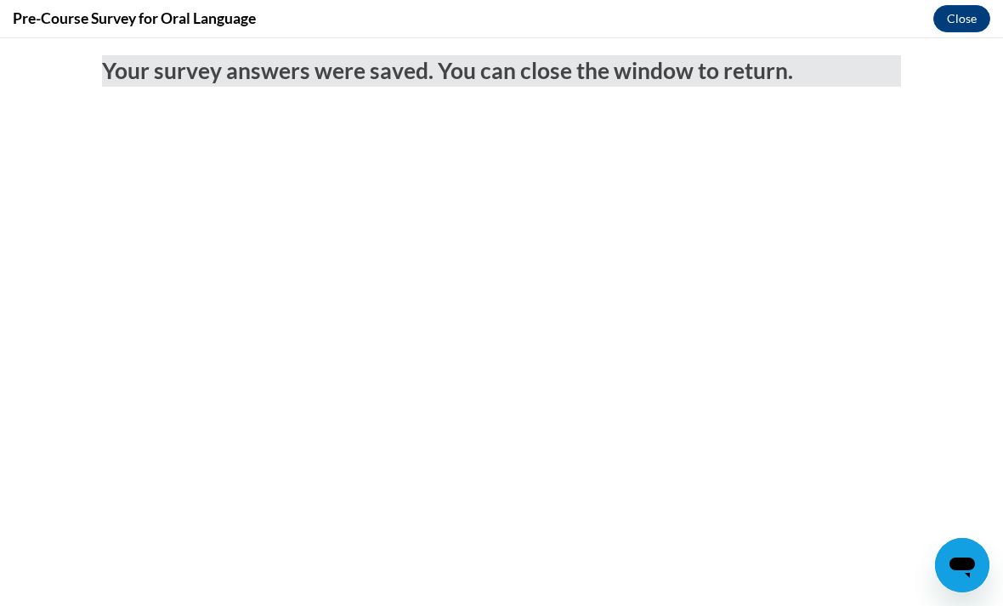
click at [958, 21] on button "Close" at bounding box center [962, 18] width 57 height 27
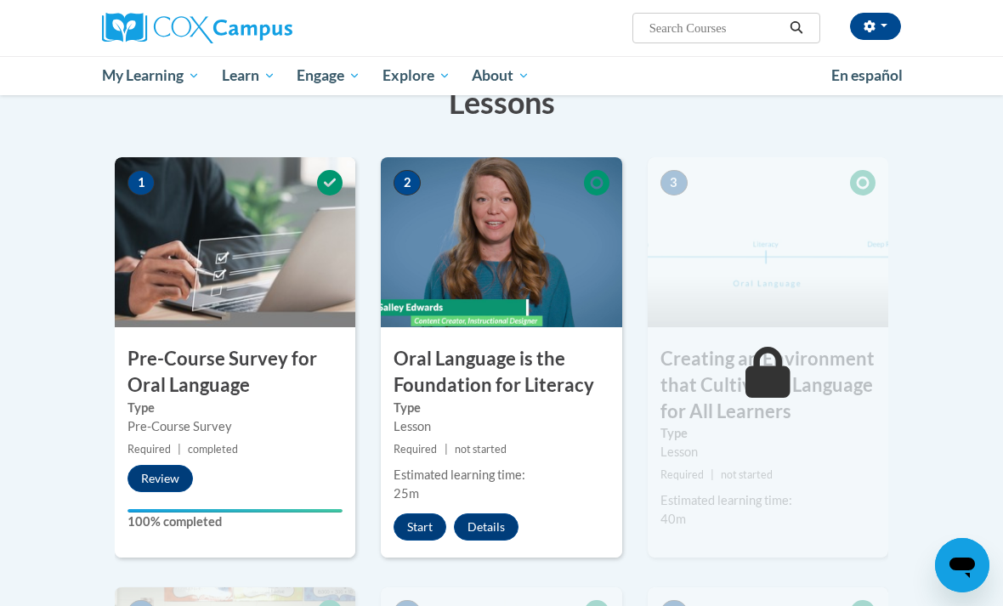
click at [424, 526] on button "Start" at bounding box center [420, 527] width 53 height 27
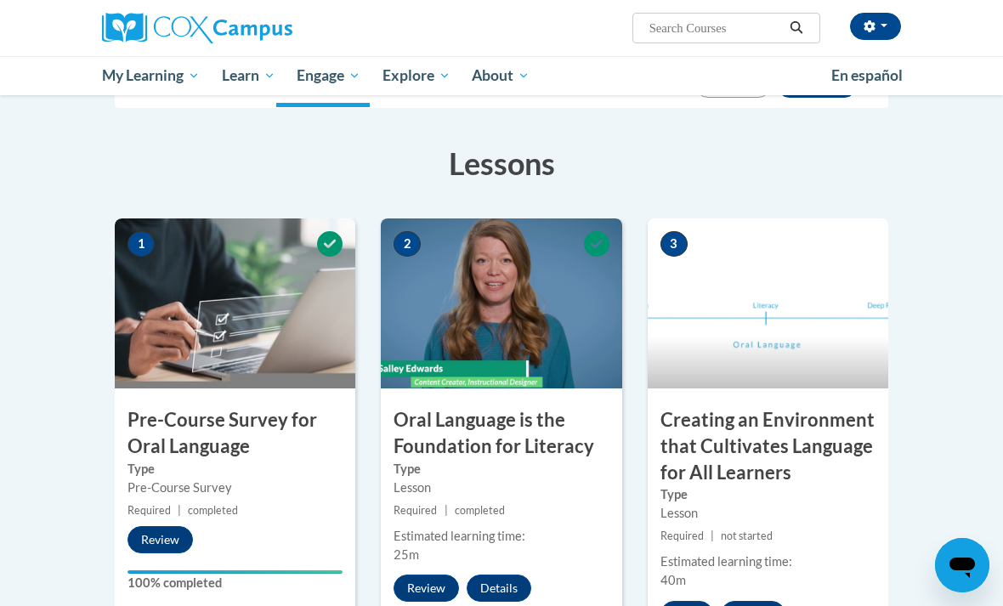
scroll to position [264, 0]
